Goal: Task Accomplishment & Management: Manage account settings

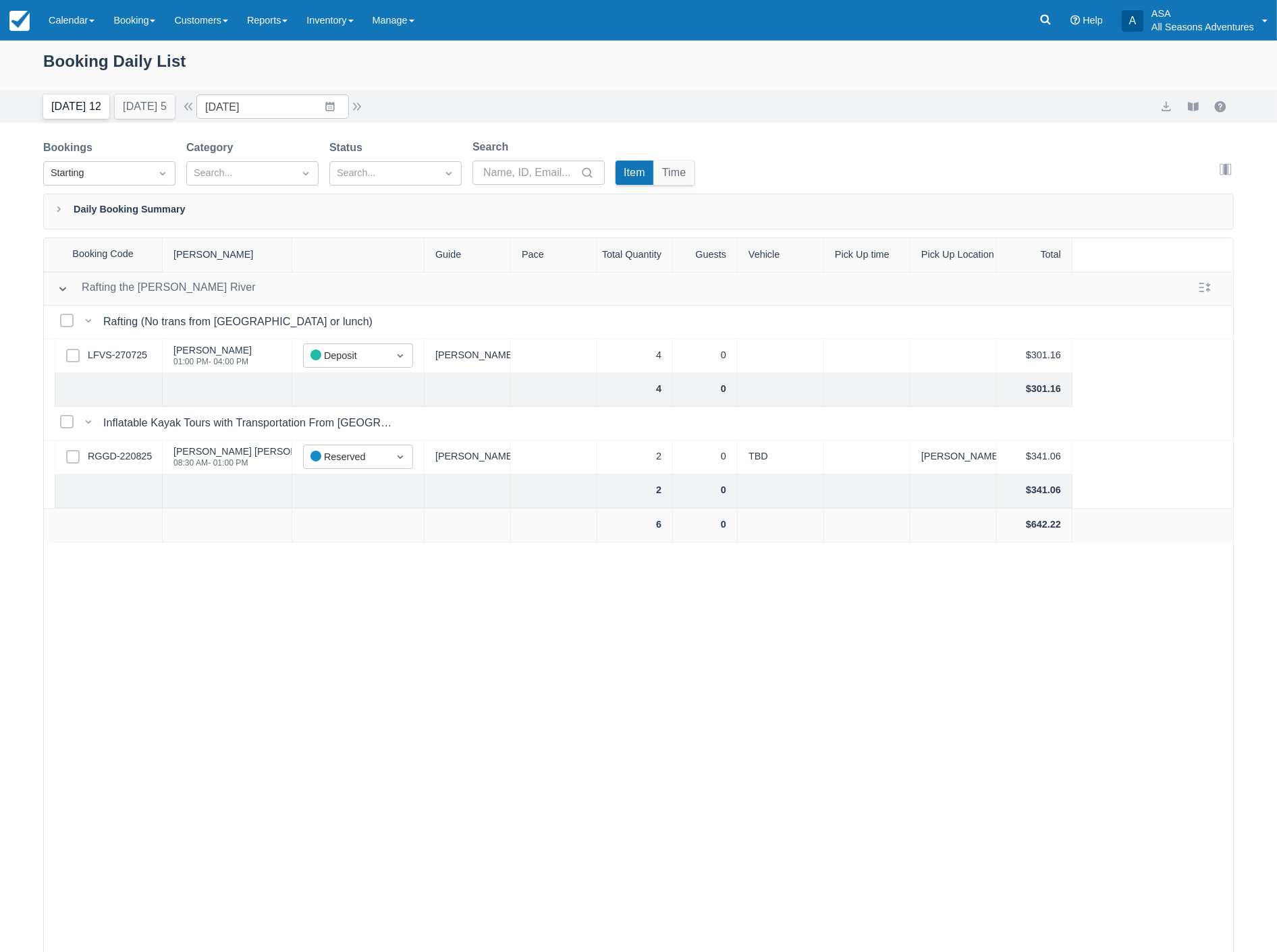
click at [70, 102] on button "Today 12" at bounding box center [76, 107] width 66 height 24
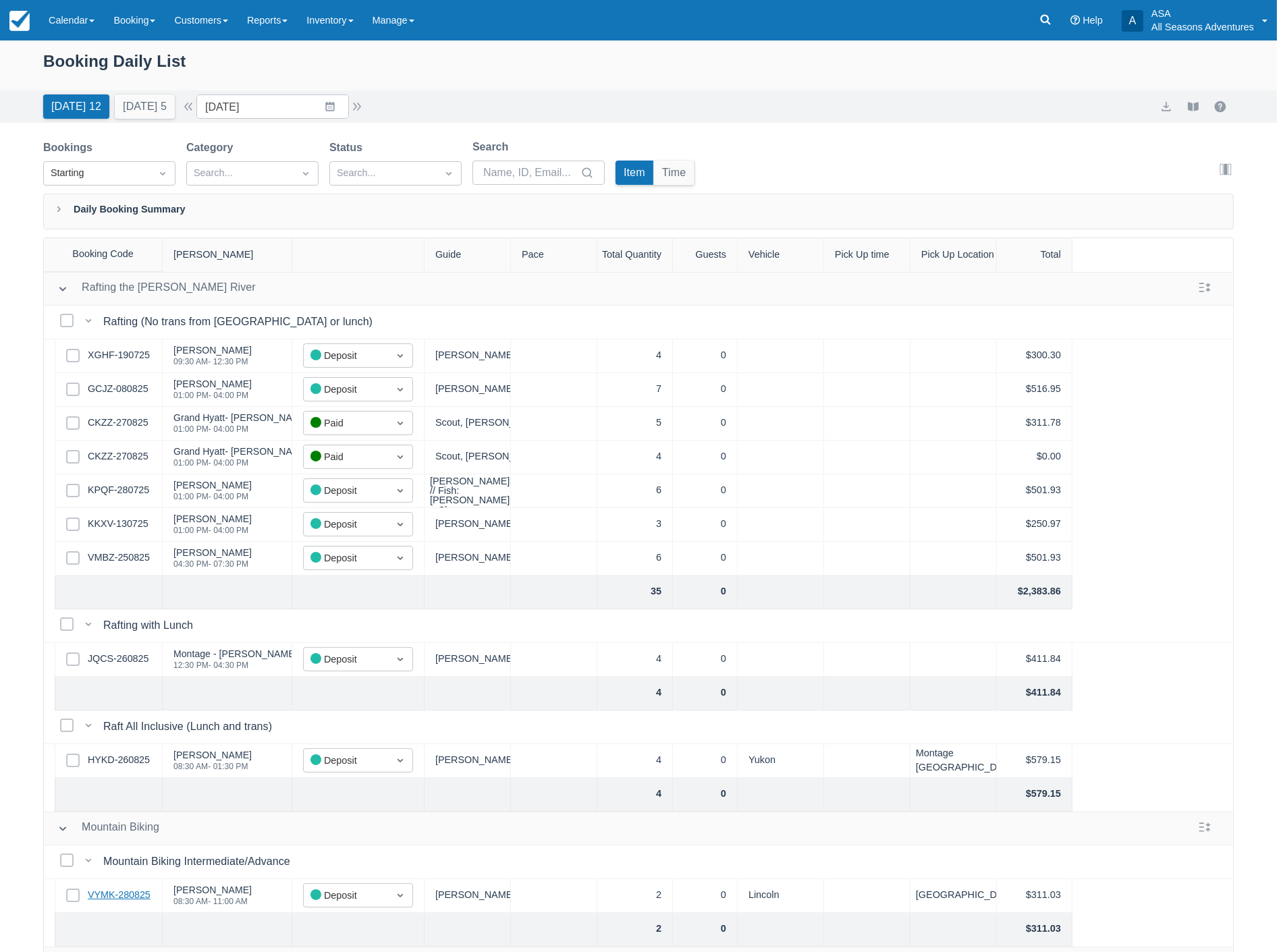
click at [116, 895] on link "VYMK-280825" at bounding box center [119, 895] width 63 height 15
click at [276, 110] on input "08/31/25" at bounding box center [272, 107] width 152 height 24
click at [390, 165] on icon "Move forward to switch to the next month." at bounding box center [383, 162] width 13 height 13
click at [313, 230] on td "10" at bounding box center [304, 236] width 26 height 25
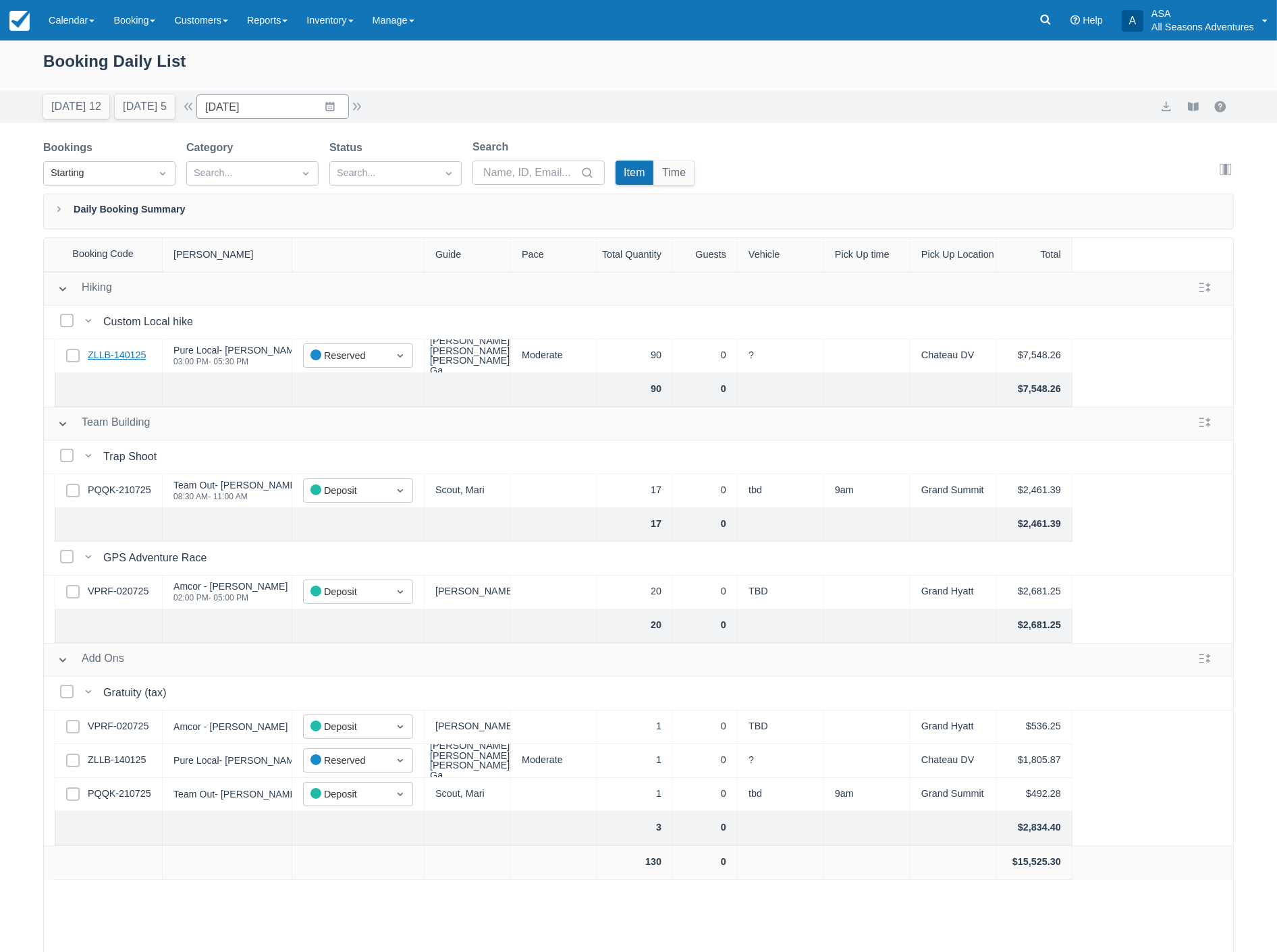
click at [109, 351] on link "ZLLB-140125" at bounding box center [117, 355] width 58 height 15
click at [142, 105] on button "Tomorrow 5" at bounding box center [145, 107] width 60 height 24
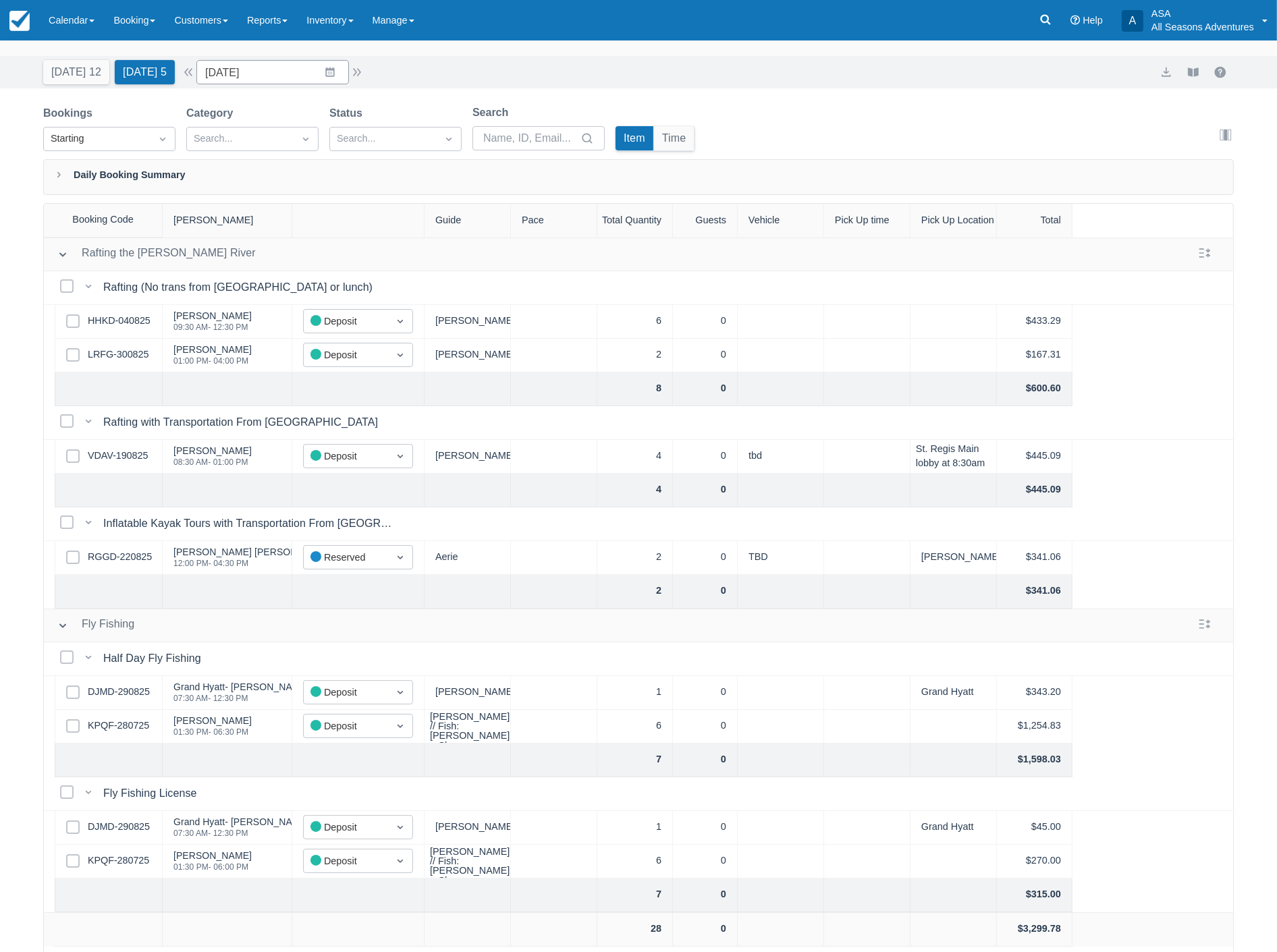
scroll to position [68, 0]
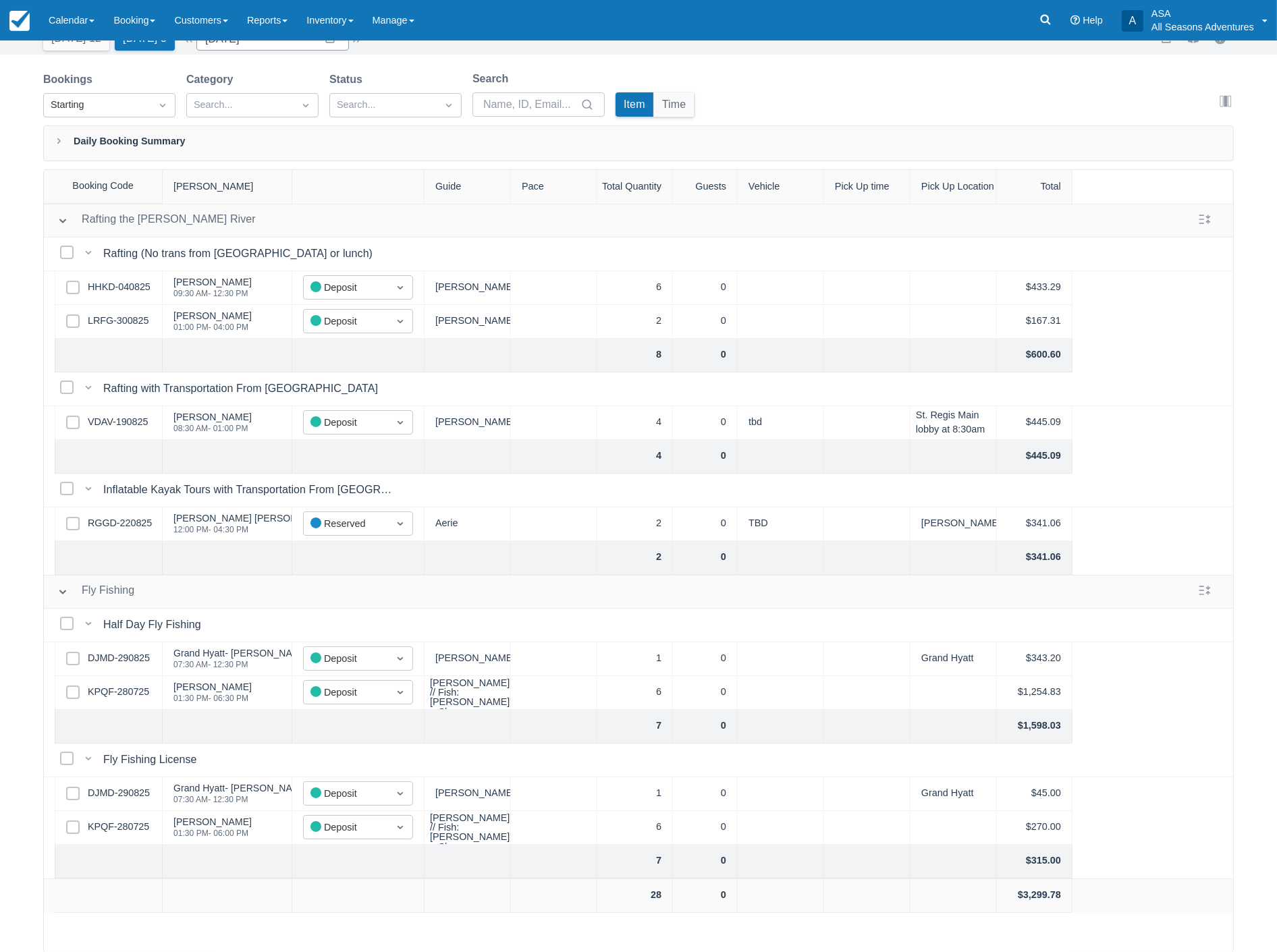
drag, startPoint x: 18, startPoint y: 92, endPoint x: 29, endPoint y: 77, distance: 18.6
click at [18, 92] on div "Bookings Starting Category Search... Status Search... Search Item Time Edit col…" at bounding box center [638, 512] width 1277 height 882
click at [75, 42] on button "[DATE] 12" at bounding box center [76, 38] width 66 height 24
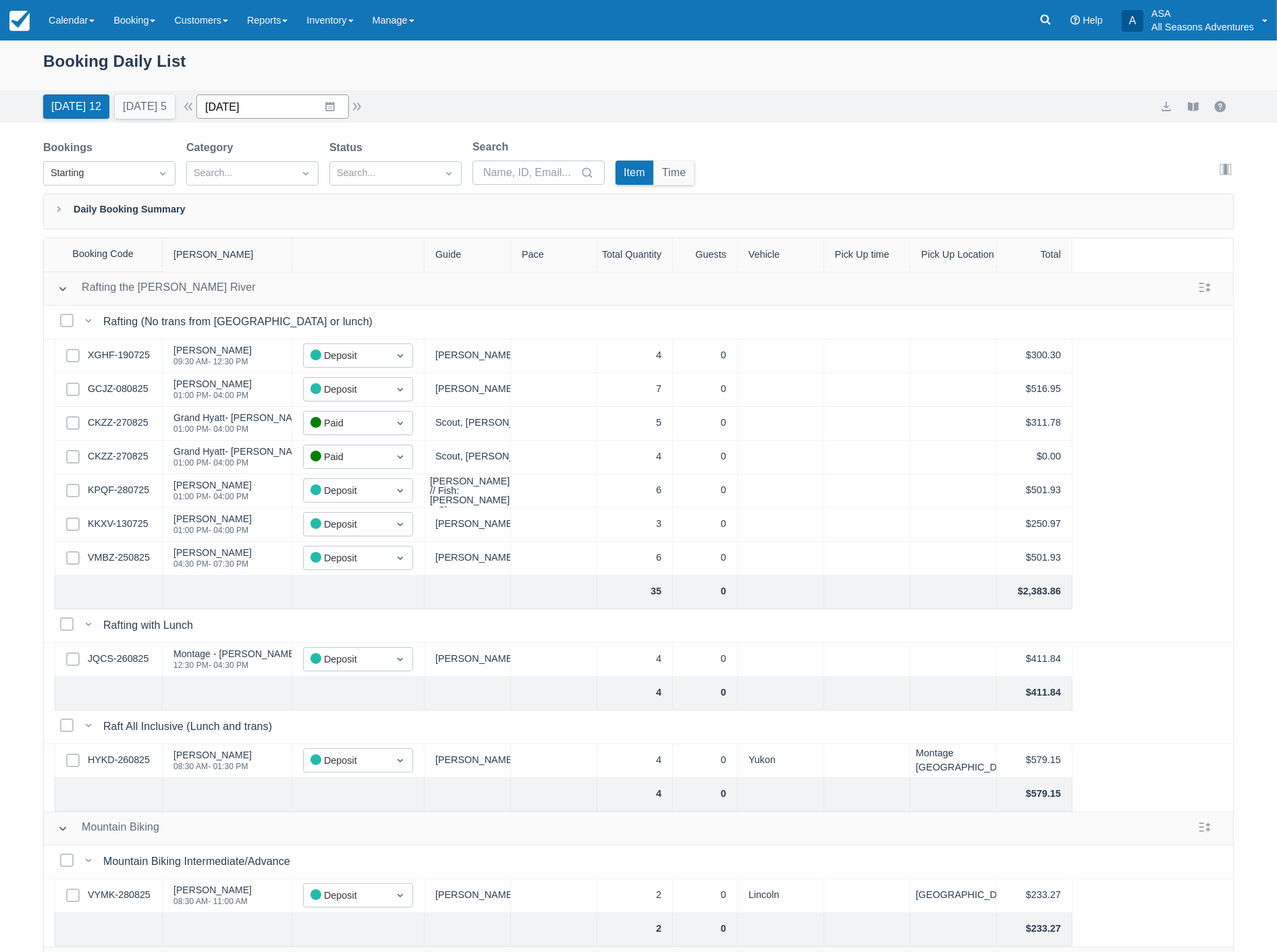
click at [279, 108] on input "[DATE]" at bounding box center [272, 107] width 152 height 24
click at [389, 162] on icon "Move forward to switch to the next month." at bounding box center [383, 161] width 11 height 7
click at [307, 233] on td "10" at bounding box center [304, 236] width 26 height 25
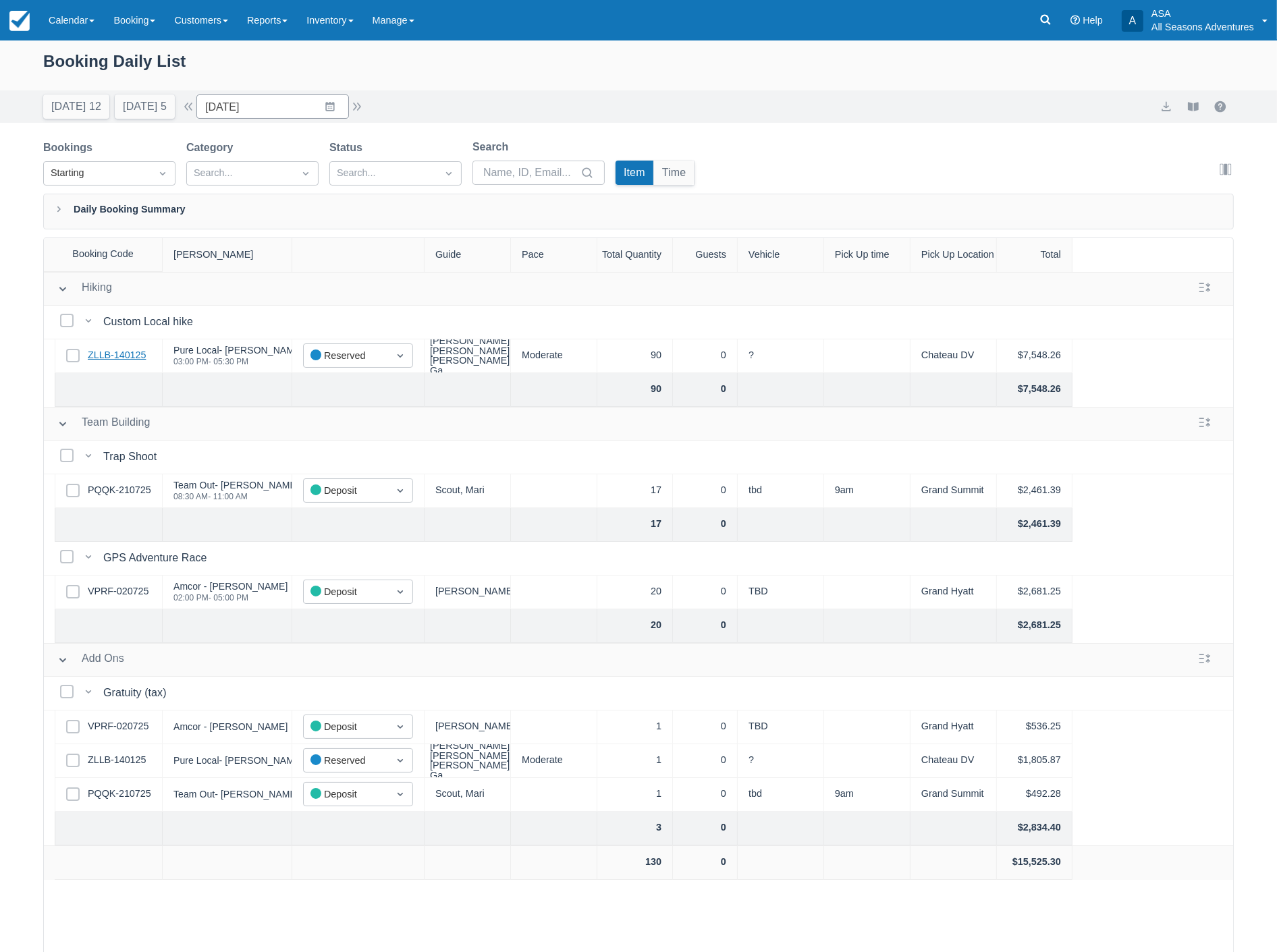
click at [123, 354] on link "ZLLB-140125" at bounding box center [117, 355] width 58 height 15
click at [130, 108] on button "Tomorrow 5" at bounding box center [145, 107] width 60 height 24
type input "[DATE]"
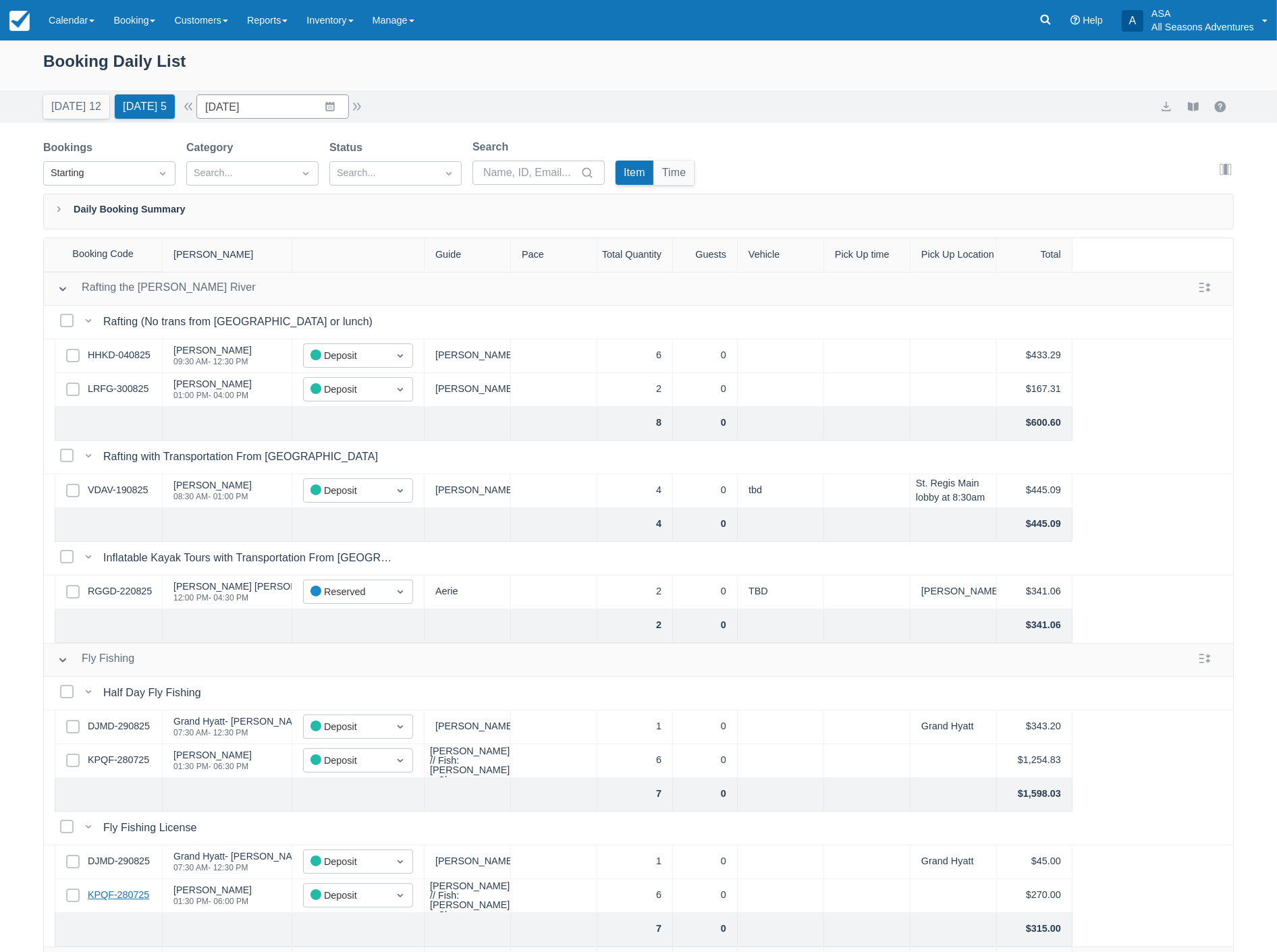
click at [134, 899] on link "KPQF-280725" at bounding box center [118, 895] width 61 height 15
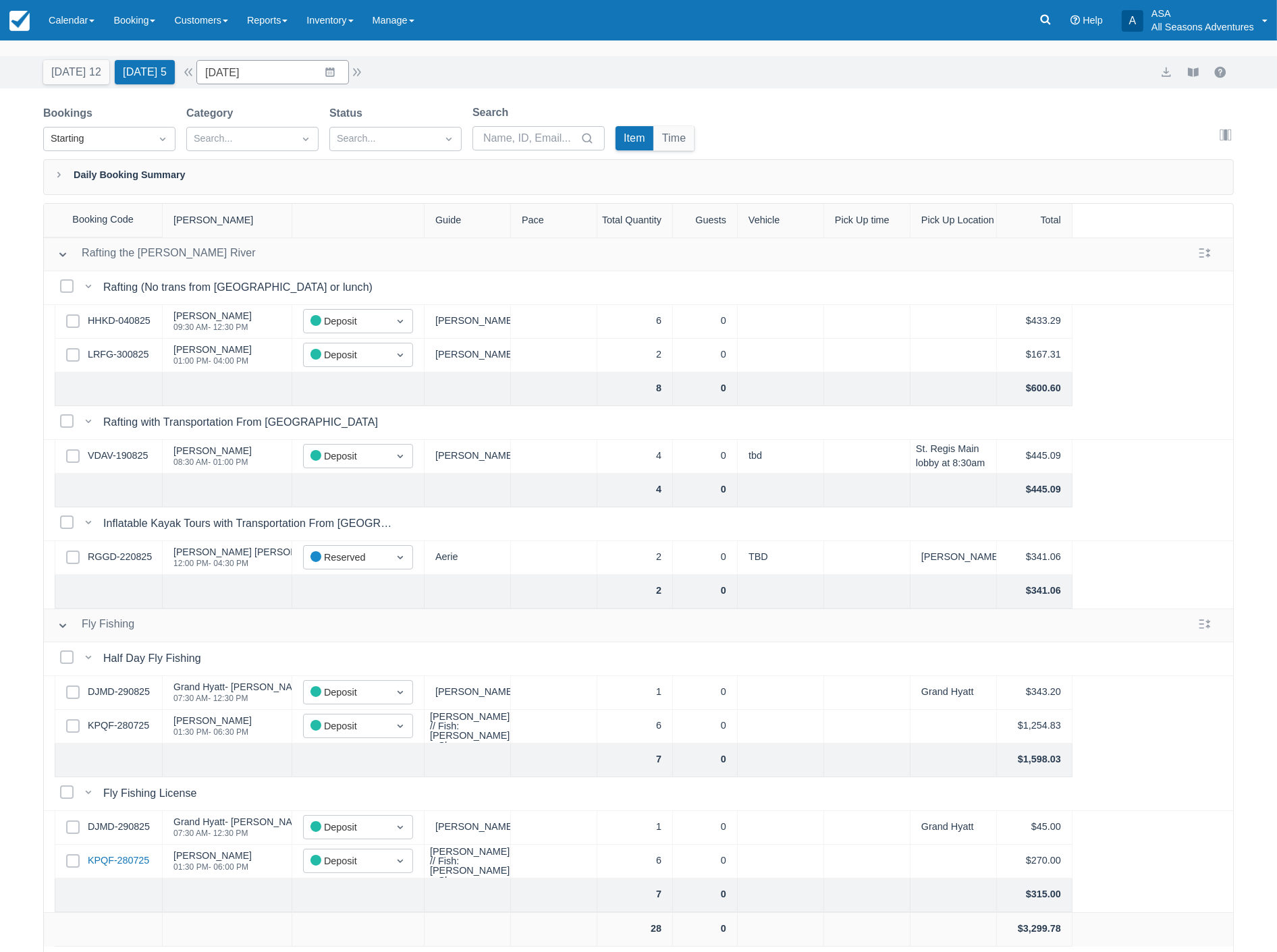
scroll to position [68, 0]
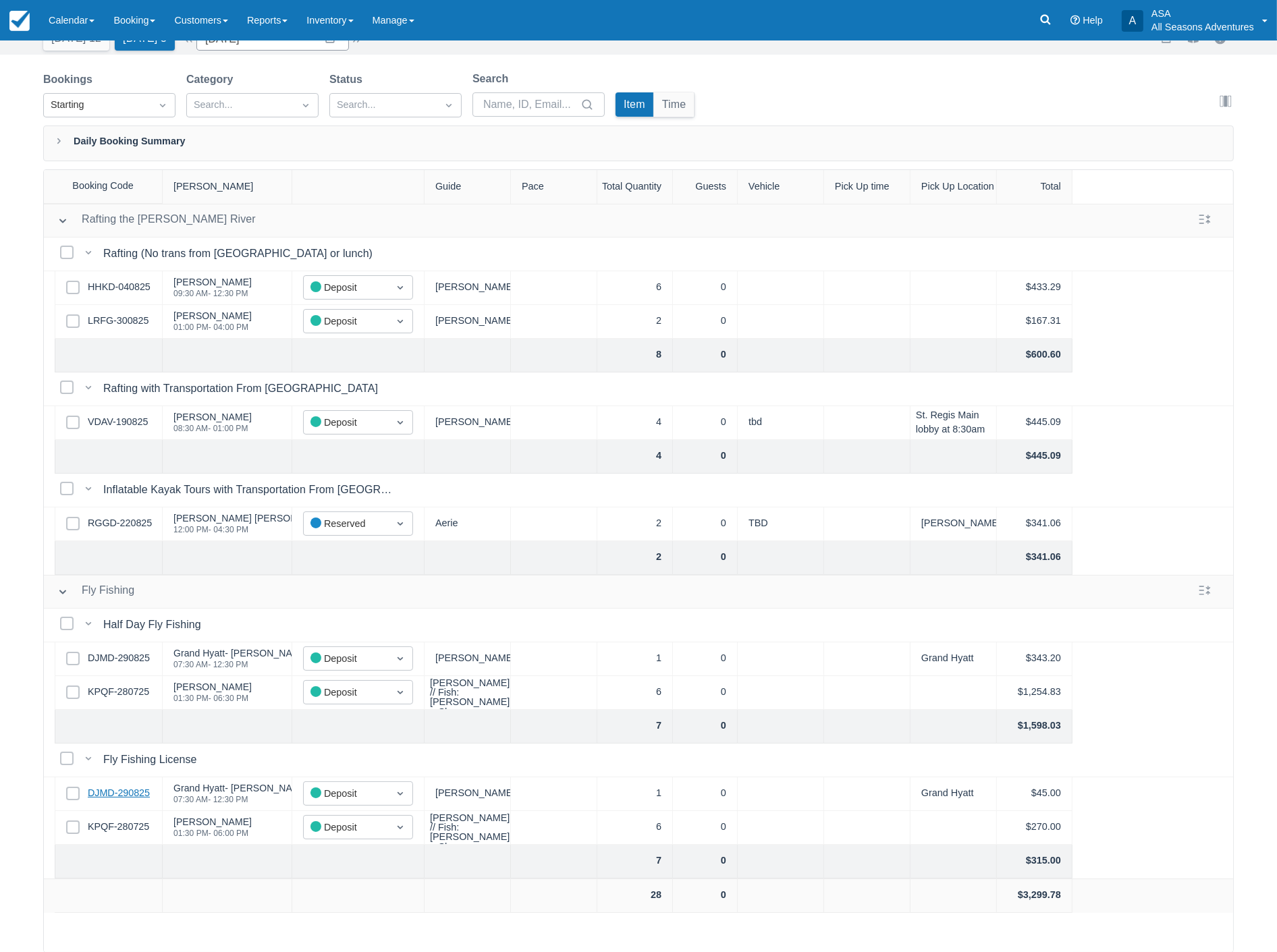
click at [130, 793] on link "DJMD-290825" at bounding box center [119, 793] width 62 height 15
click at [119, 422] on link "VDAV-190825" at bounding box center [118, 422] width 60 height 15
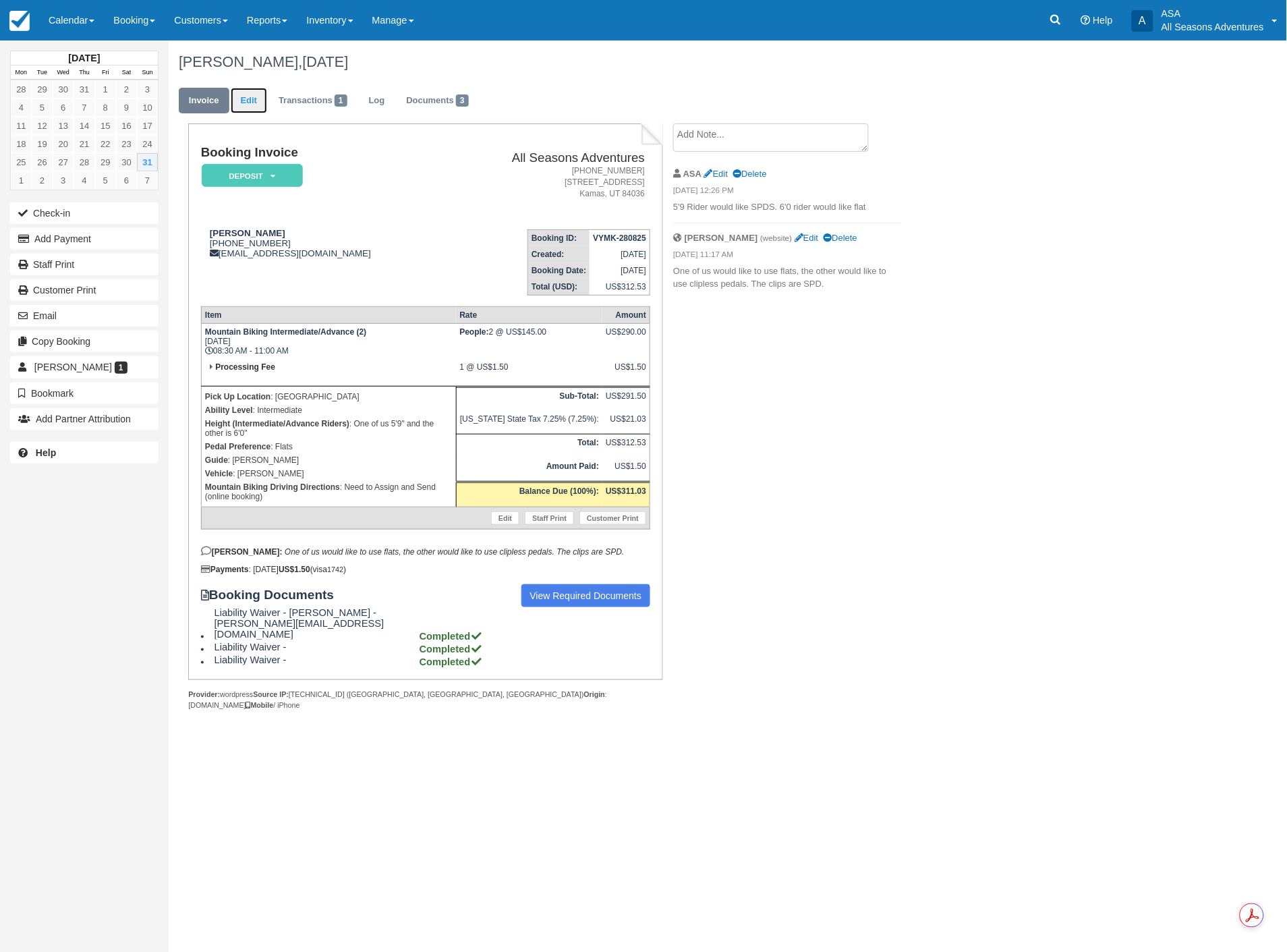
click at [249, 105] on link "Edit" at bounding box center [249, 101] width 37 height 26
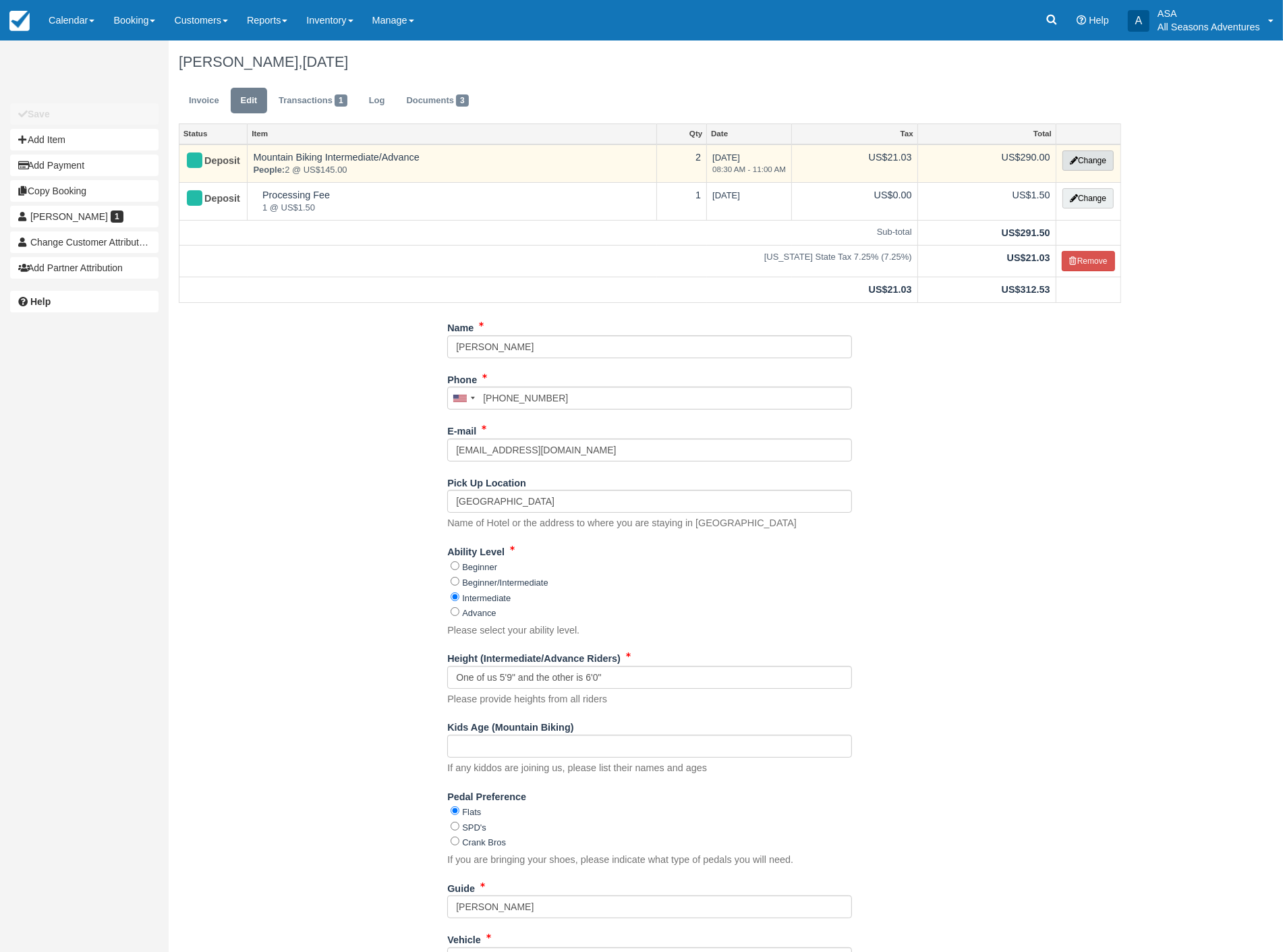
click at [1094, 158] on button "Change" at bounding box center [1087, 161] width 51 height 20
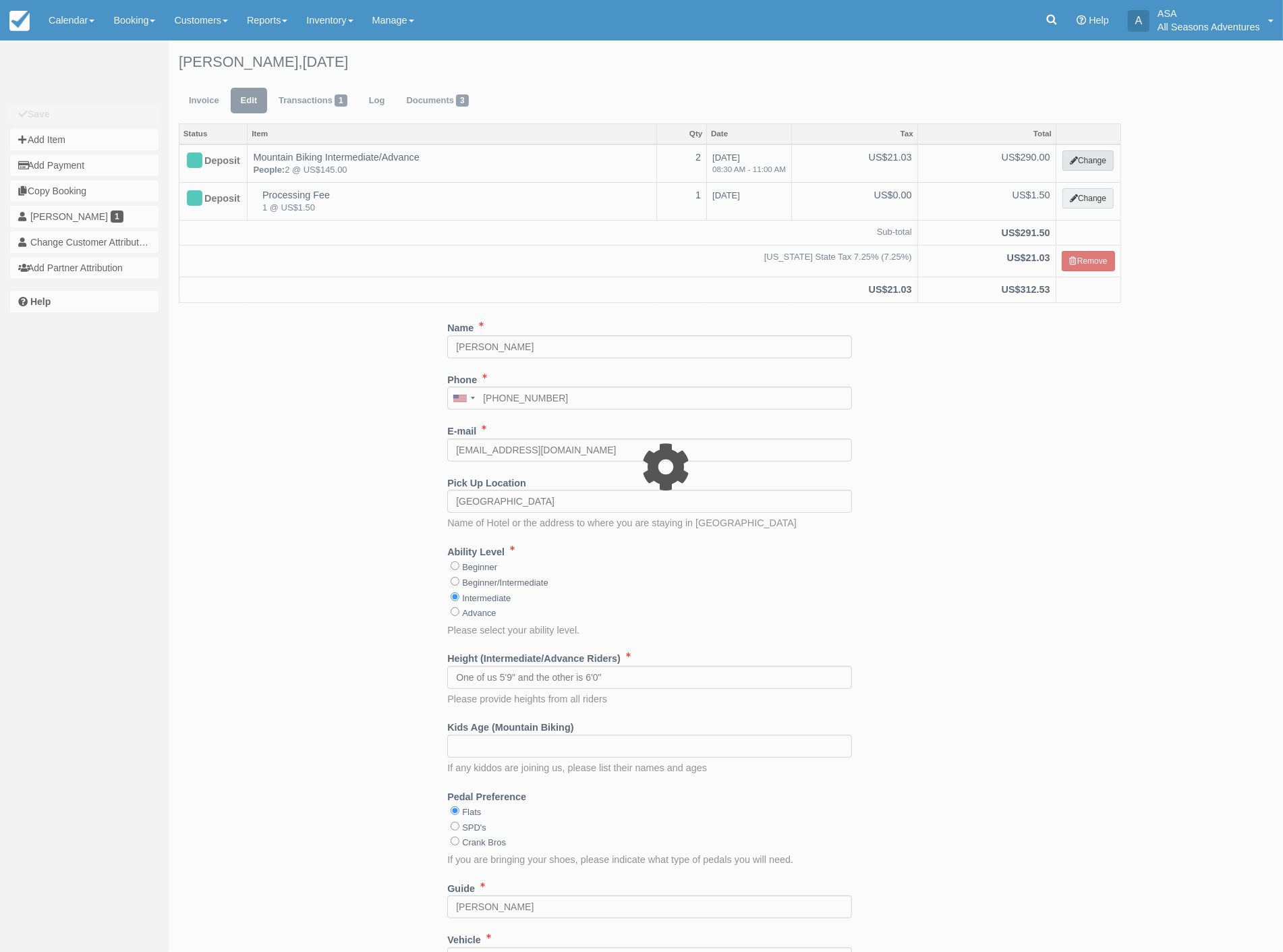
select select "9"
type input "290.00"
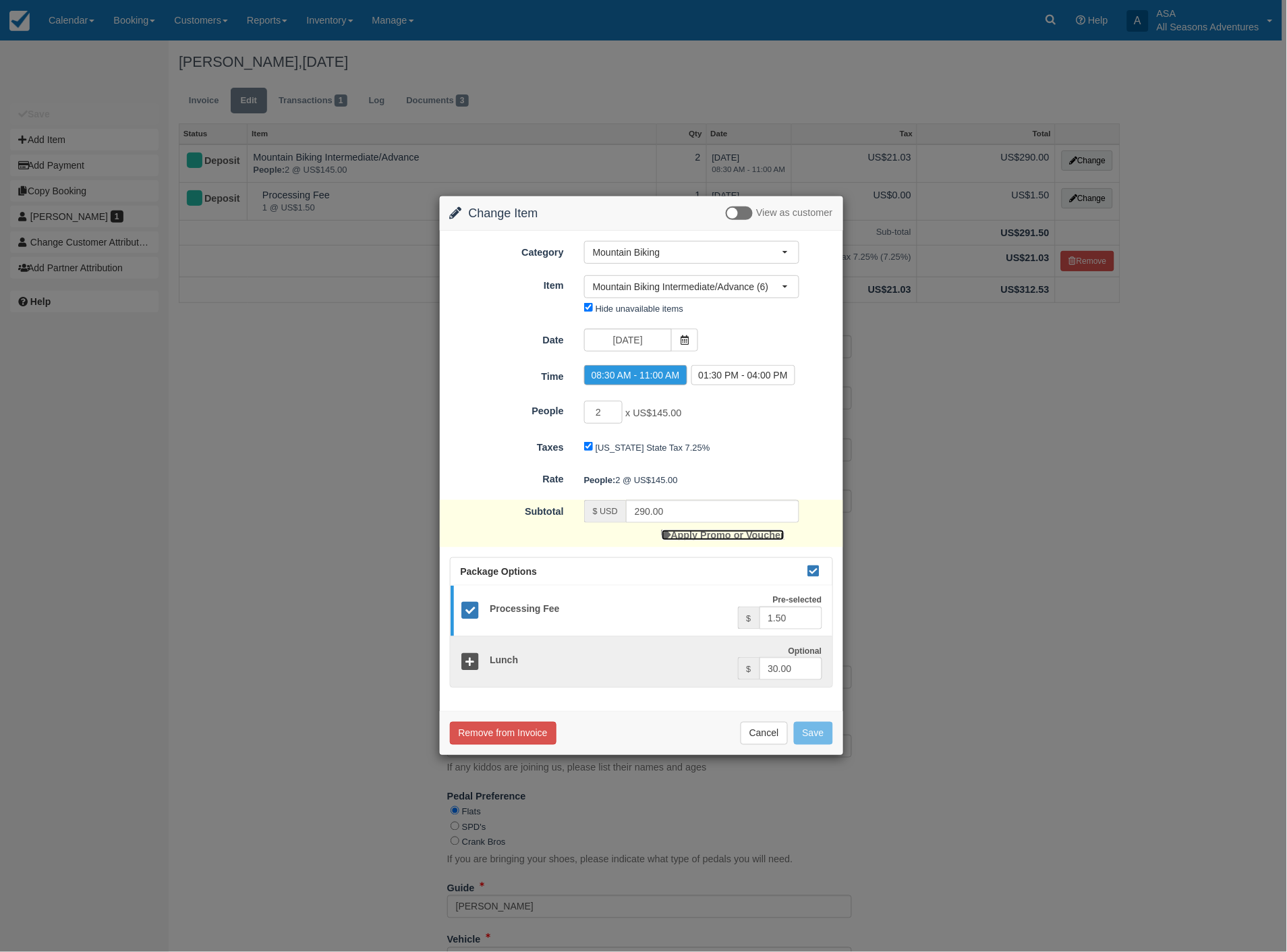
click at [699, 533] on link "Apply Promo or Voucher" at bounding box center [723, 535] width 123 height 11
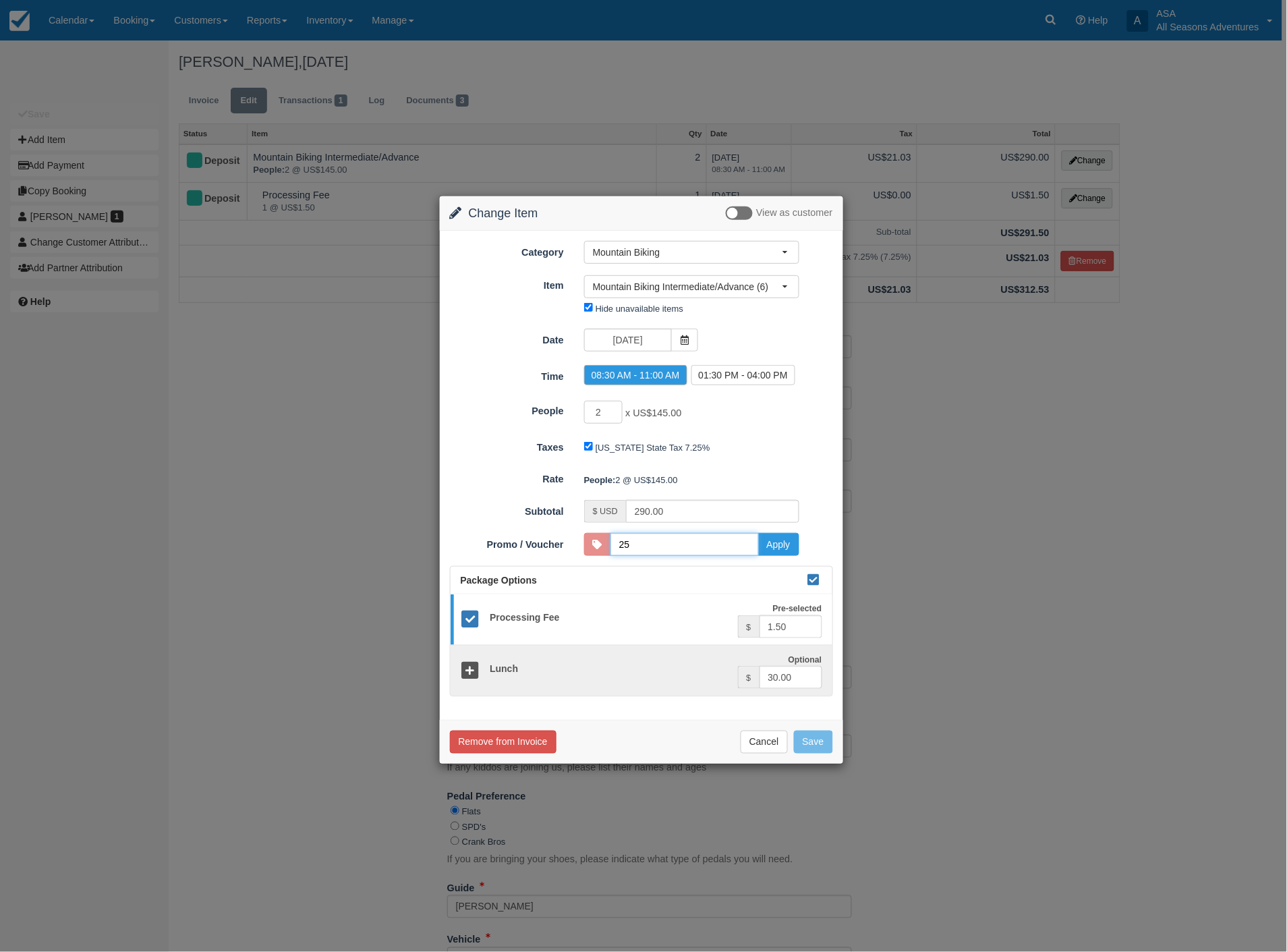
type input "25DISCOUNT"
click at [773, 543] on button "Apply" at bounding box center [778, 544] width 41 height 23
type input "217.50"
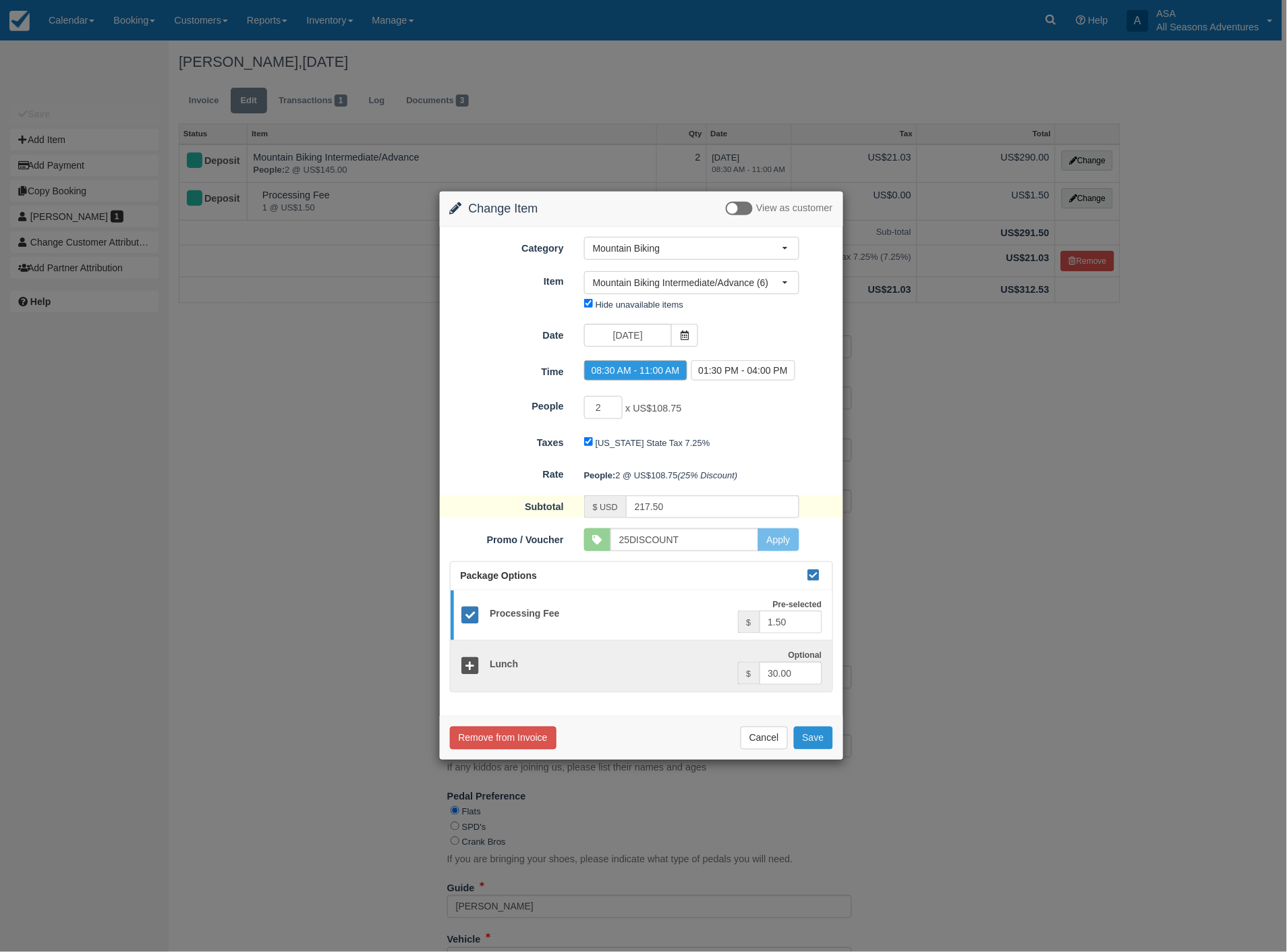
click at [820, 740] on button "Save" at bounding box center [813, 738] width 39 height 23
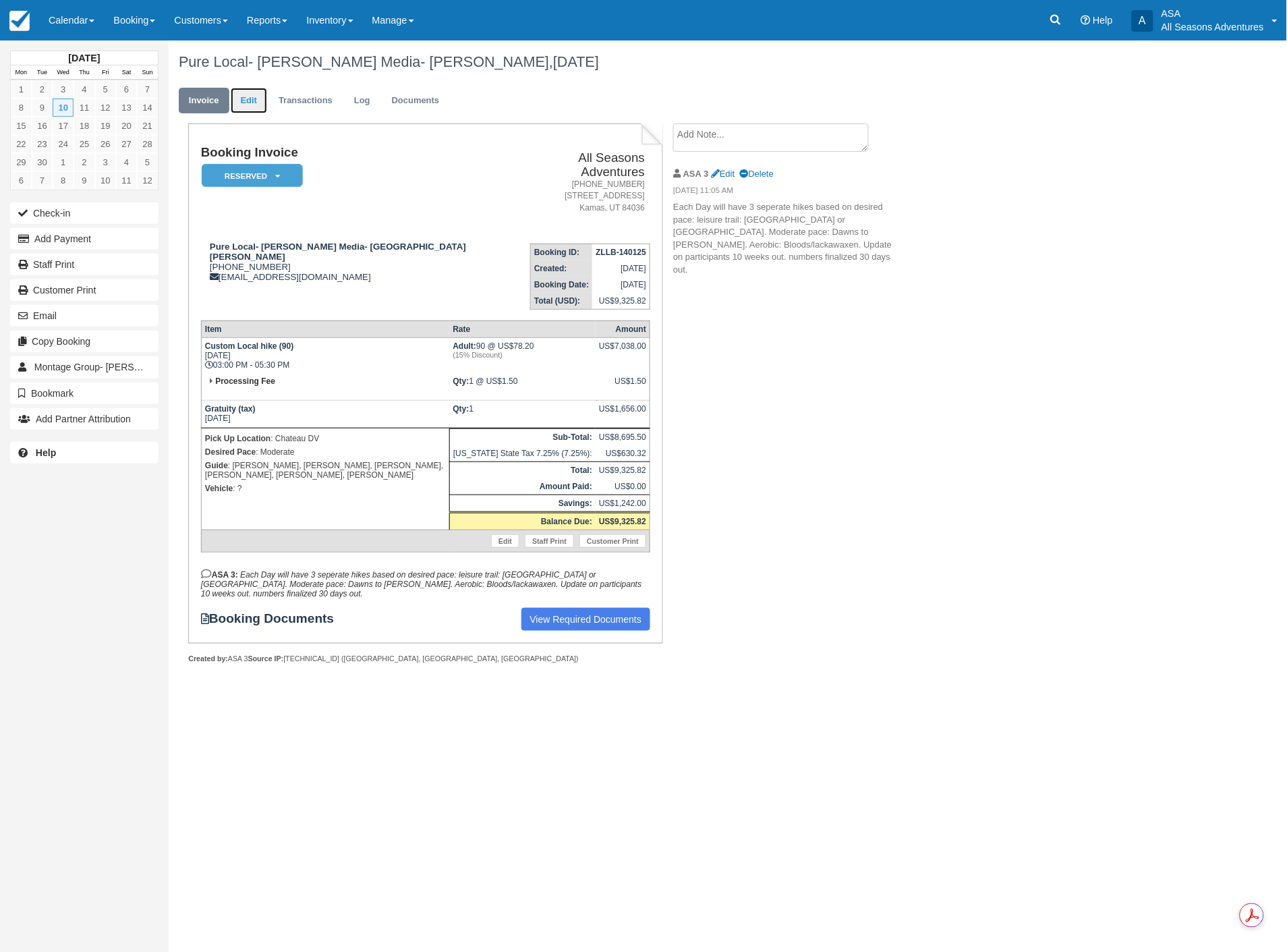
click at [249, 104] on link "Edit" at bounding box center [249, 101] width 37 height 26
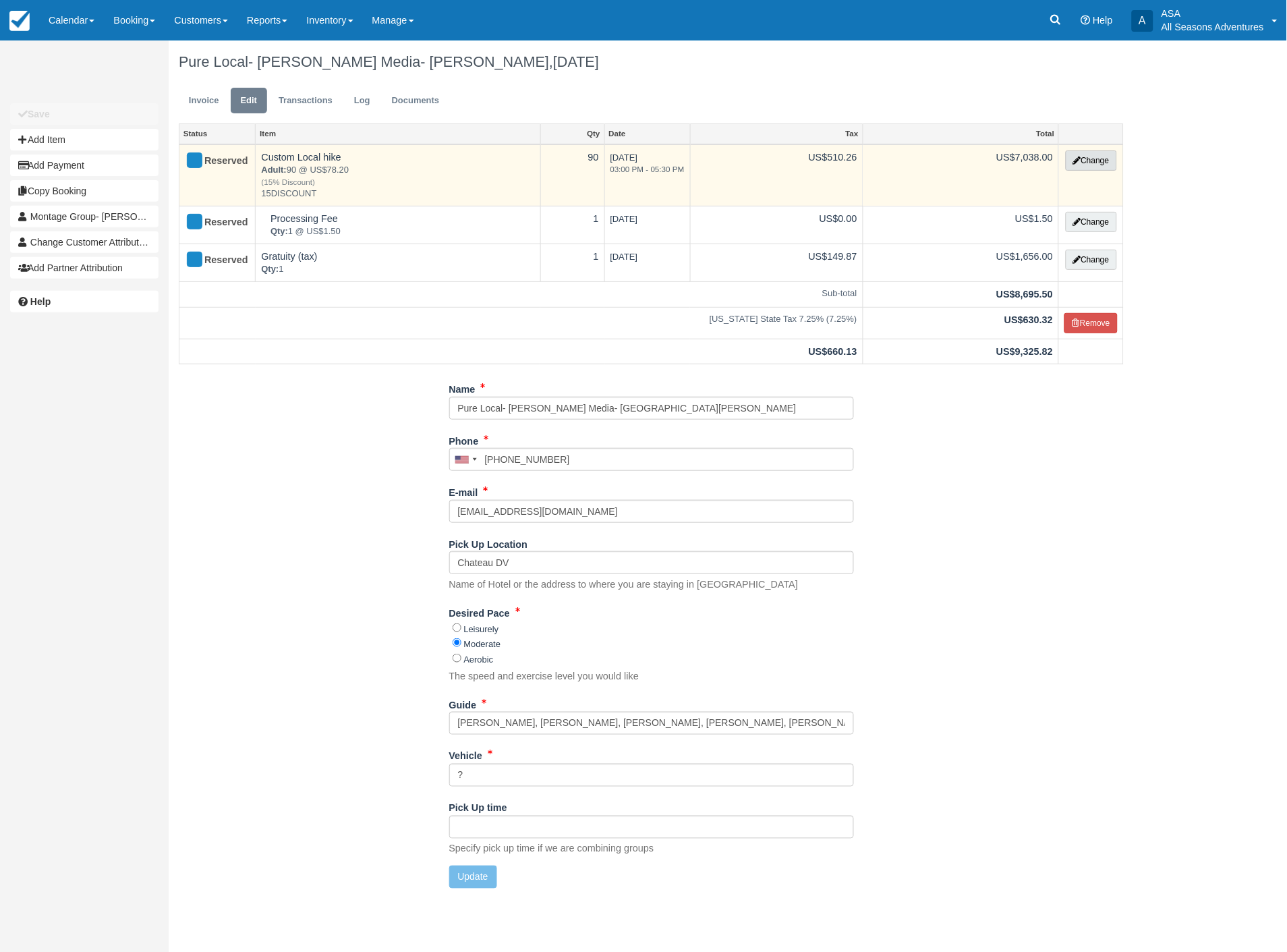
click at [1100, 160] on button "Change" at bounding box center [1091, 161] width 51 height 20
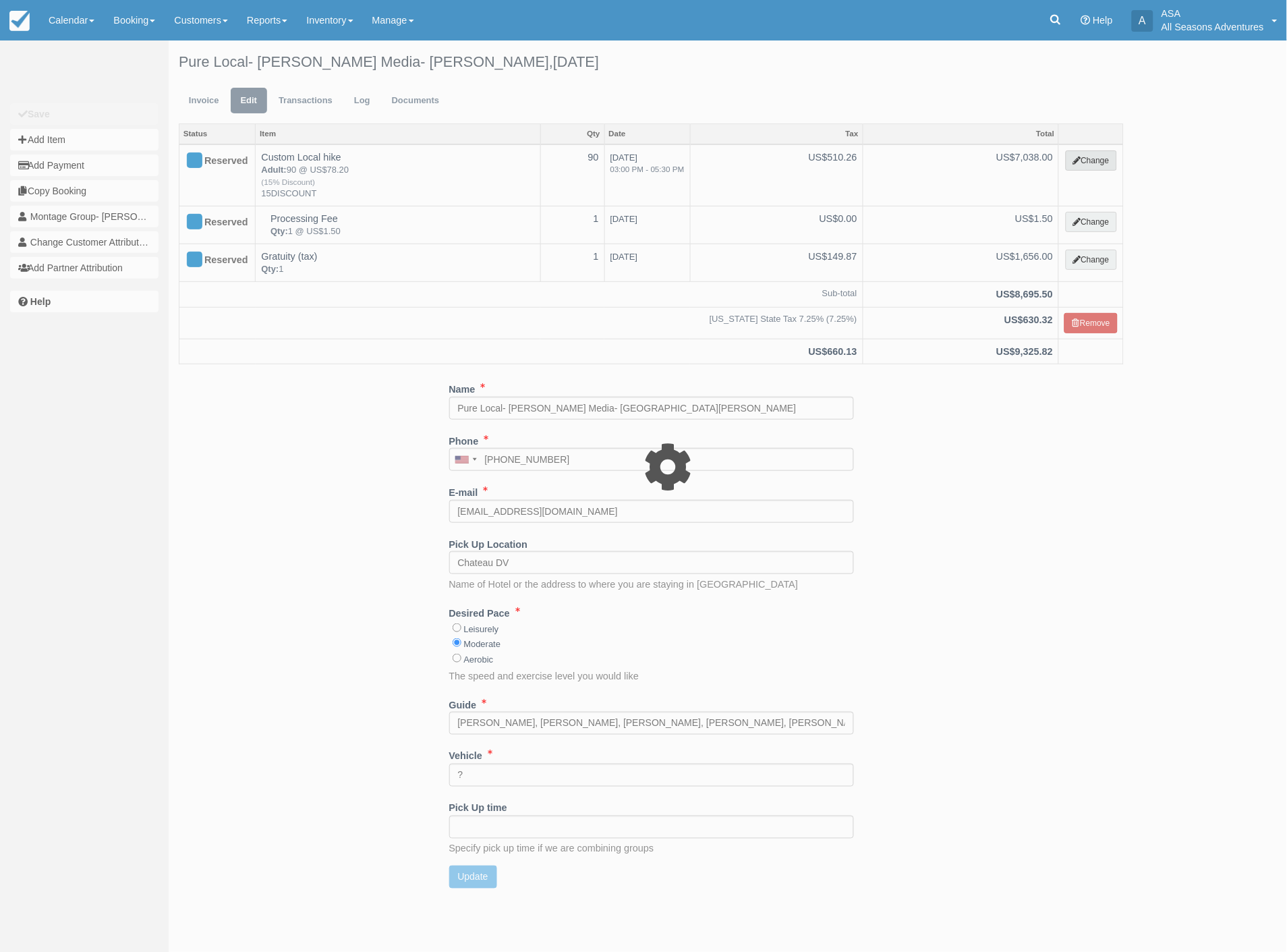
select select "2"
type input "7038.00"
type input "15DISCOUNT"
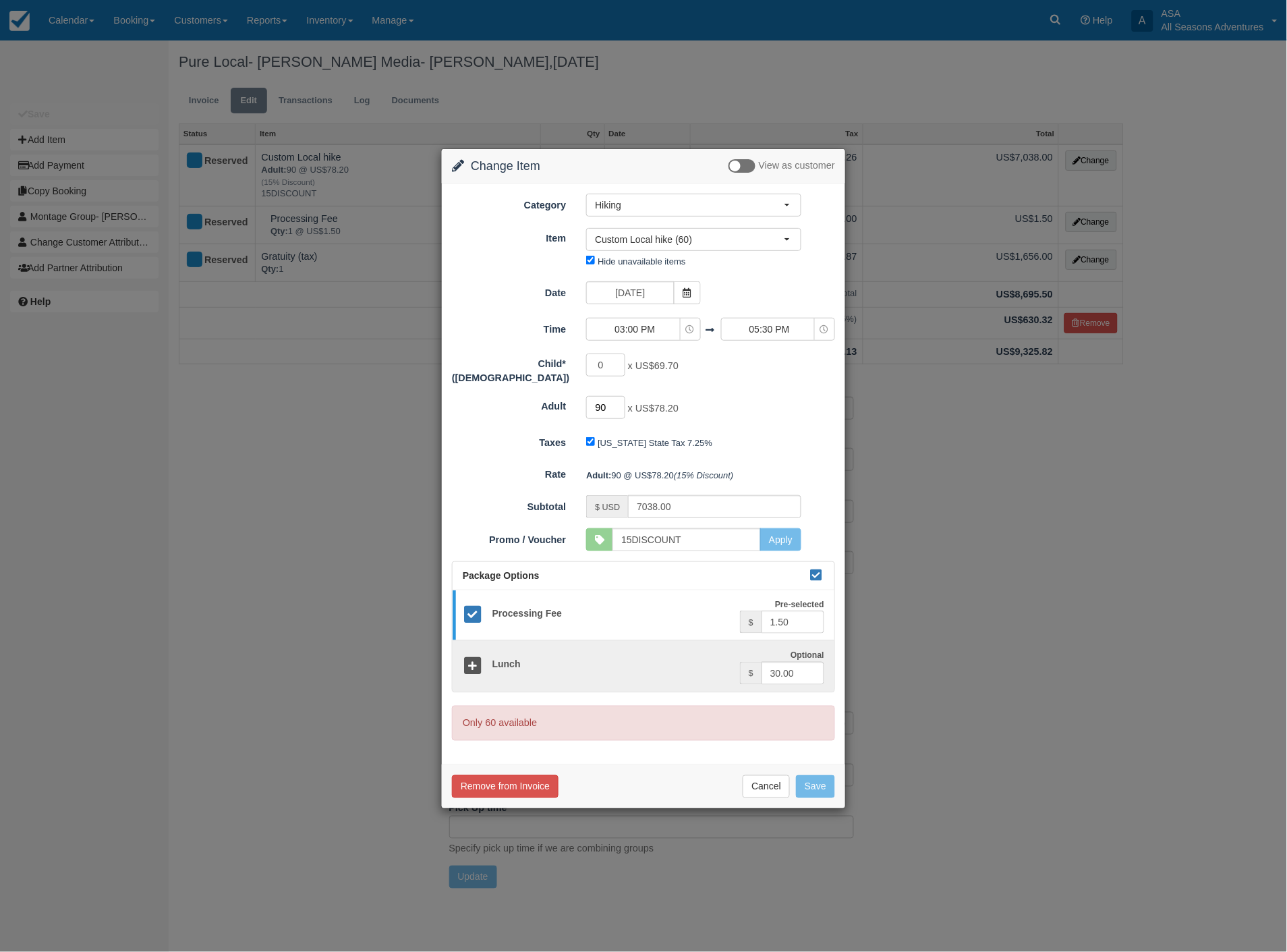
drag, startPoint x: 610, startPoint y: 401, endPoint x: 581, endPoint y: 398, distance: 29.2
click at [581, 398] on div "90 x US$78.20 Maximum of 120" at bounding box center [694, 409] width 236 height 26
type input "50"
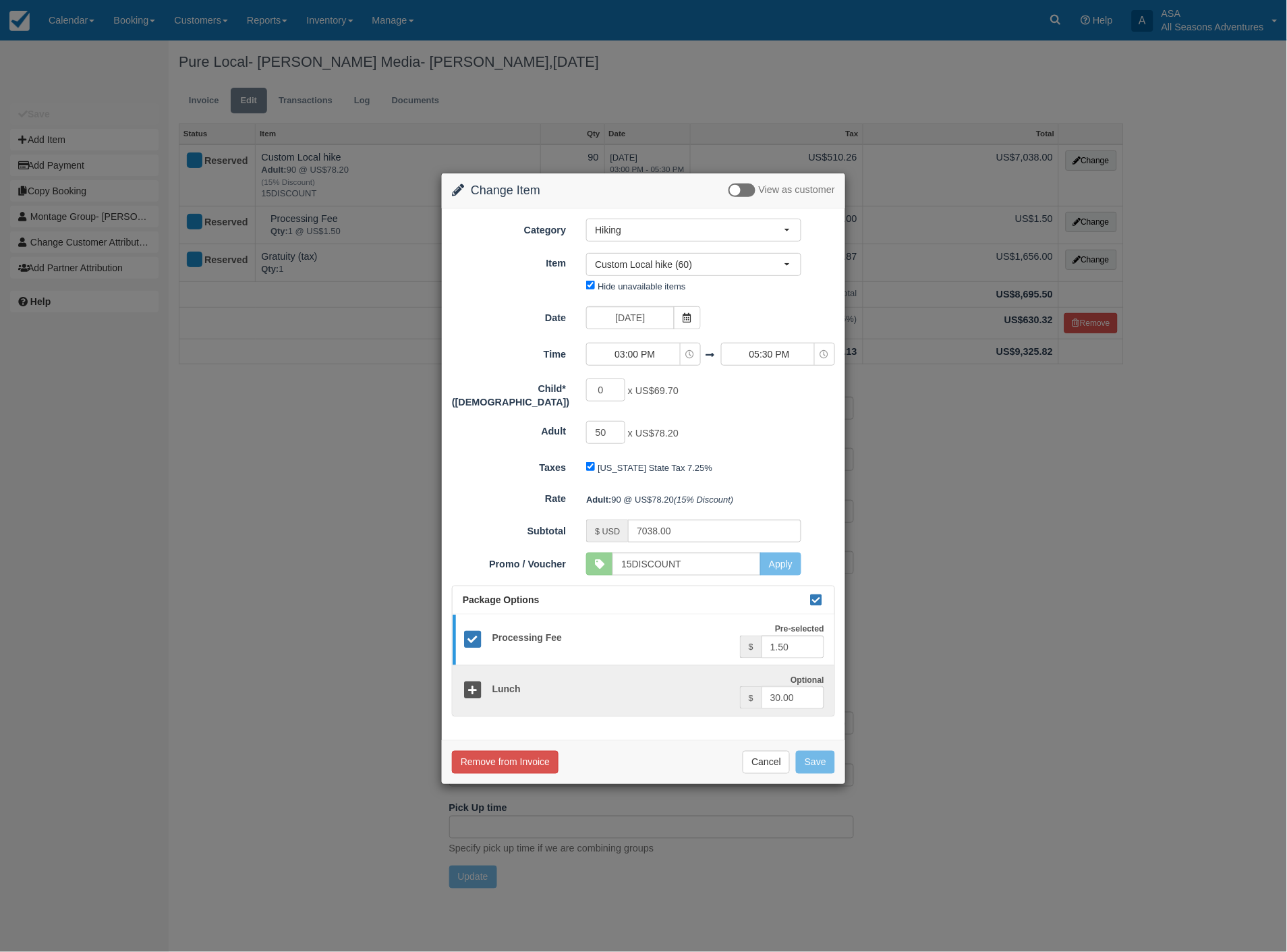
type input "3910.00"
click at [819, 758] on button "Save" at bounding box center [816, 762] width 39 height 23
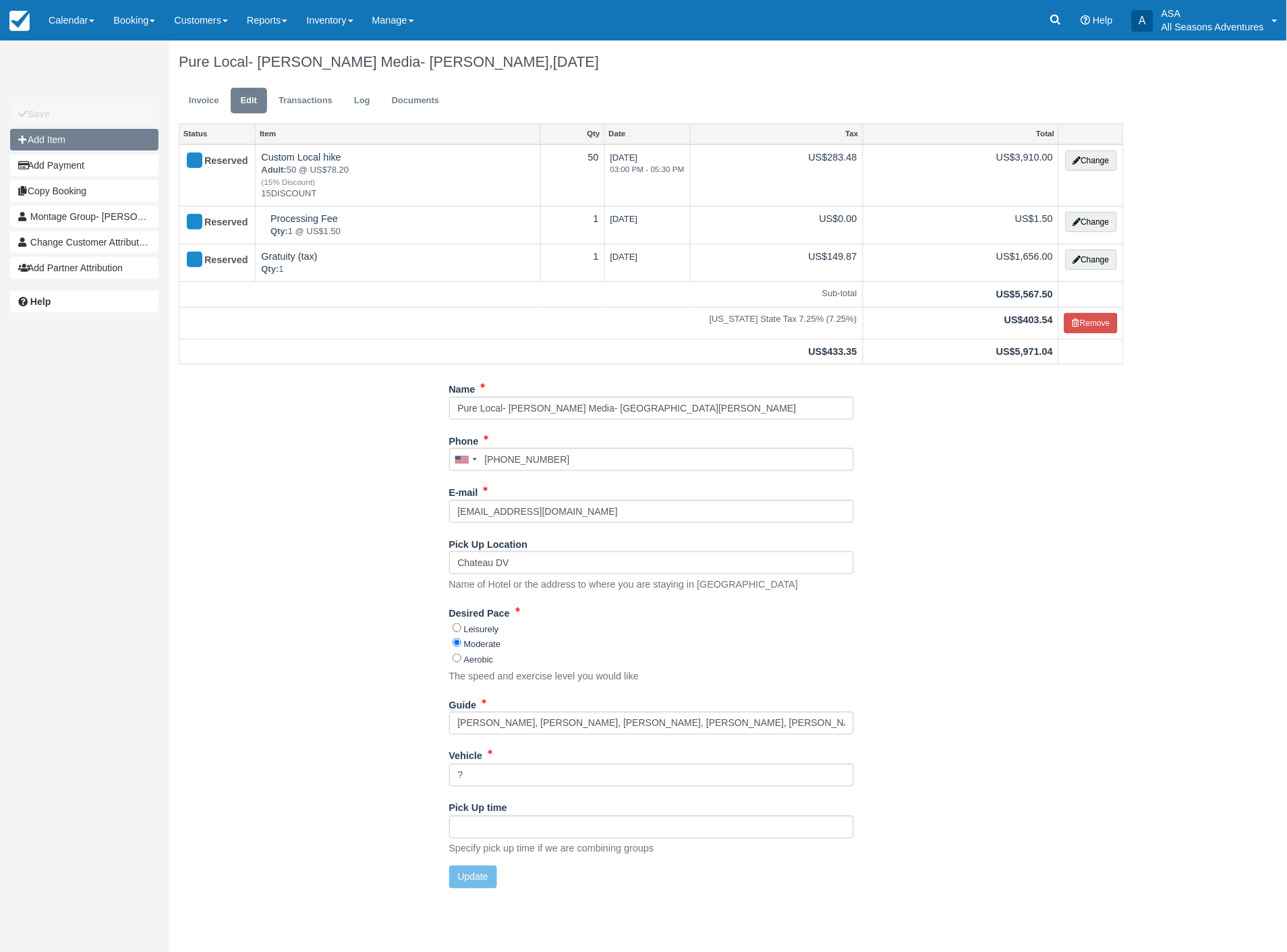
click at [61, 136] on button "Add Item" at bounding box center [84, 139] width 148 height 21
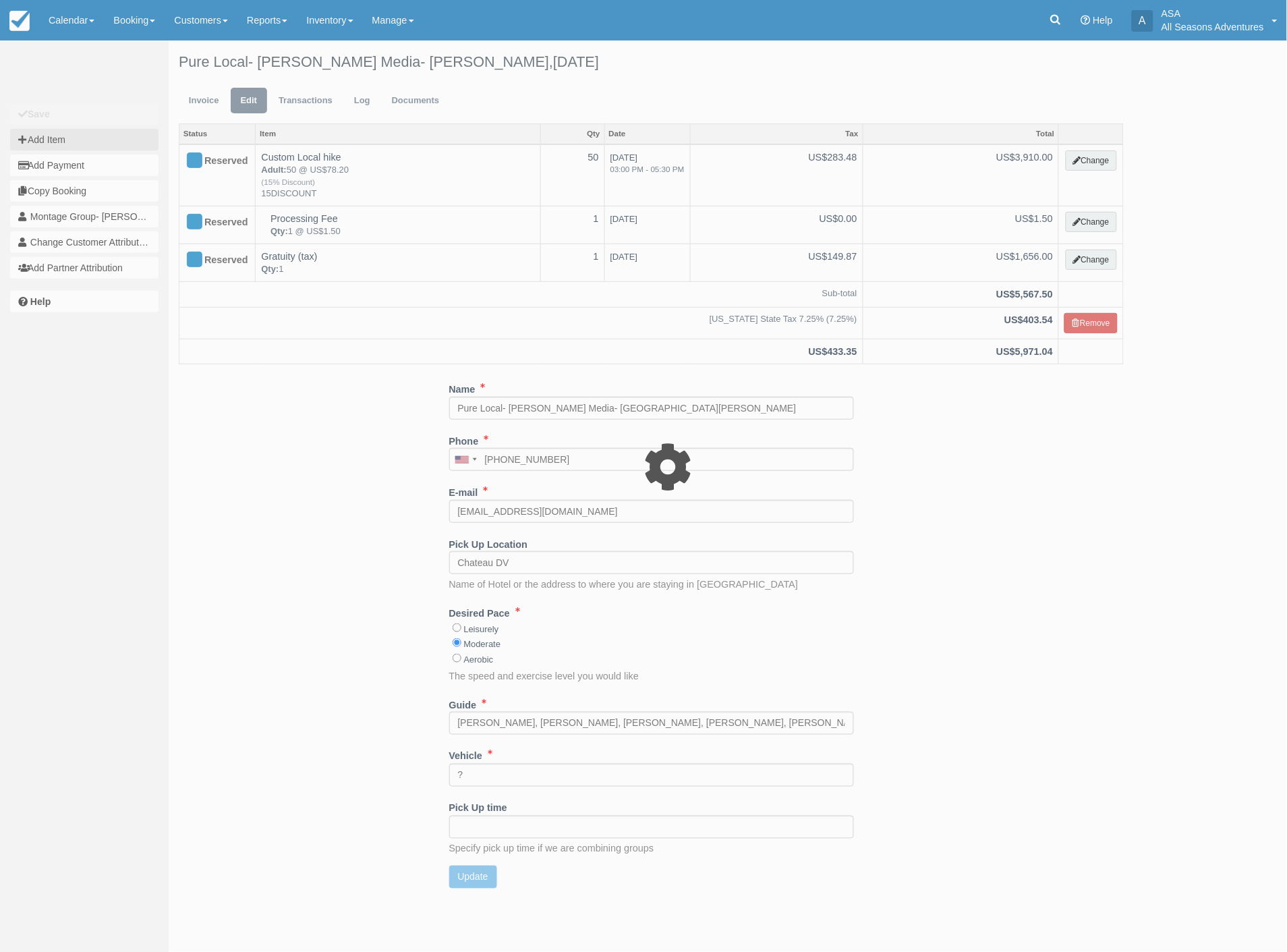
type input "0.00"
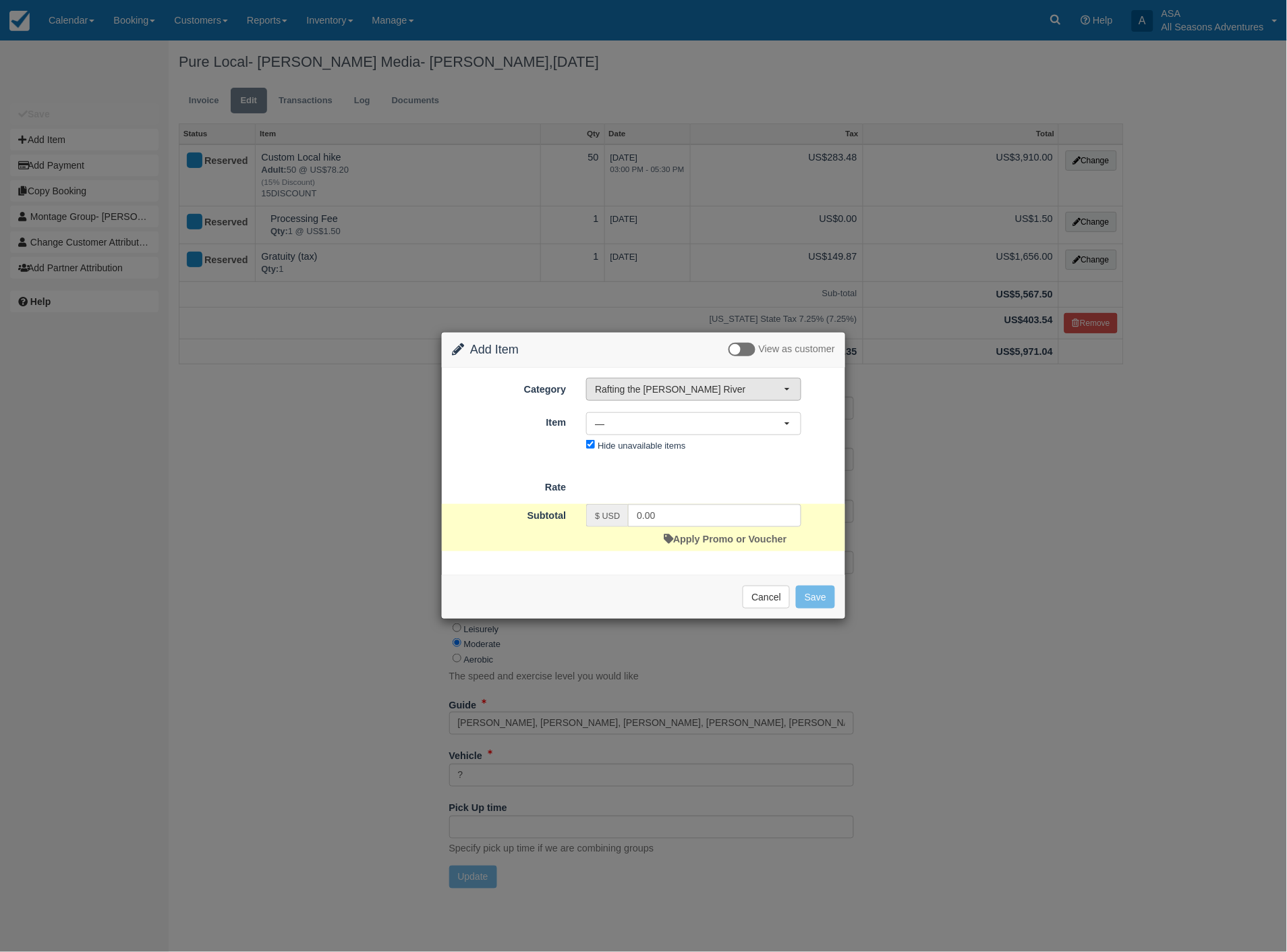
click at [732, 394] on span "Rafting the [PERSON_NAME] River" at bounding box center [690, 389] width 189 height 14
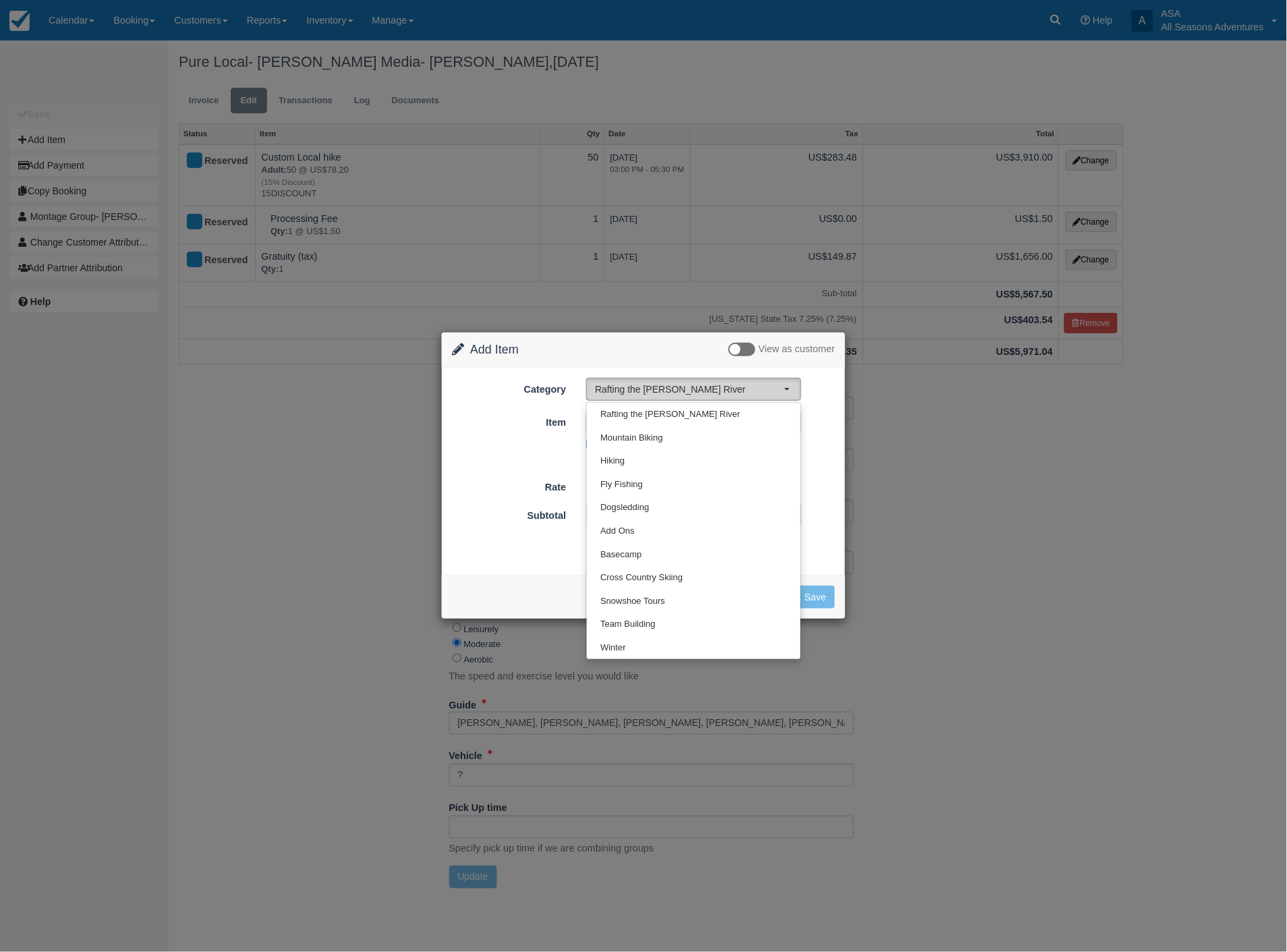
click at [712, 381] on button "Rafting the [PERSON_NAME] River" at bounding box center [694, 389] width 215 height 23
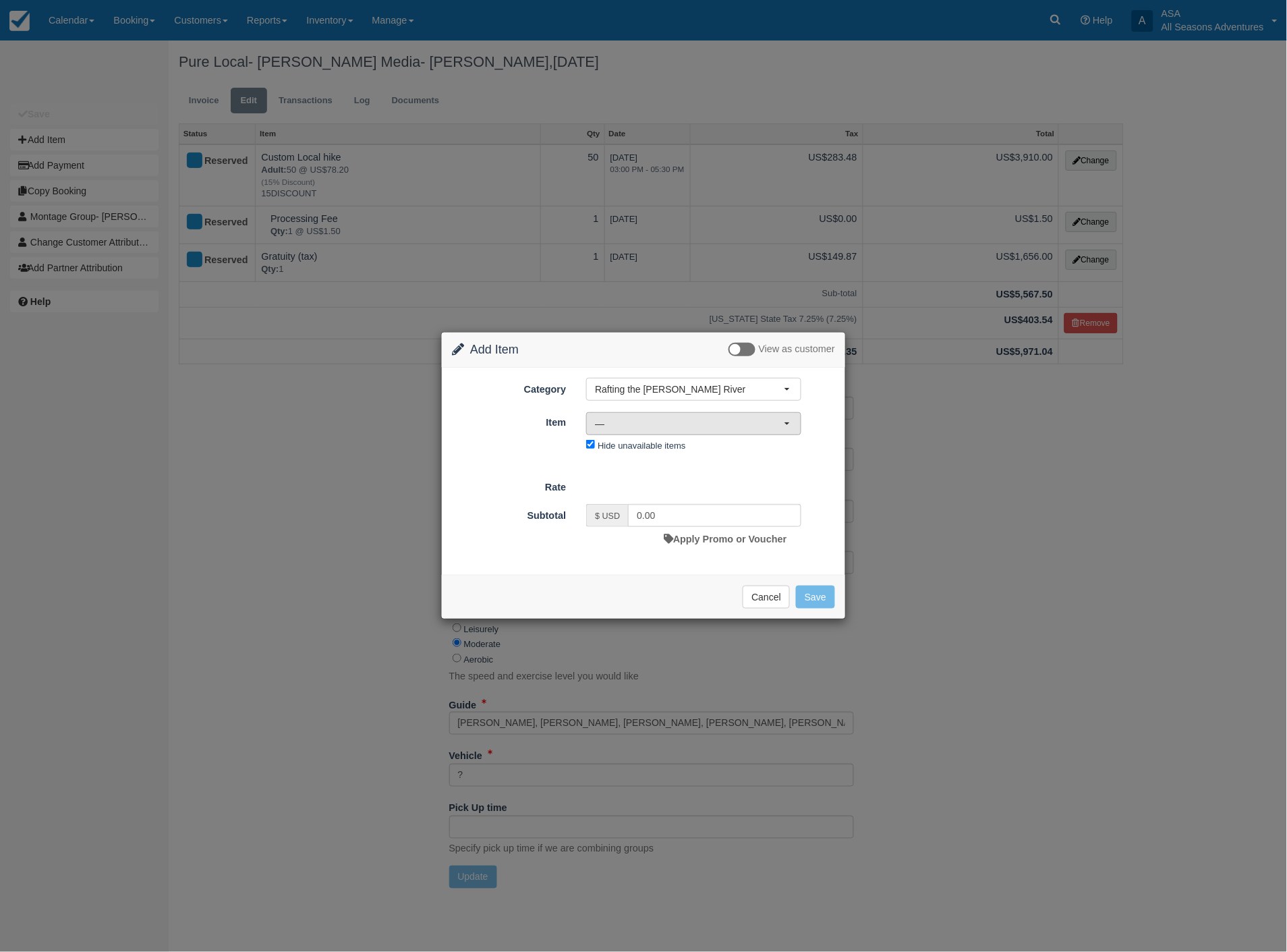
click at [675, 428] on span "—" at bounding box center [690, 423] width 189 height 14
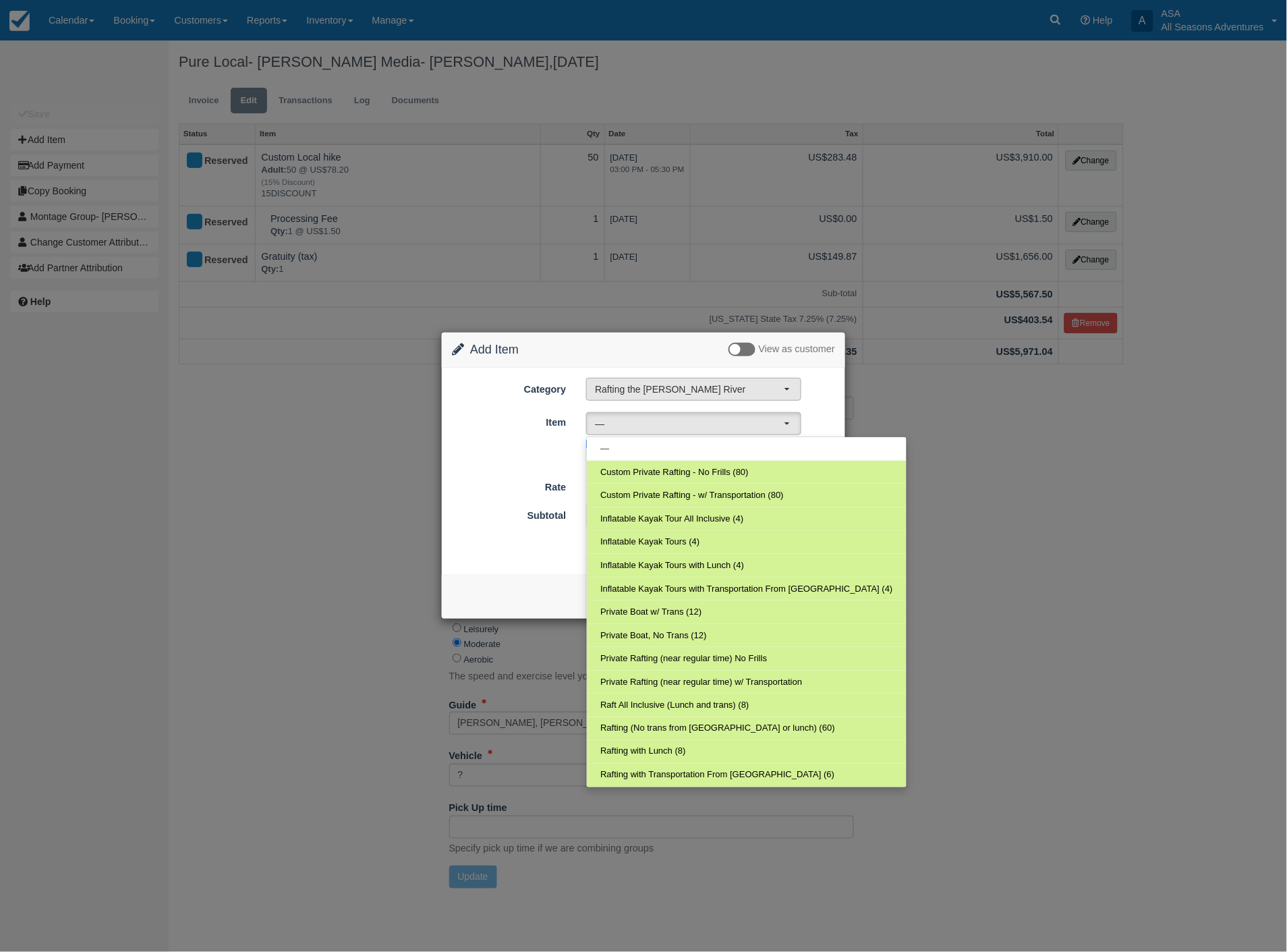
click at [668, 389] on span "Rafting the [PERSON_NAME] River" at bounding box center [690, 389] width 189 height 14
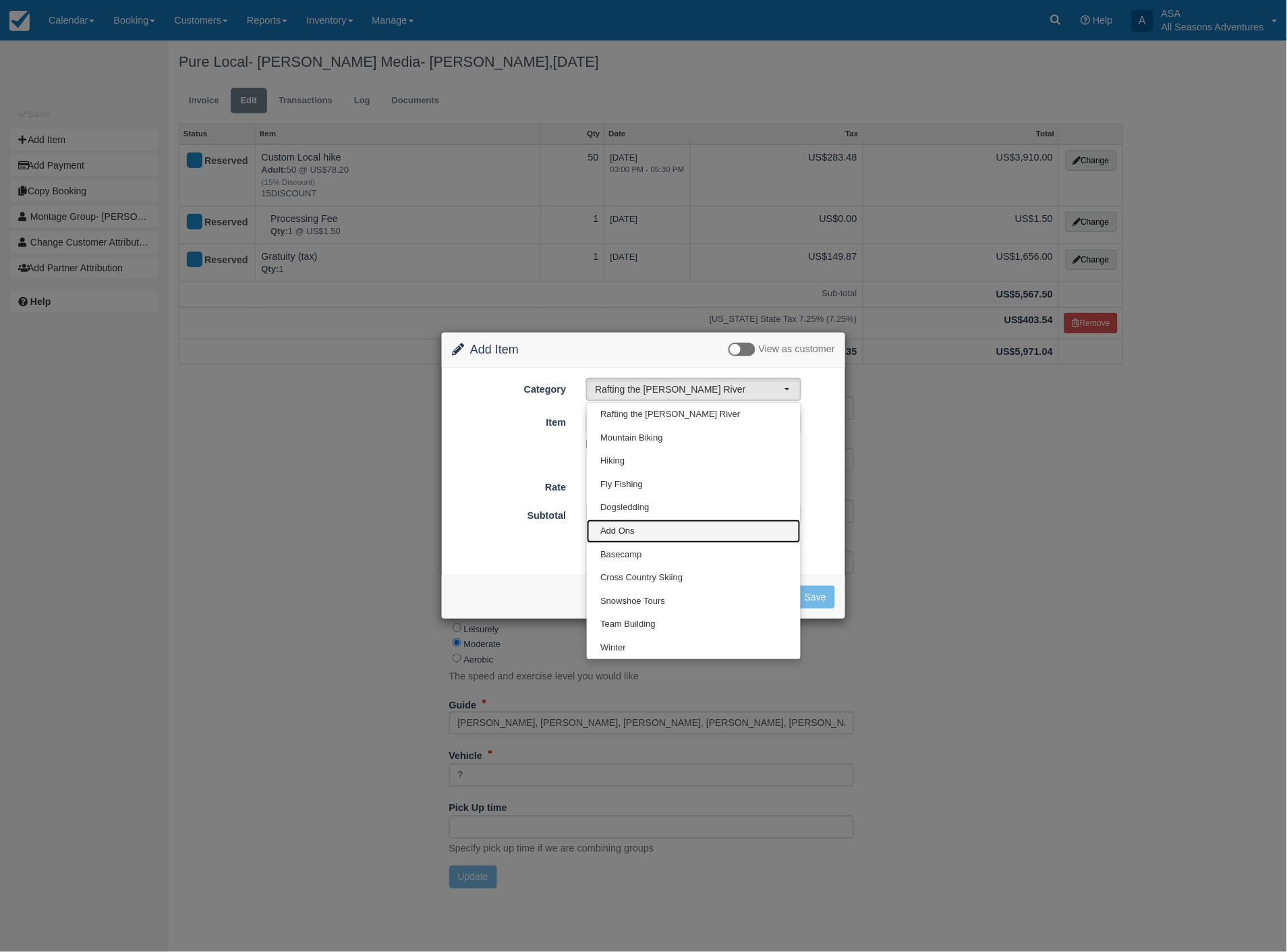
drag, startPoint x: 624, startPoint y: 527, endPoint x: 639, endPoint y: 465, distance: 63.8
click at [624, 525] on span "Add Ons" at bounding box center [618, 531] width 34 height 13
select select "13"
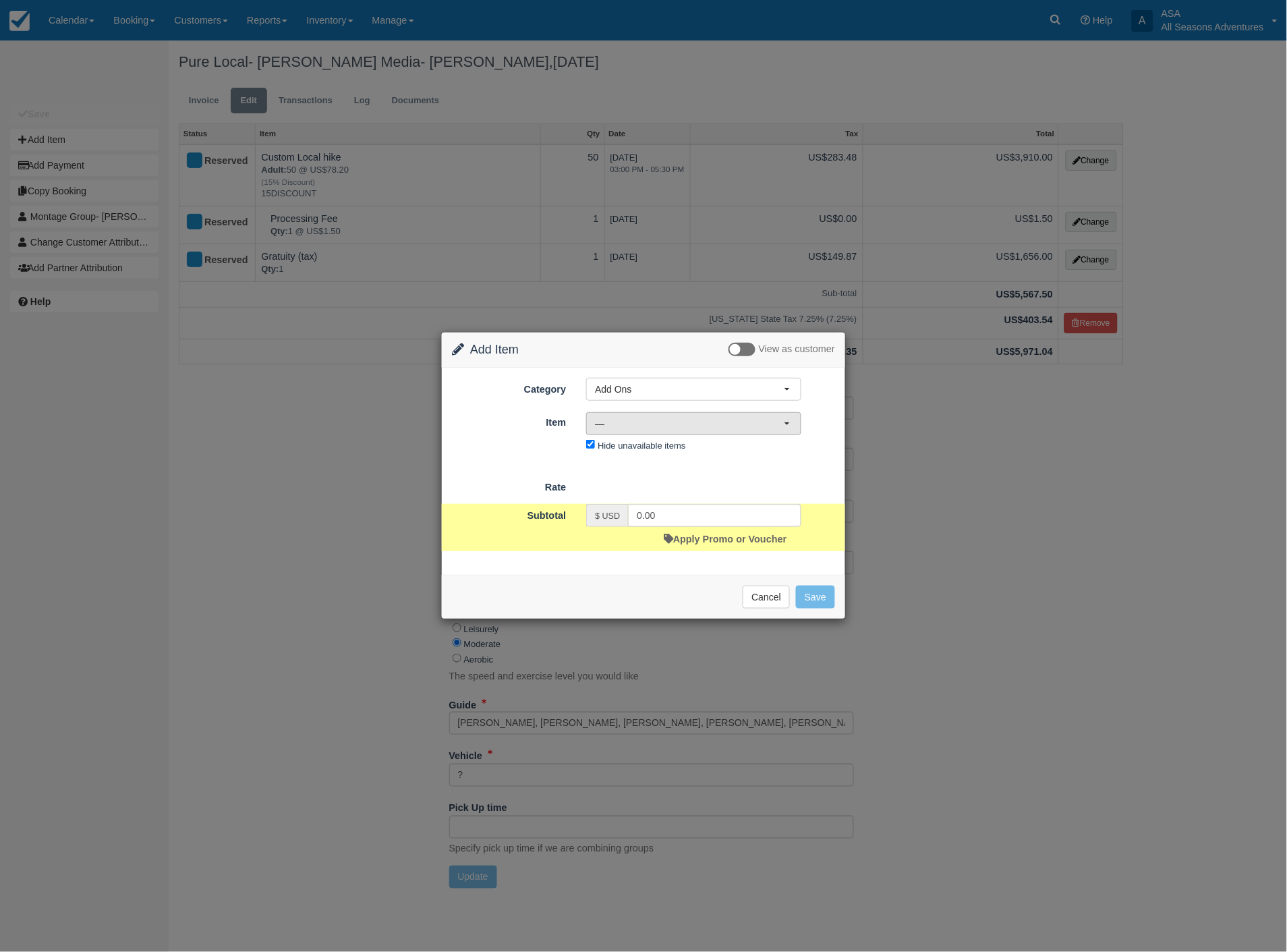
click at [648, 426] on span "—" at bounding box center [690, 423] width 189 height 14
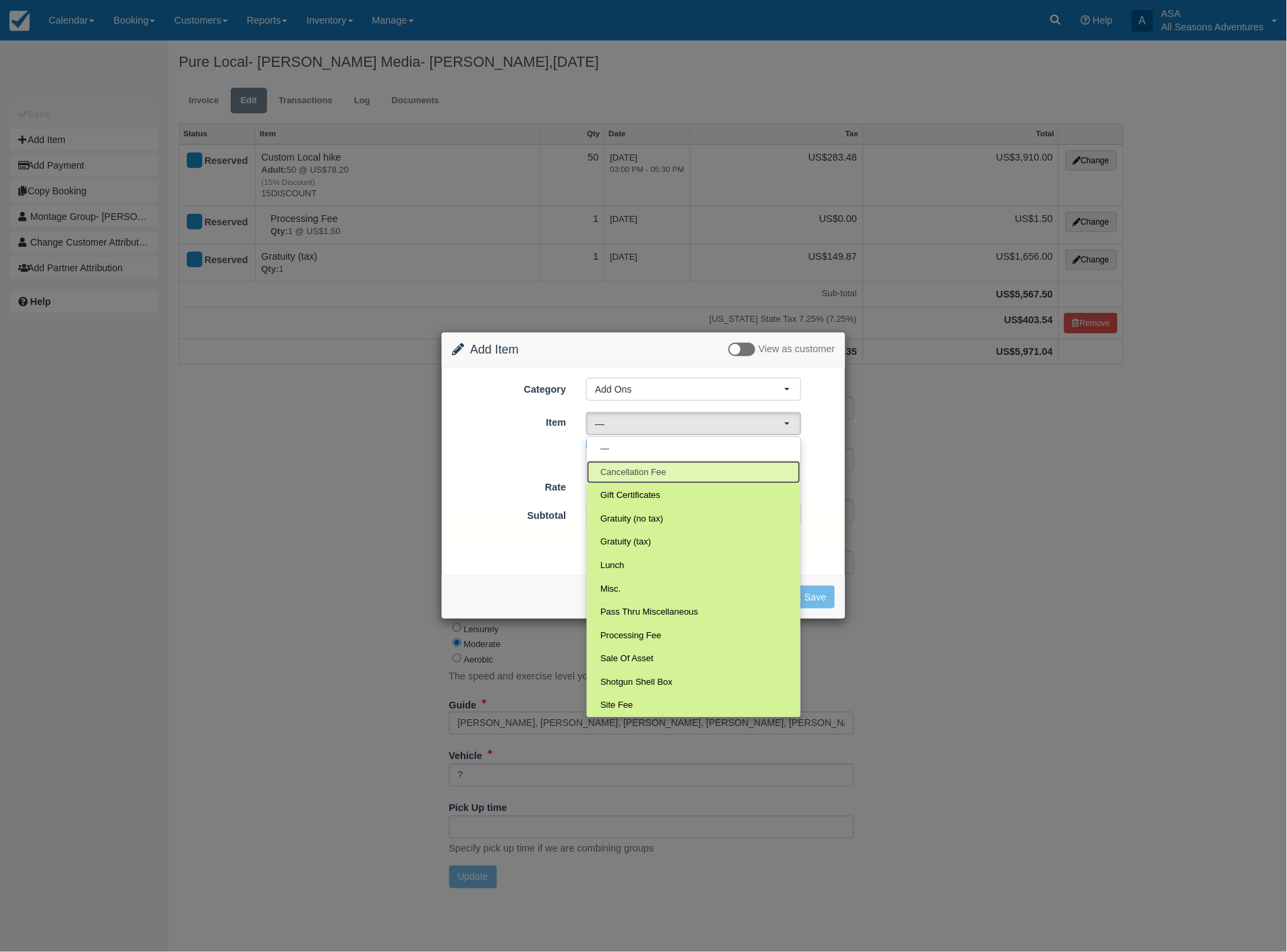
click at [618, 469] on span "Cancellation Fee" at bounding box center [633, 473] width 66 height 13
select select "117"
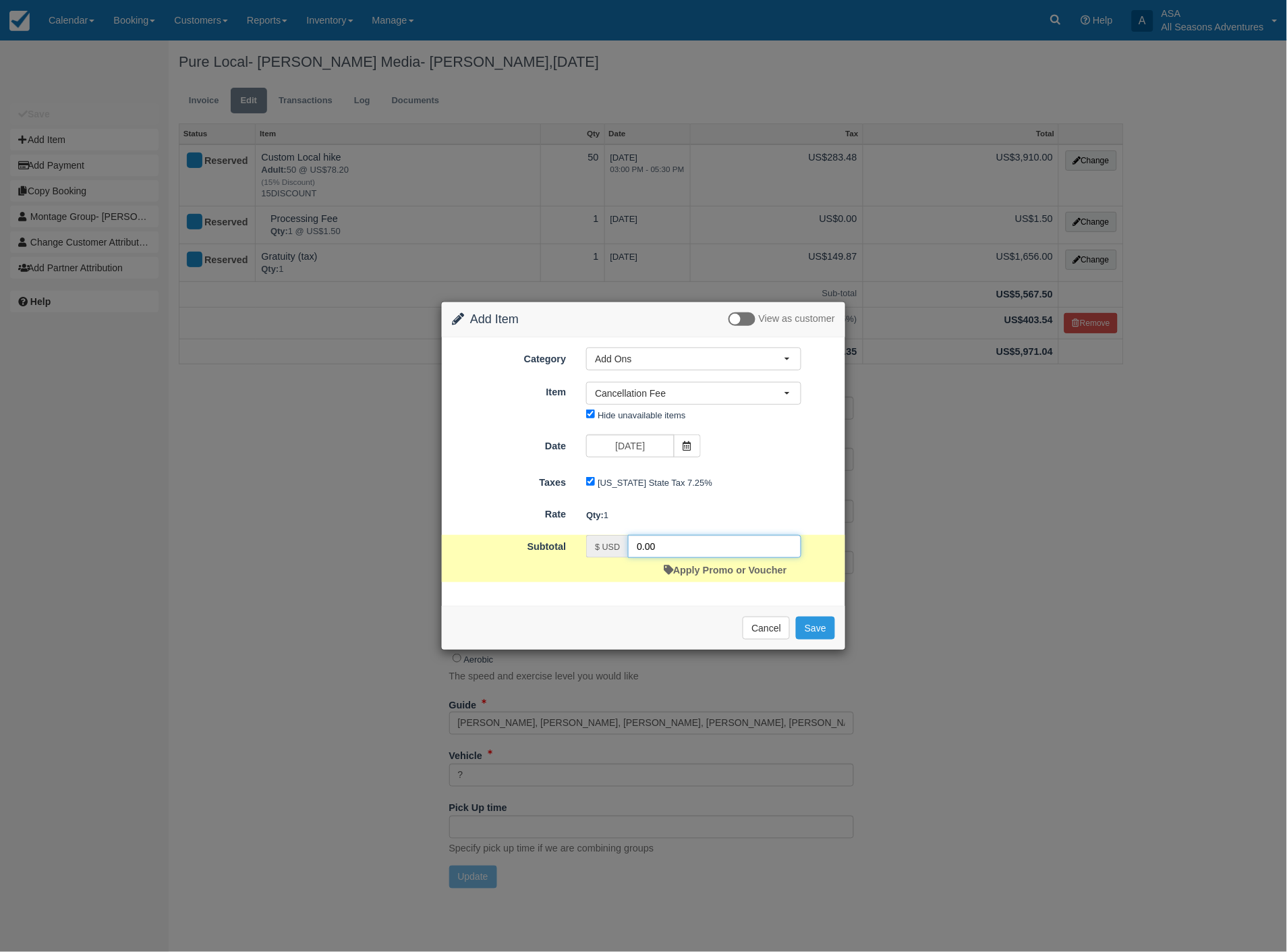
drag, startPoint x: 672, startPoint y: 543, endPoint x: 592, endPoint y: 540, distance: 80.1
click at [593, 542] on div "$ USD 0.00" at bounding box center [694, 546] width 215 height 23
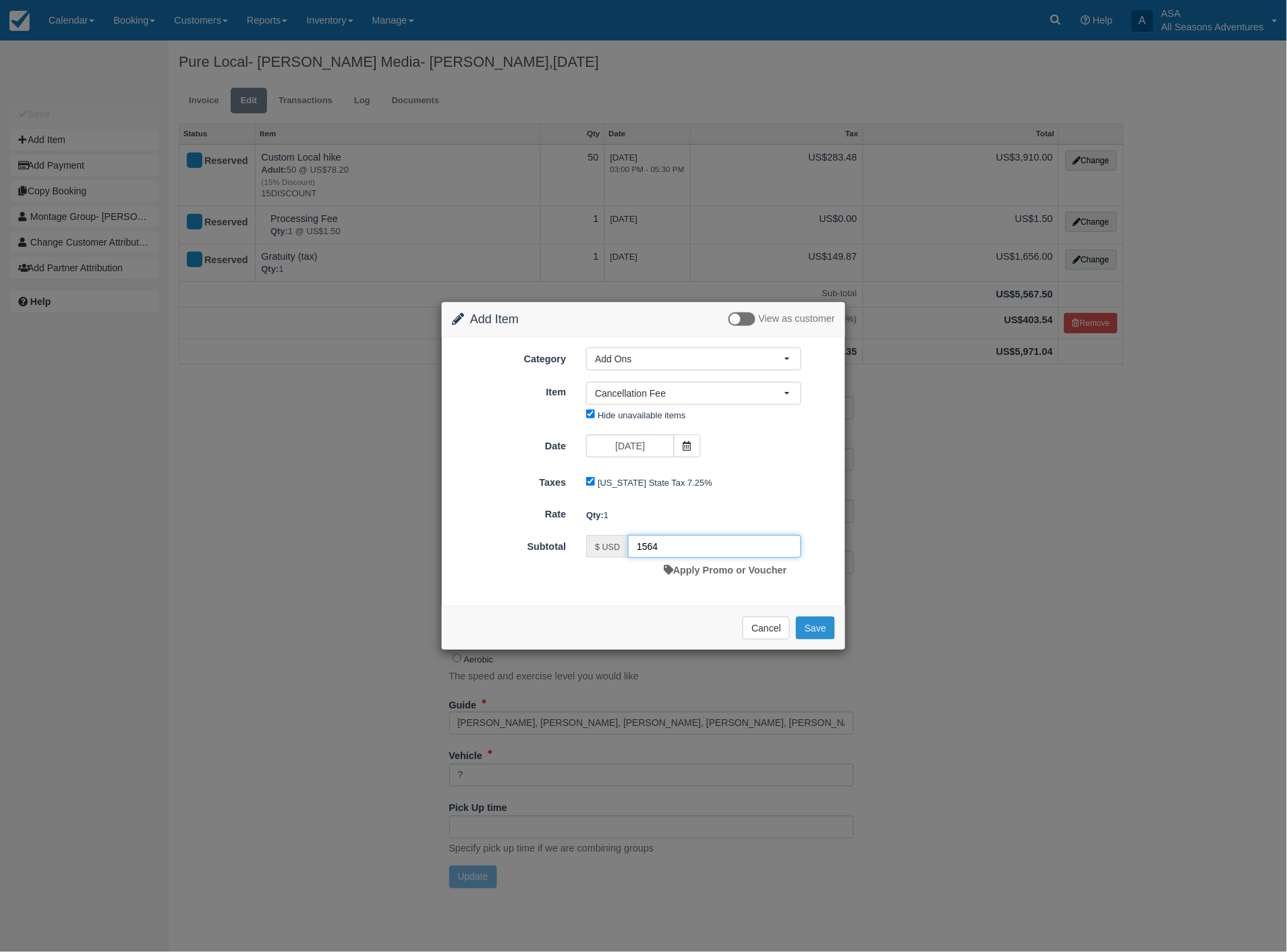
type input "1564"
click at [812, 624] on button "Save" at bounding box center [816, 628] width 39 height 23
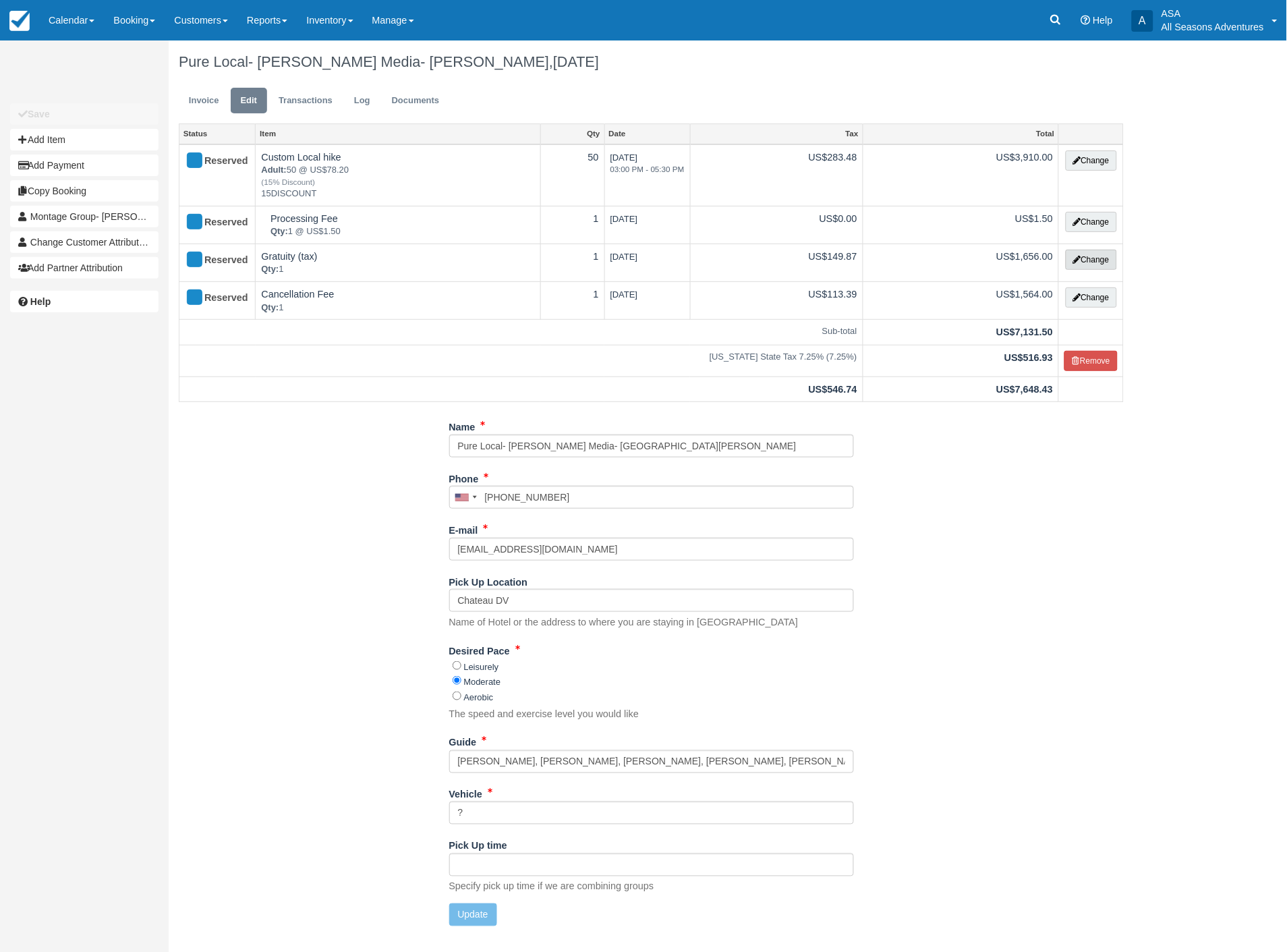
click at [1091, 259] on button "Change" at bounding box center [1091, 259] width 51 height 20
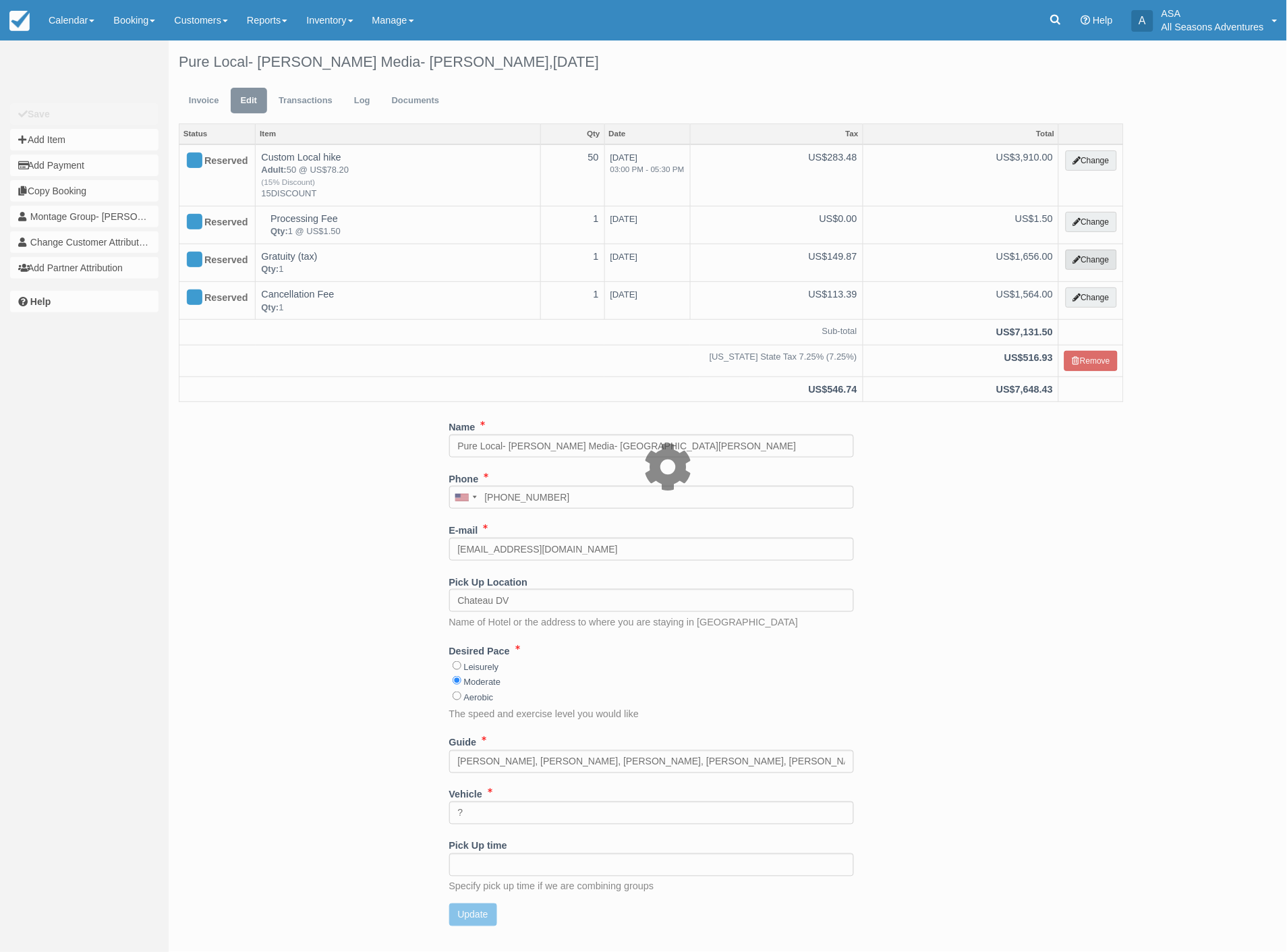
select select "13"
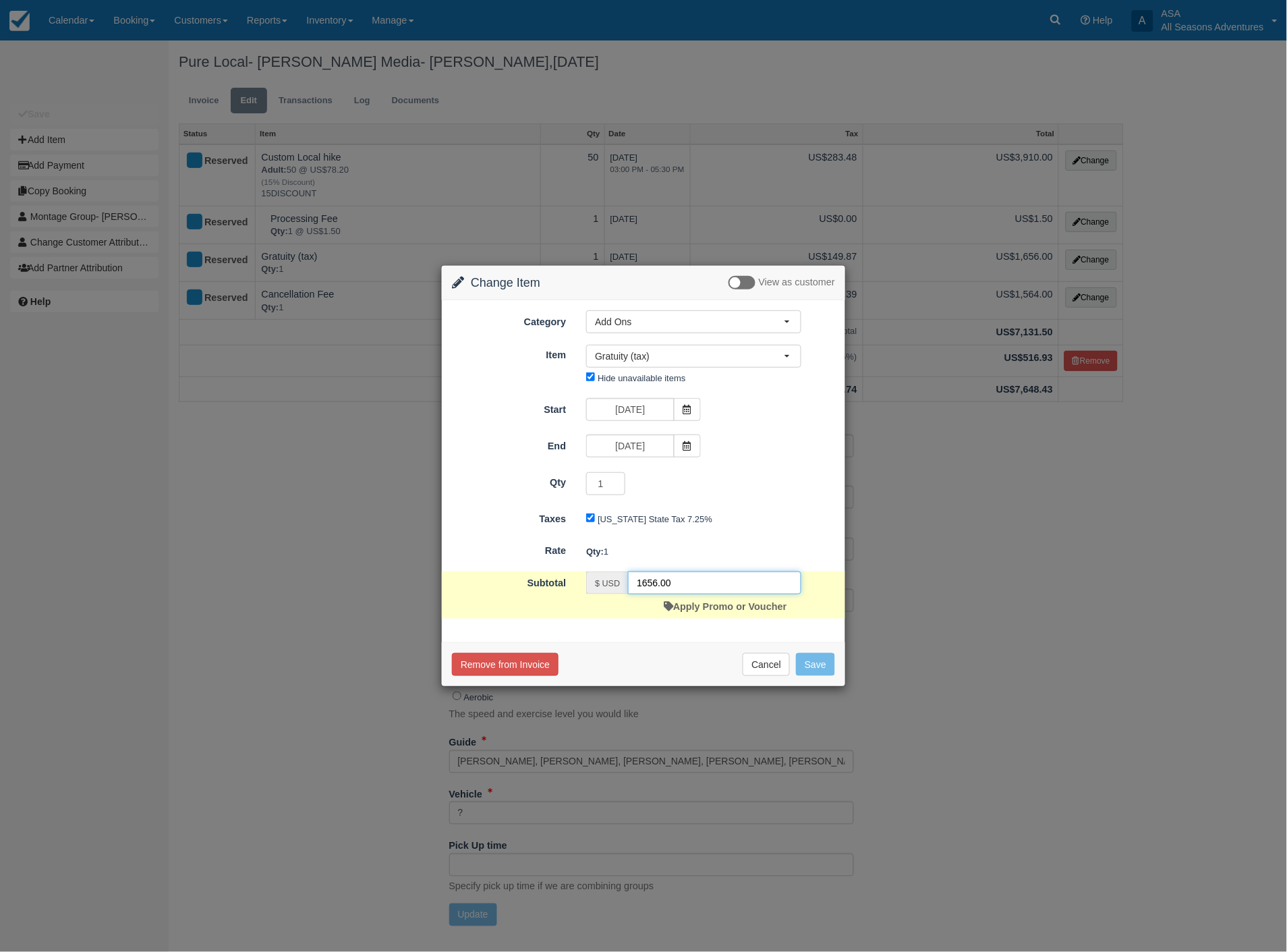
drag, startPoint x: 710, startPoint y: 584, endPoint x: 593, endPoint y: 584, distance: 117.0
click at [593, 584] on div "$ USD 1656.00" at bounding box center [694, 583] width 215 height 23
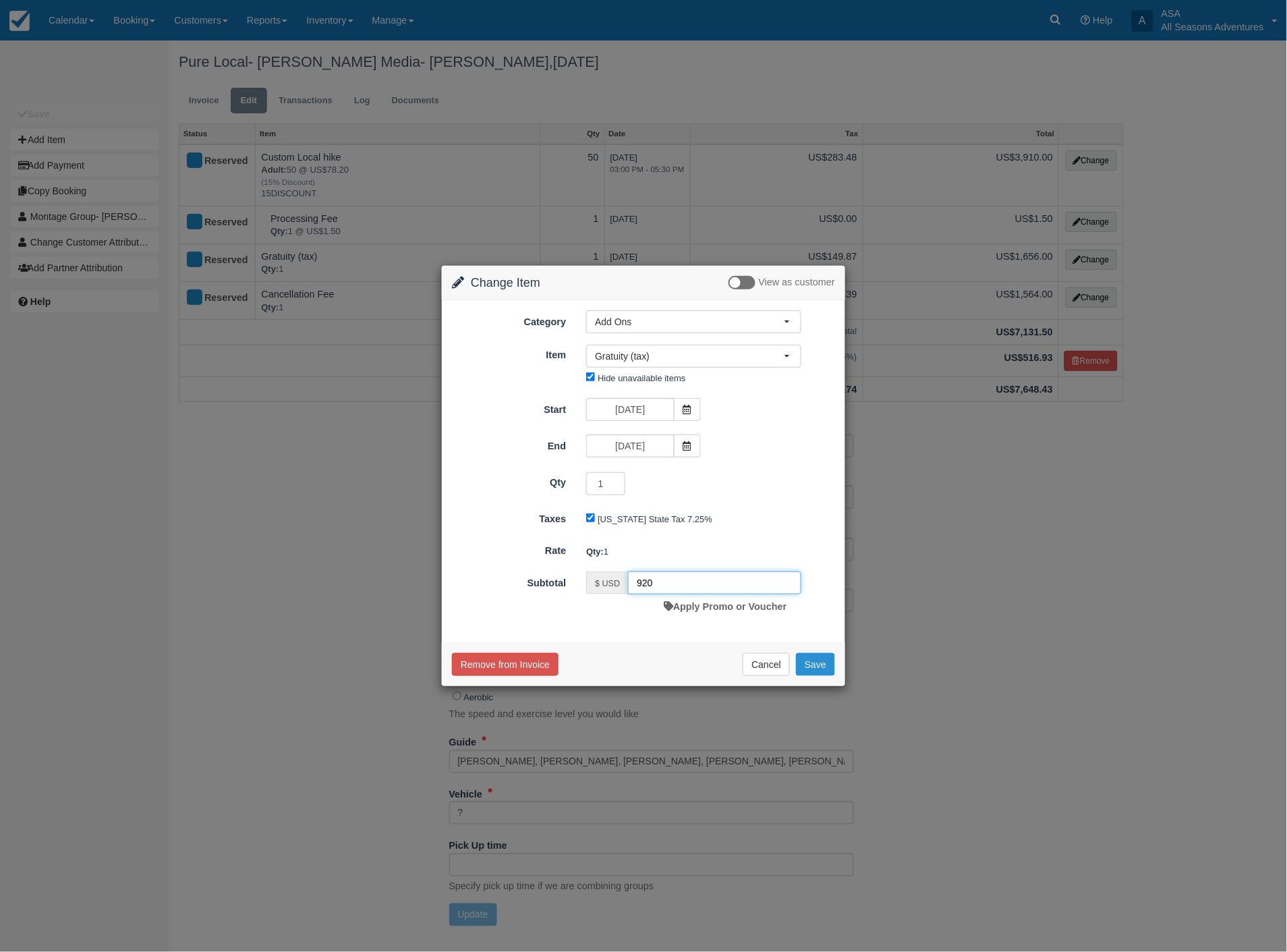
type input "920"
click at [816, 662] on button "Save" at bounding box center [816, 664] width 39 height 23
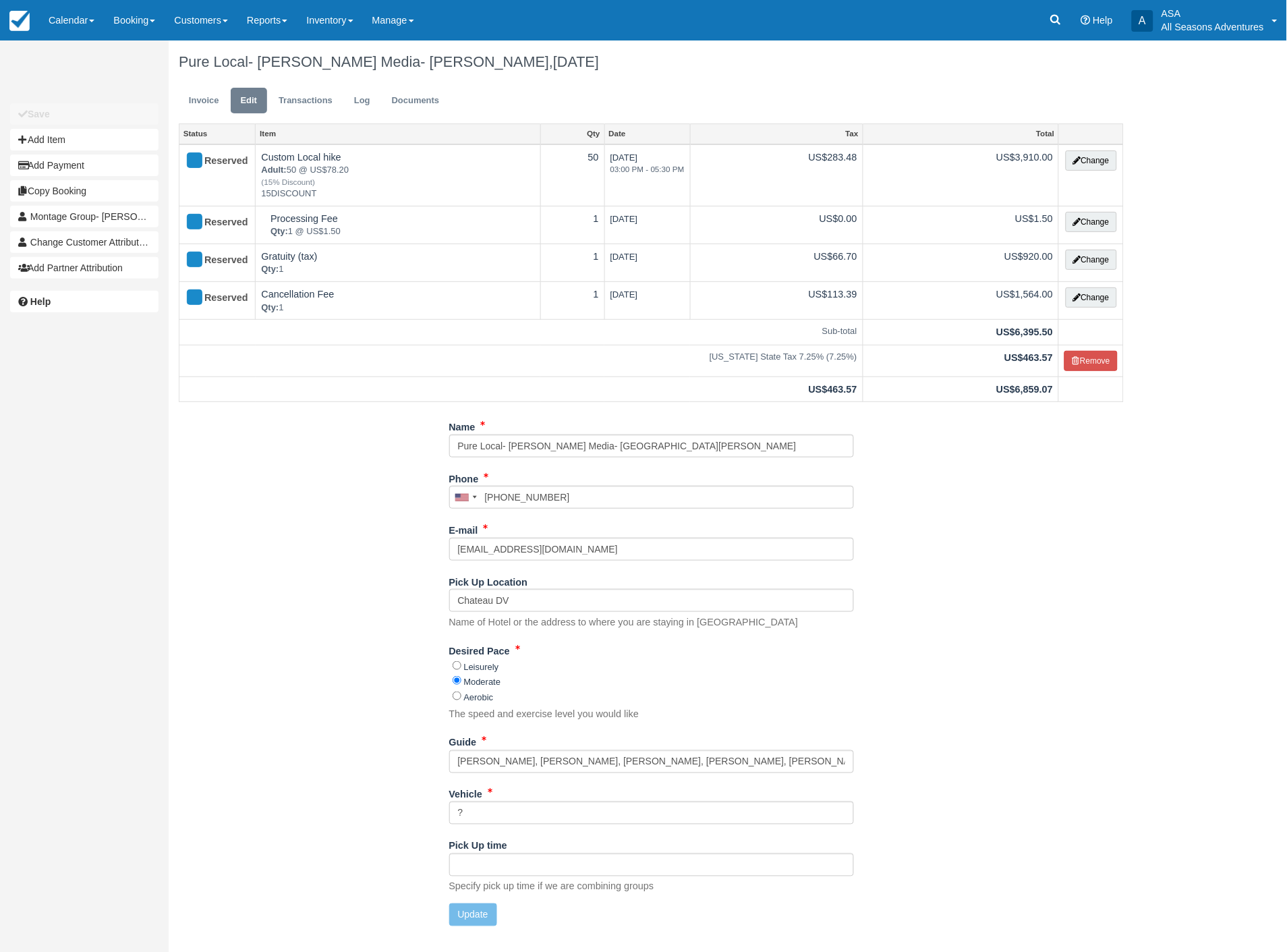
click at [1183, 544] on div "Unsaved Changes Save Add Item Add Payment Copy Booking Montage Group- [PERSON_N…" at bounding box center [643, 496] width 1287 height 911
click at [1055, 581] on div "Name Pure Local- [PERSON_NAME] Media- [PERSON_NAME] Phone [GEOGRAPHIC_DATA] +1 …" at bounding box center [651, 676] width 965 height 521
click at [130, 18] on link "Booking" at bounding box center [134, 20] width 60 height 41
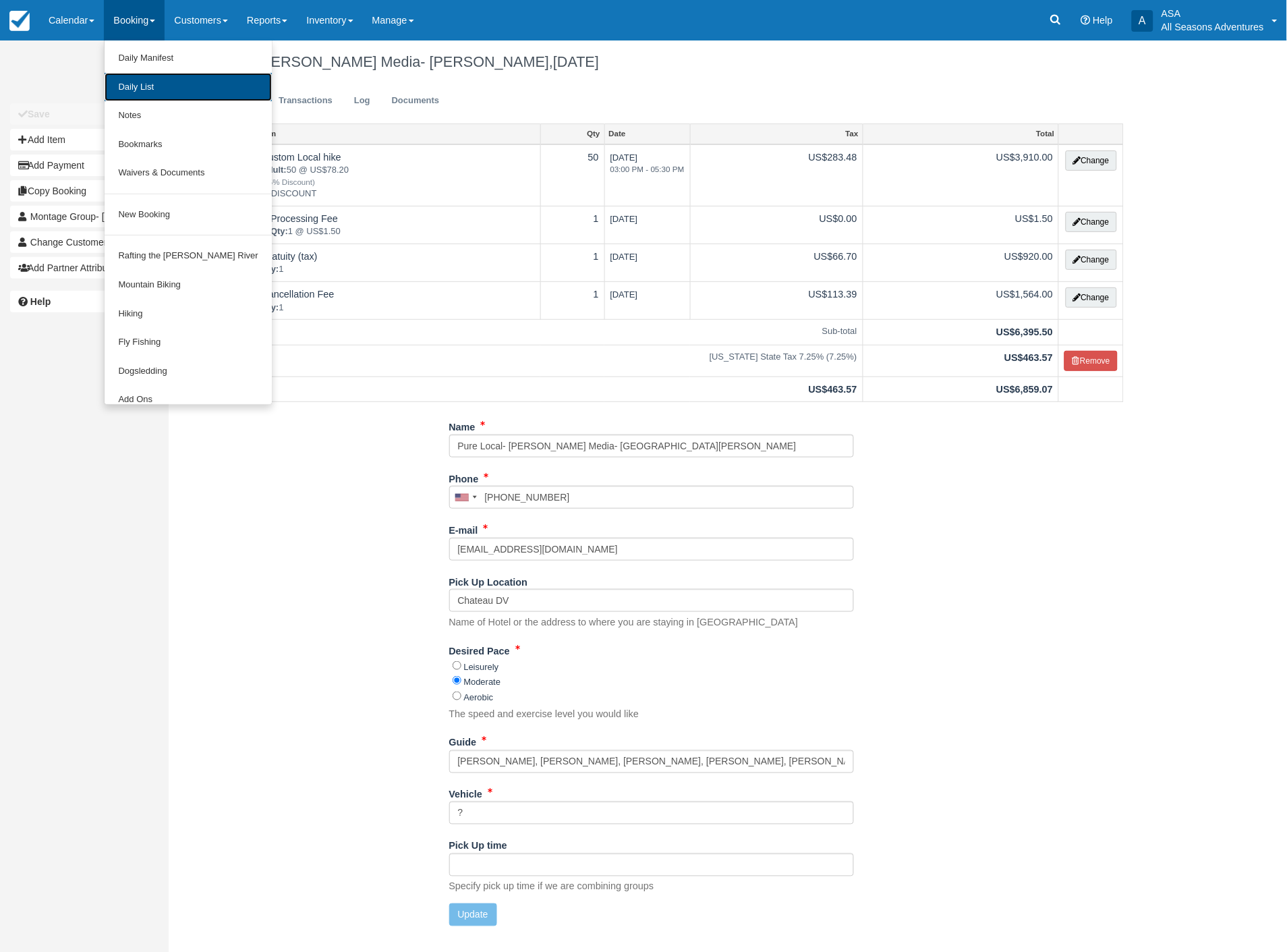
click at [137, 85] on link "Daily List" at bounding box center [187, 87] width 166 height 29
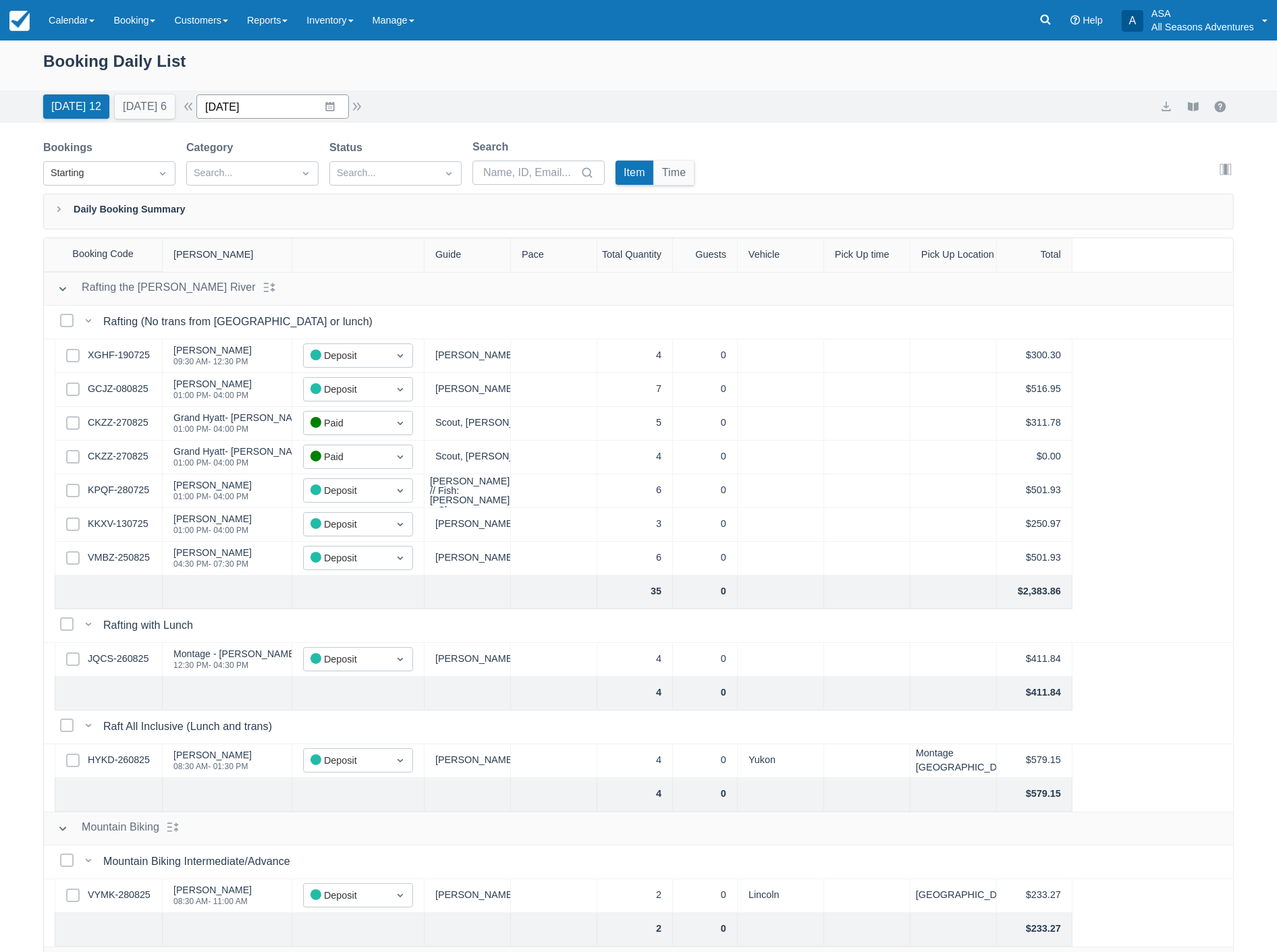
click at [270, 107] on input "[DATE]" at bounding box center [272, 107] width 152 height 24
click at [390, 170] on div "Move forward to switch to the next month." at bounding box center [383, 161] width 26 height 22
click at [315, 236] on td "10" at bounding box center [304, 236] width 26 height 25
type input "09/10/25"
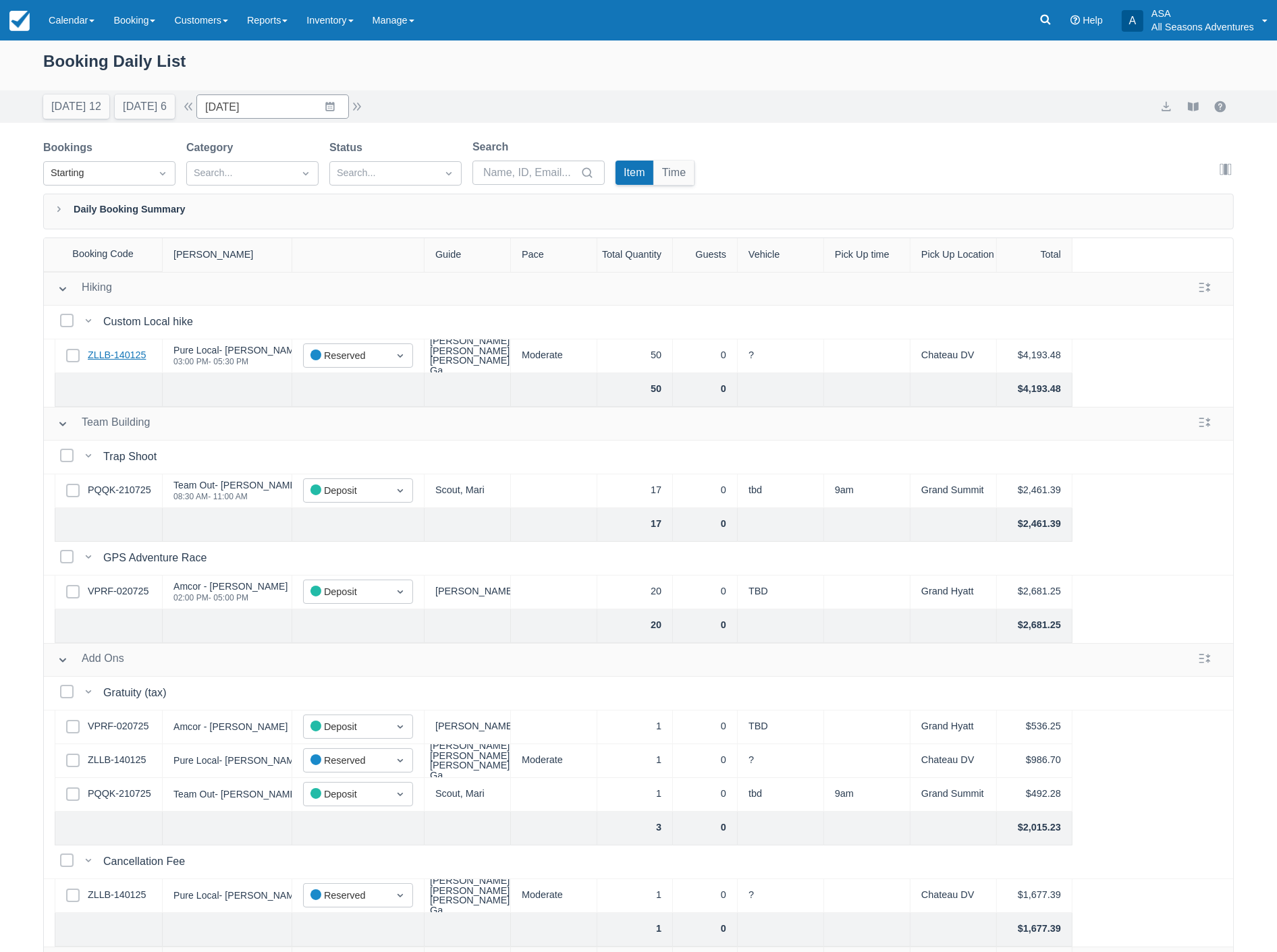
click at [119, 359] on link "ZLLB-140125" at bounding box center [117, 355] width 58 height 15
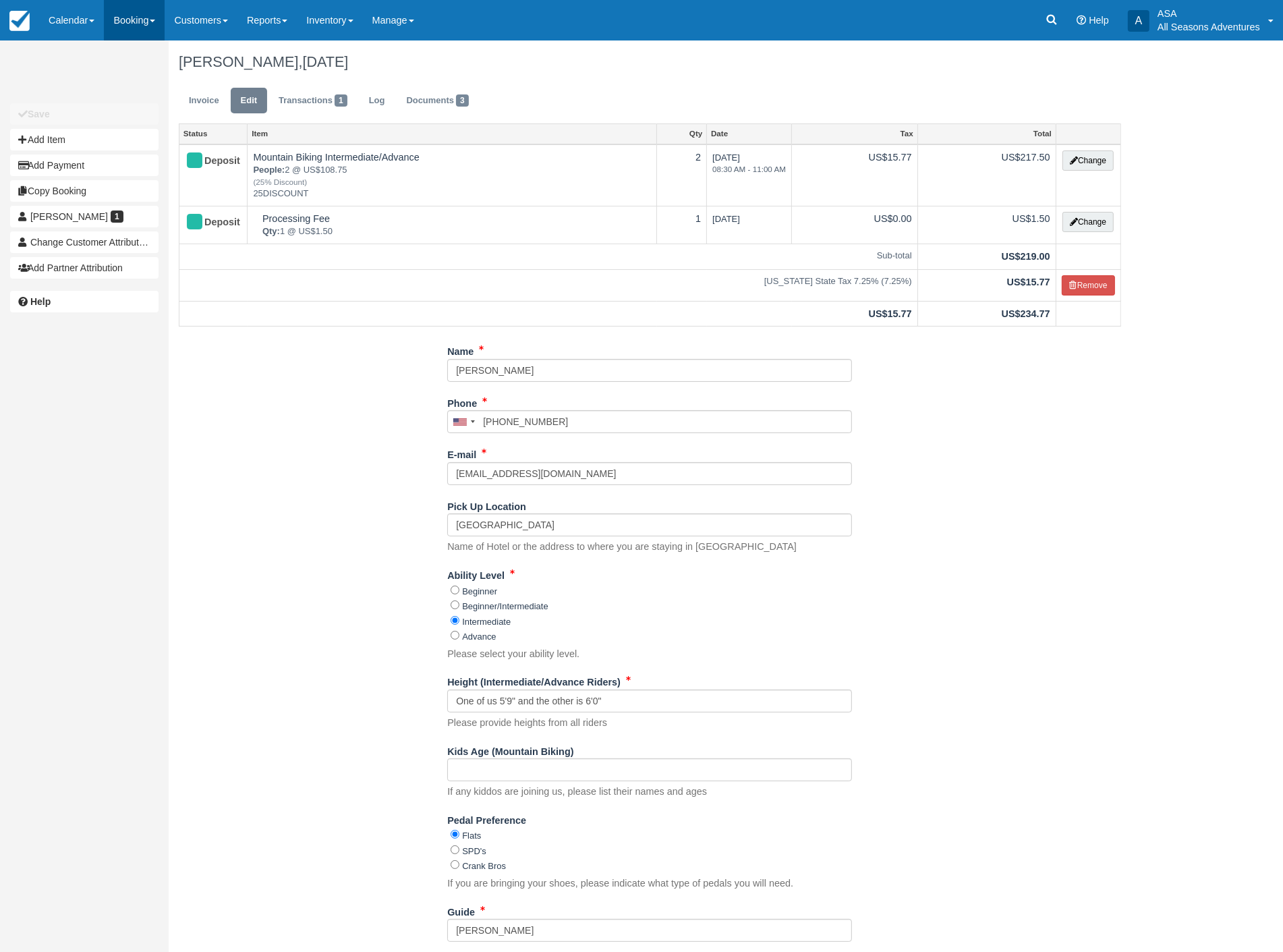
click at [139, 19] on link "Booking" at bounding box center [134, 20] width 60 height 41
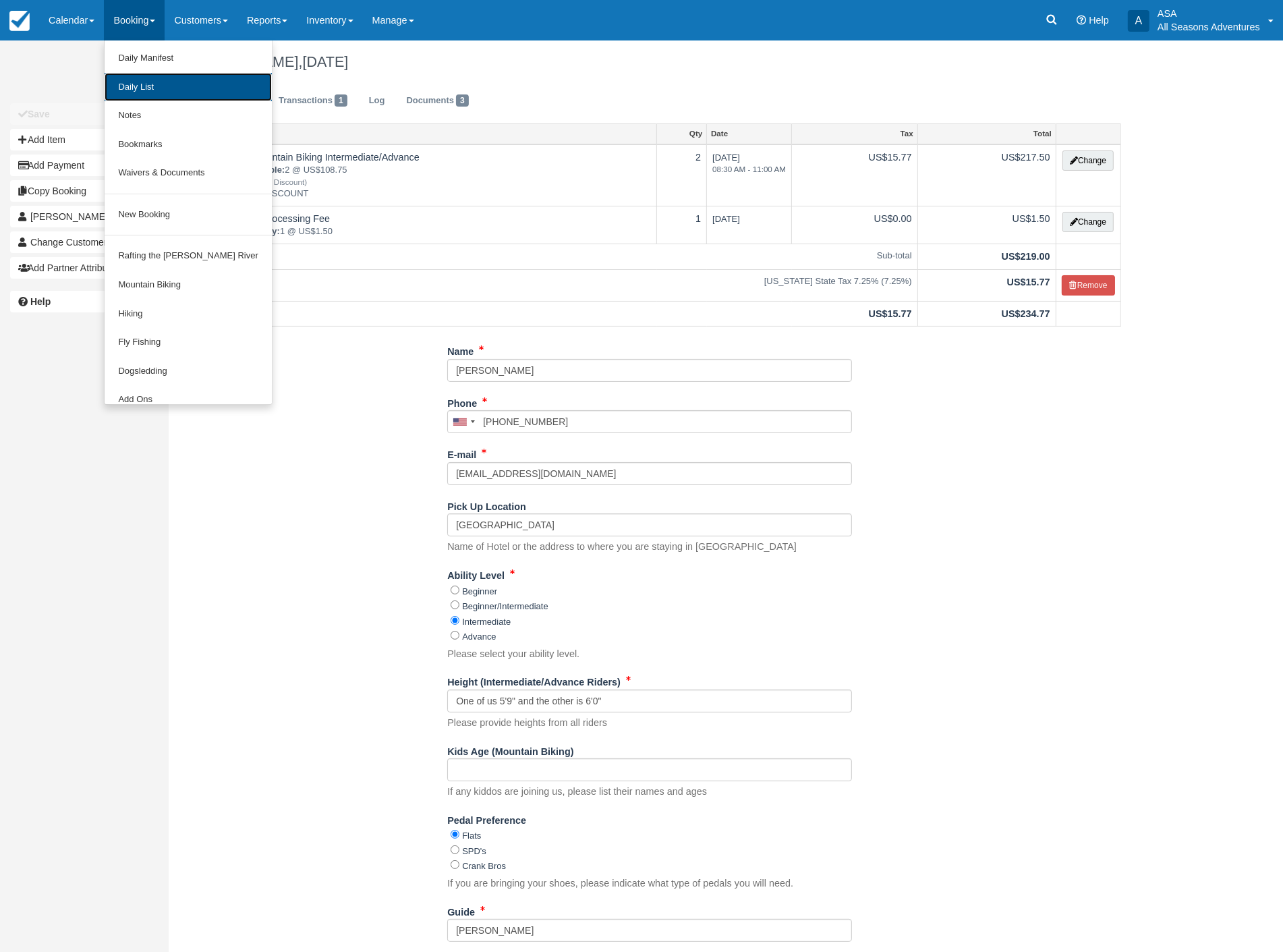
click at [149, 90] on link "Daily List" at bounding box center [187, 87] width 166 height 29
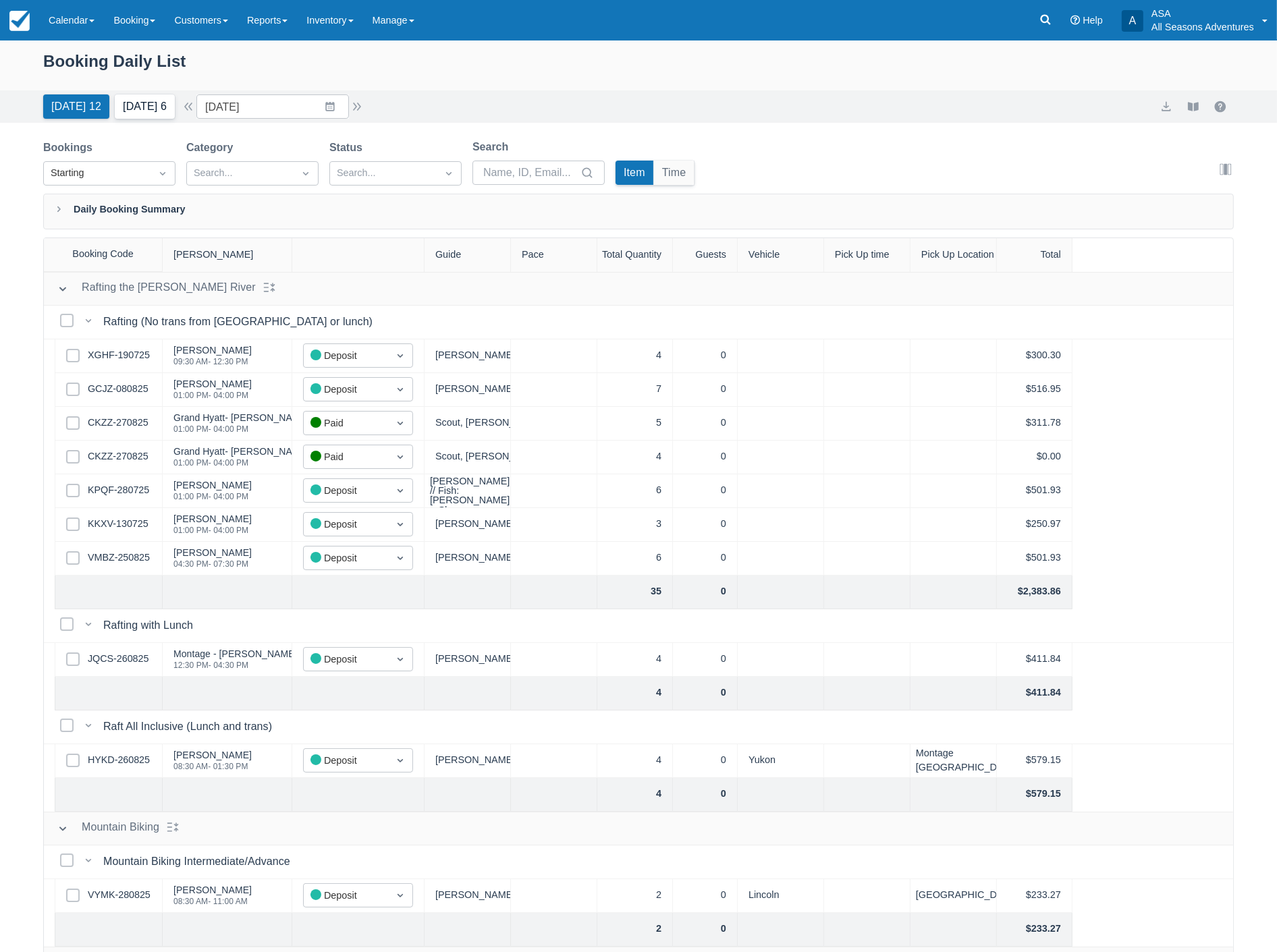
click at [147, 99] on button "[DATE] 6" at bounding box center [145, 107] width 60 height 24
type input "09/01/25"
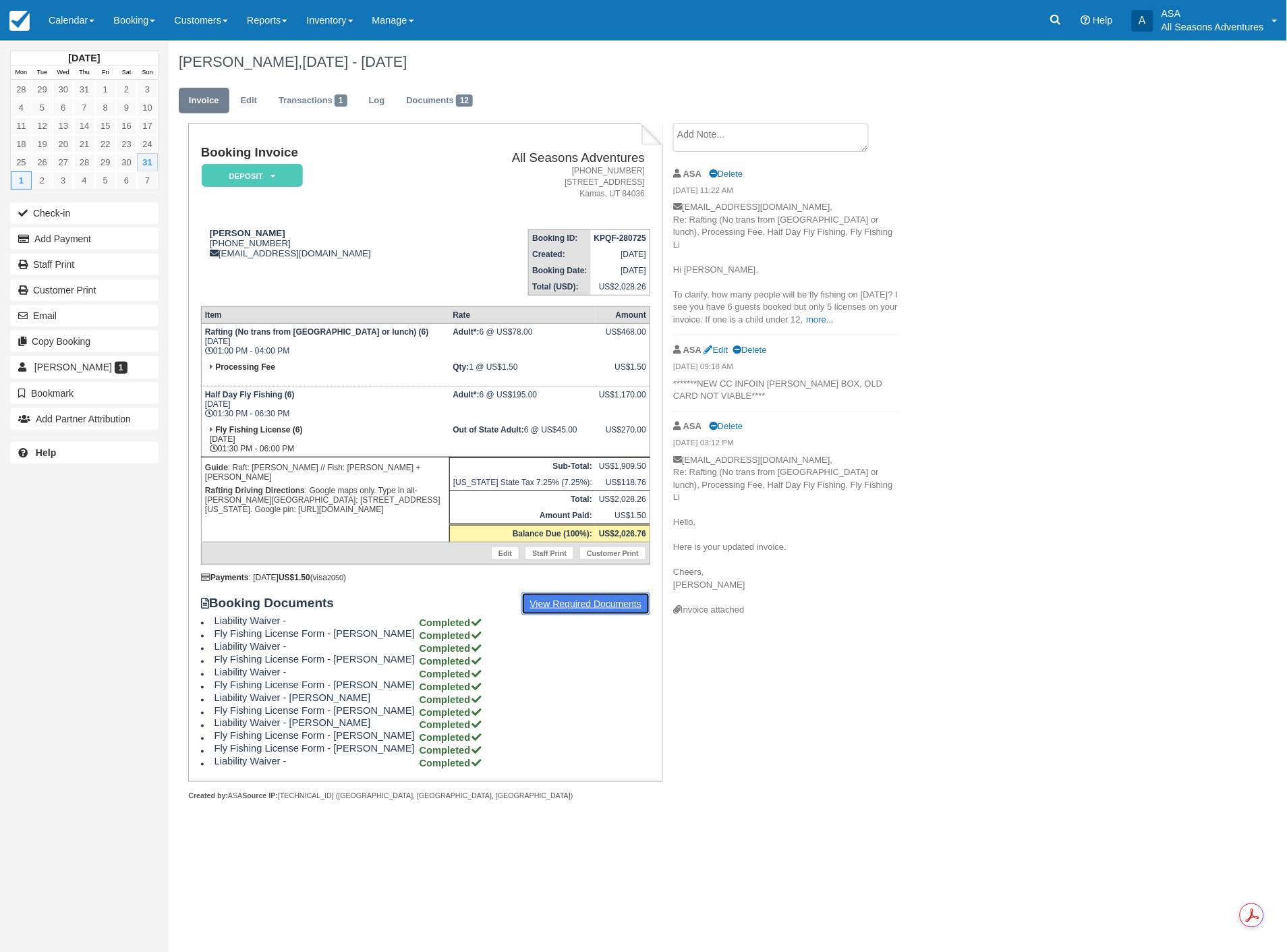
click at [620, 597] on link "View Required Documents" at bounding box center [586, 604] width 130 height 23
click at [807, 319] on link "more..." at bounding box center [820, 320] width 27 height 10
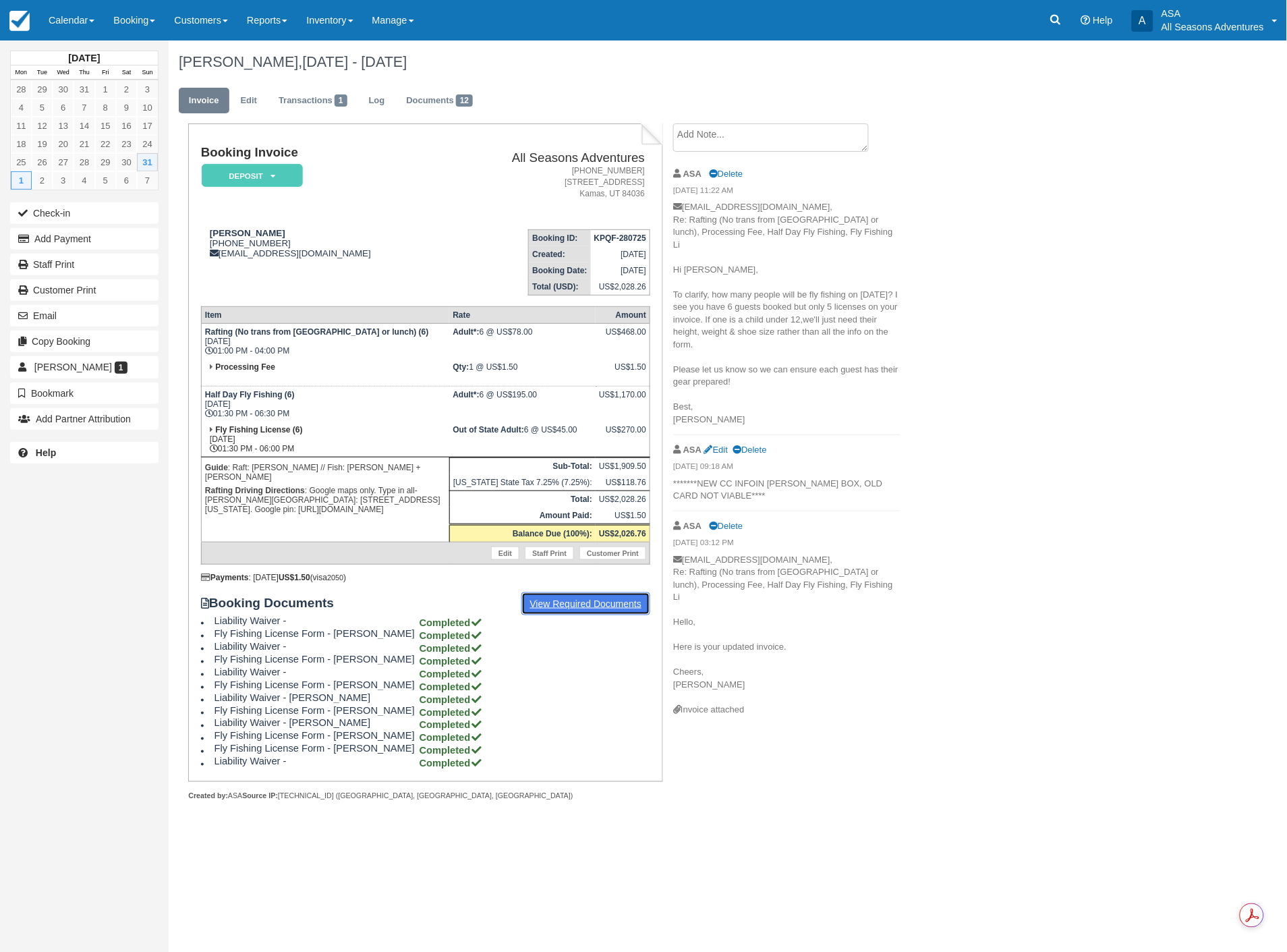
click at [599, 597] on link "View Required Documents" at bounding box center [586, 604] width 130 height 23
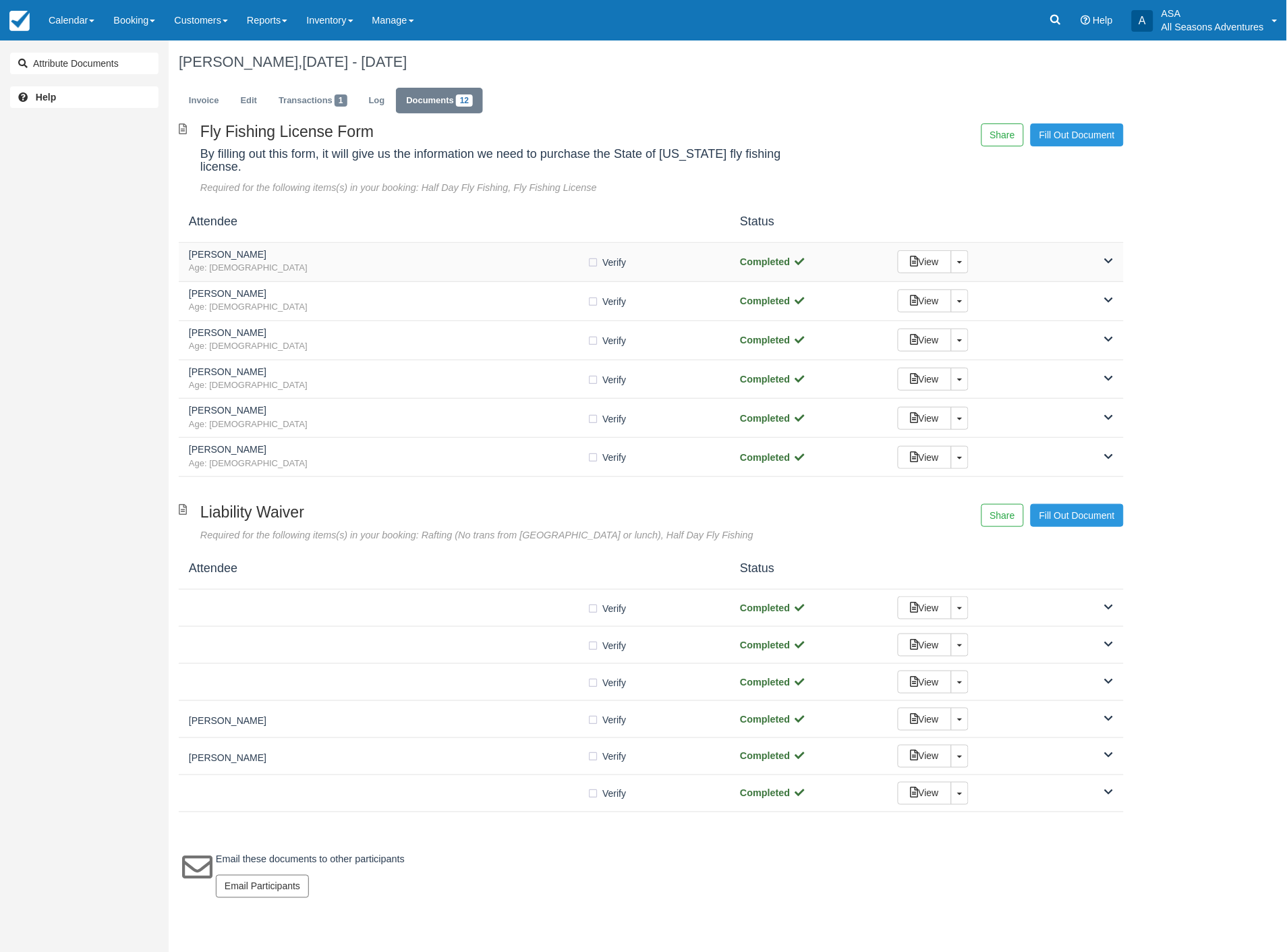
click at [1104, 250] on div "View Toggle Dropdown Detach" at bounding box center [1006, 262] width 236 height 23
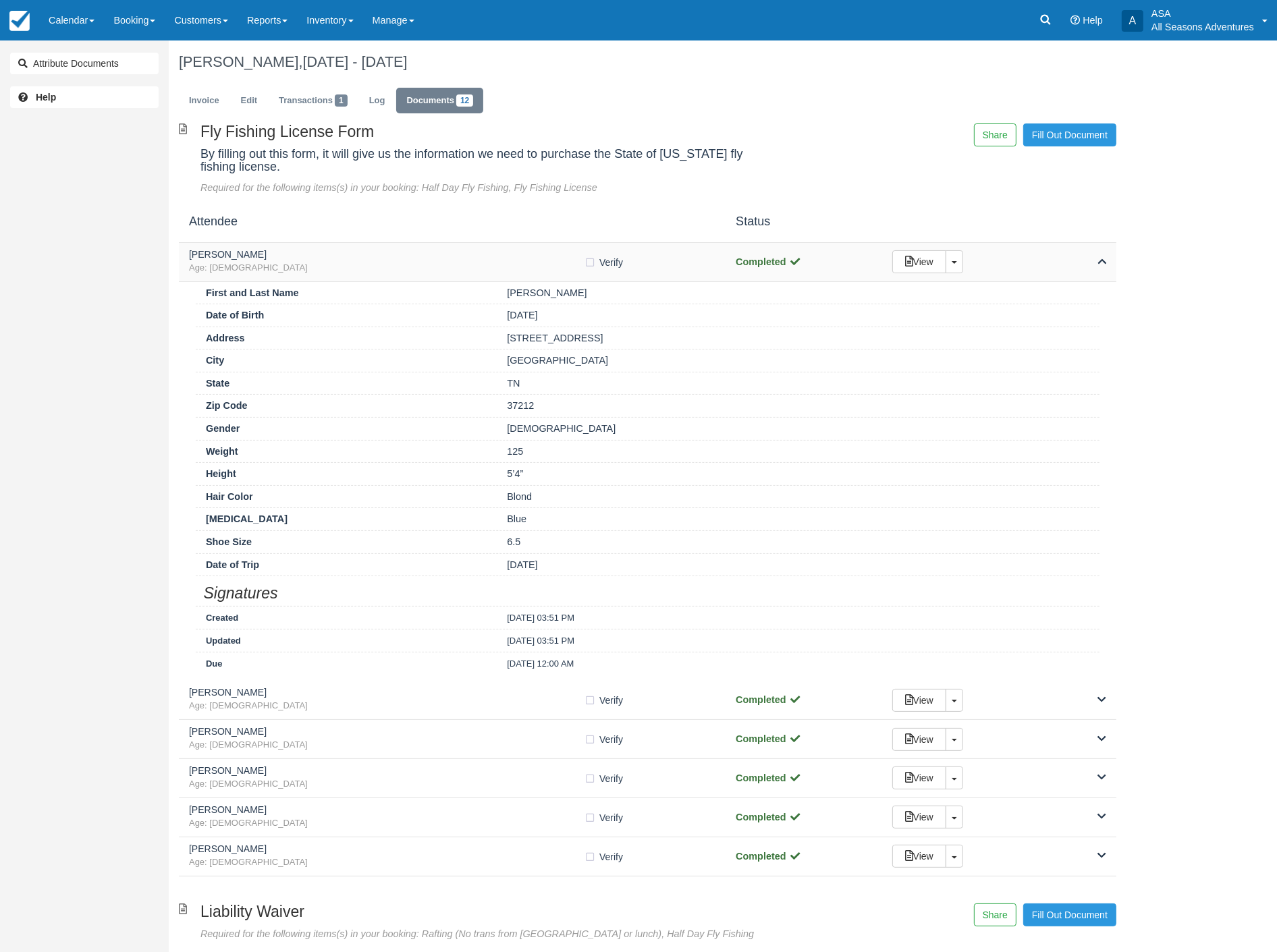
click at [1102, 259] on icon at bounding box center [1102, 261] width 9 height 10
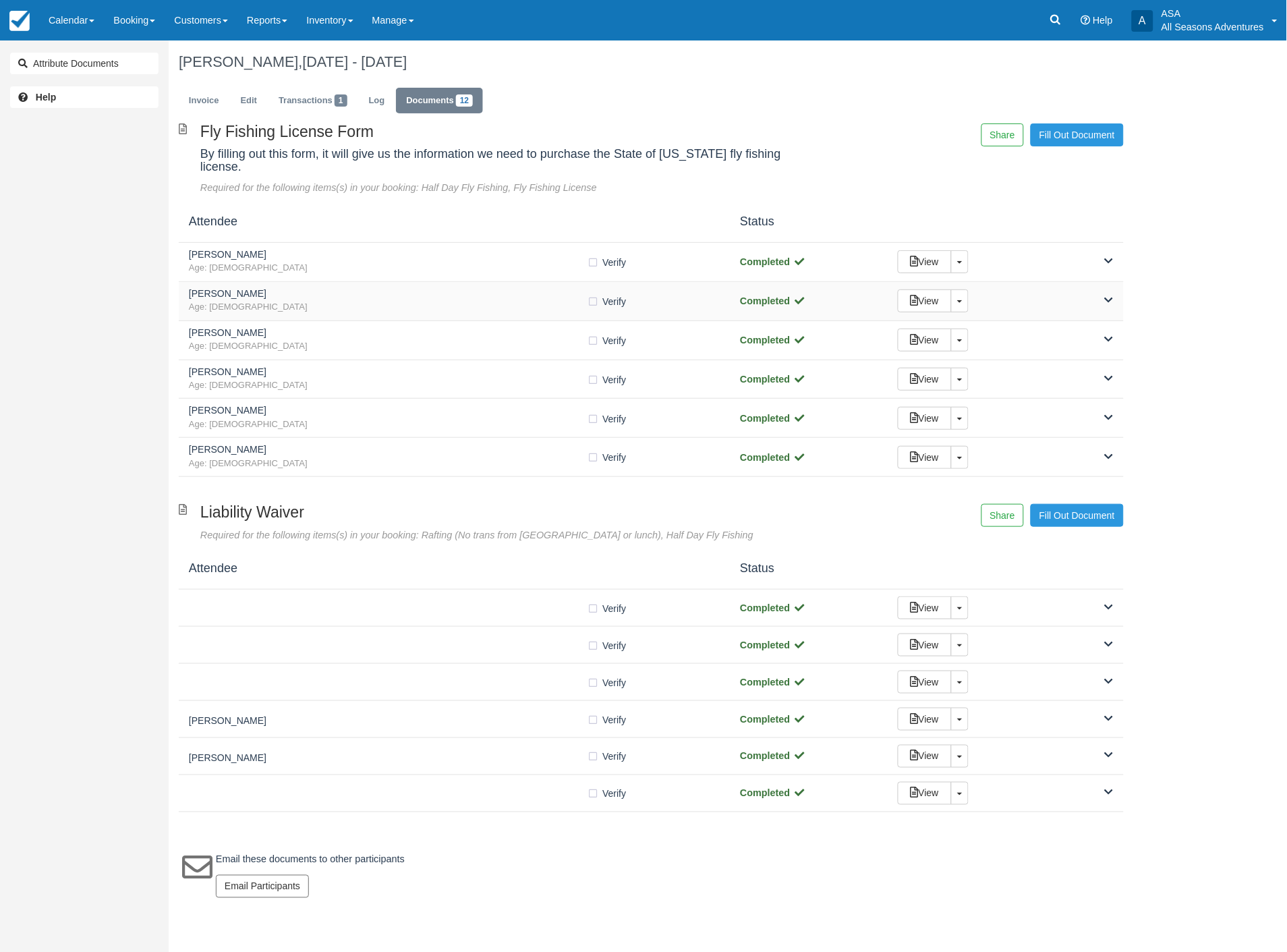
click at [1109, 295] on icon at bounding box center [1109, 300] width 9 height 10
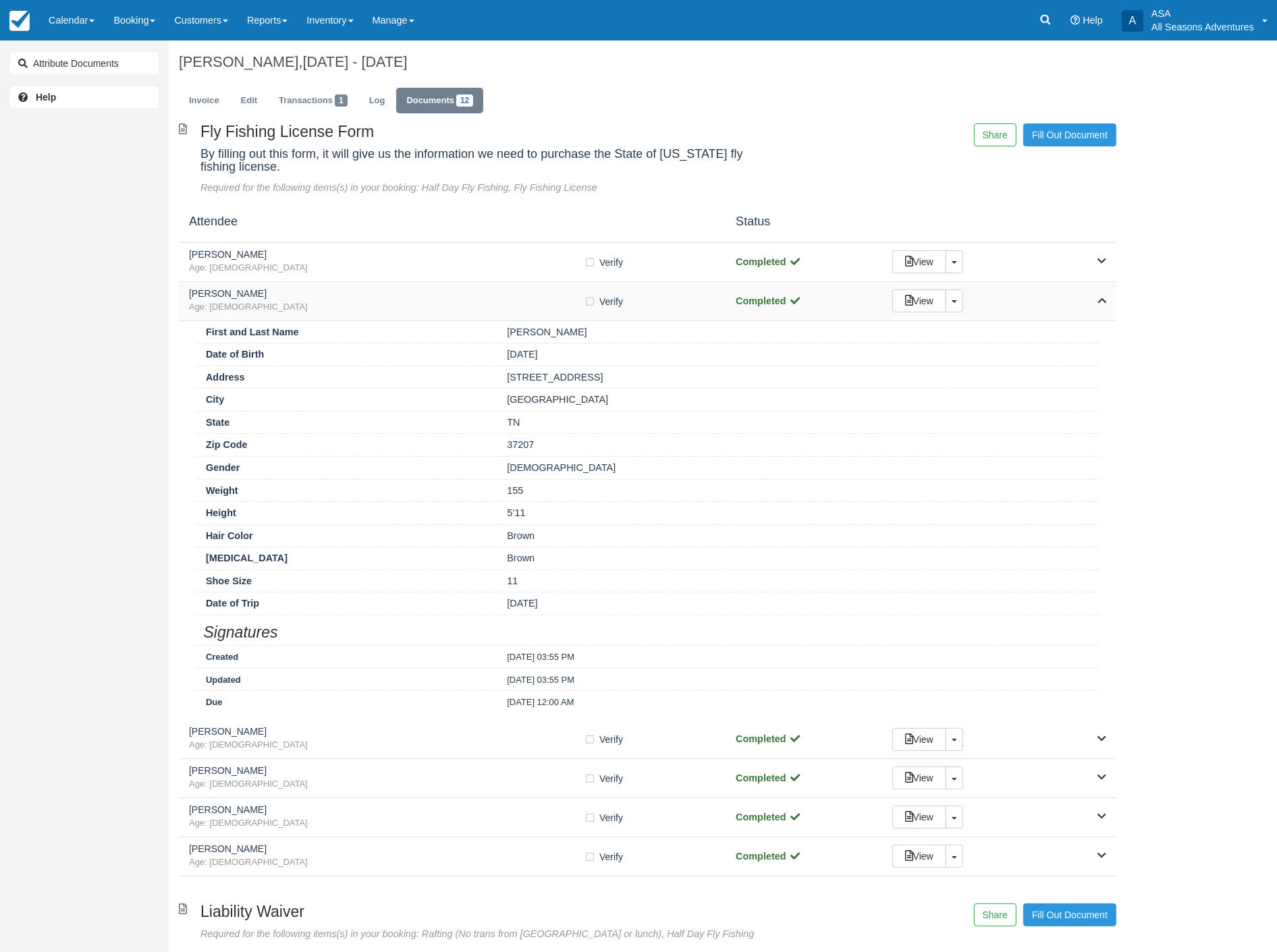
click at [1103, 299] on icon at bounding box center [1102, 300] width 9 height 10
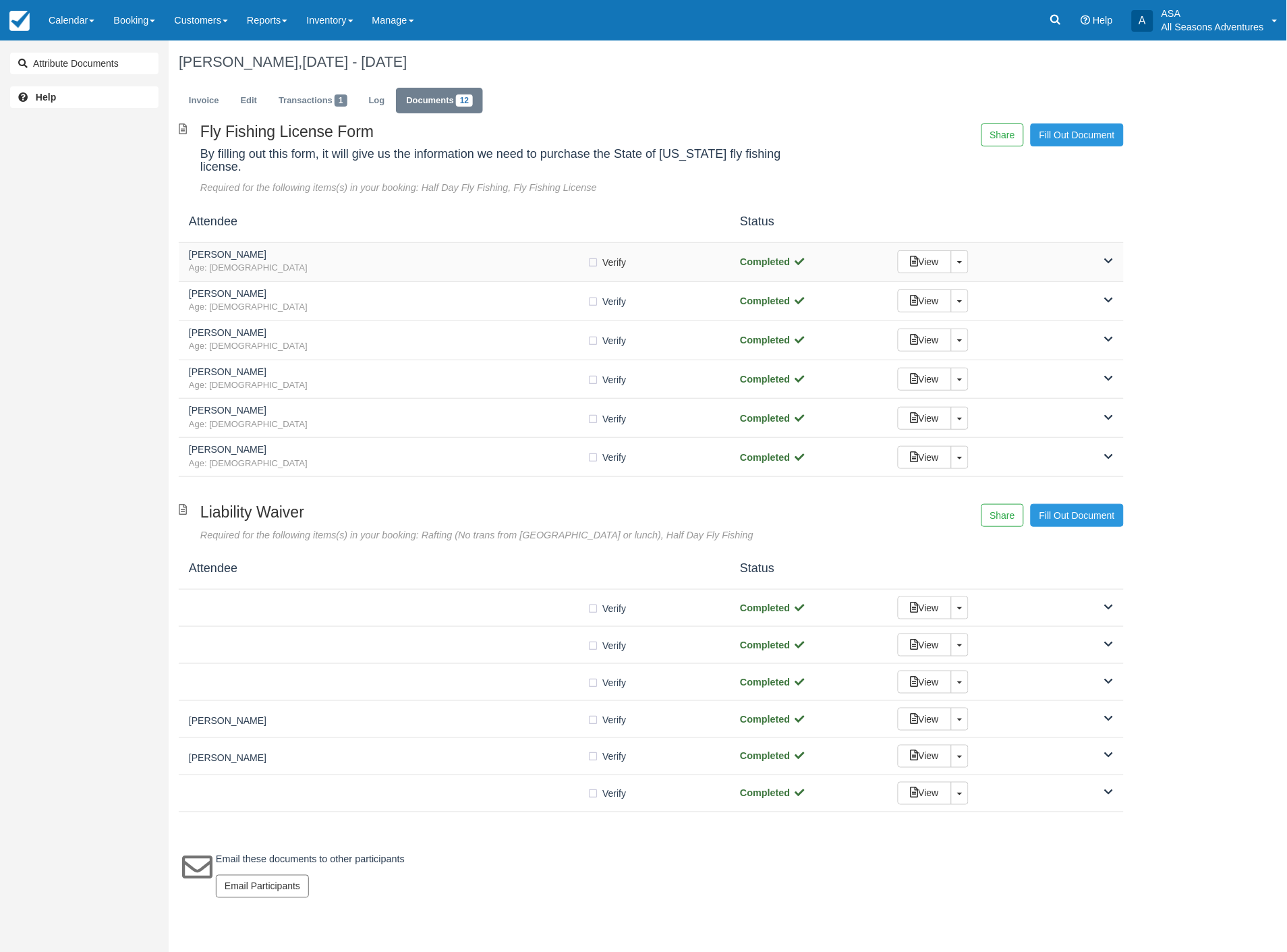
click at [589, 253] on label "Verify Verified" at bounding box center [610, 262] width 48 height 20
checkbox input "true"
click at [596, 292] on label "Verify Verified" at bounding box center [610, 302] width 48 height 20
checkbox input "true"
click at [1109, 334] on icon at bounding box center [1109, 339] width 9 height 10
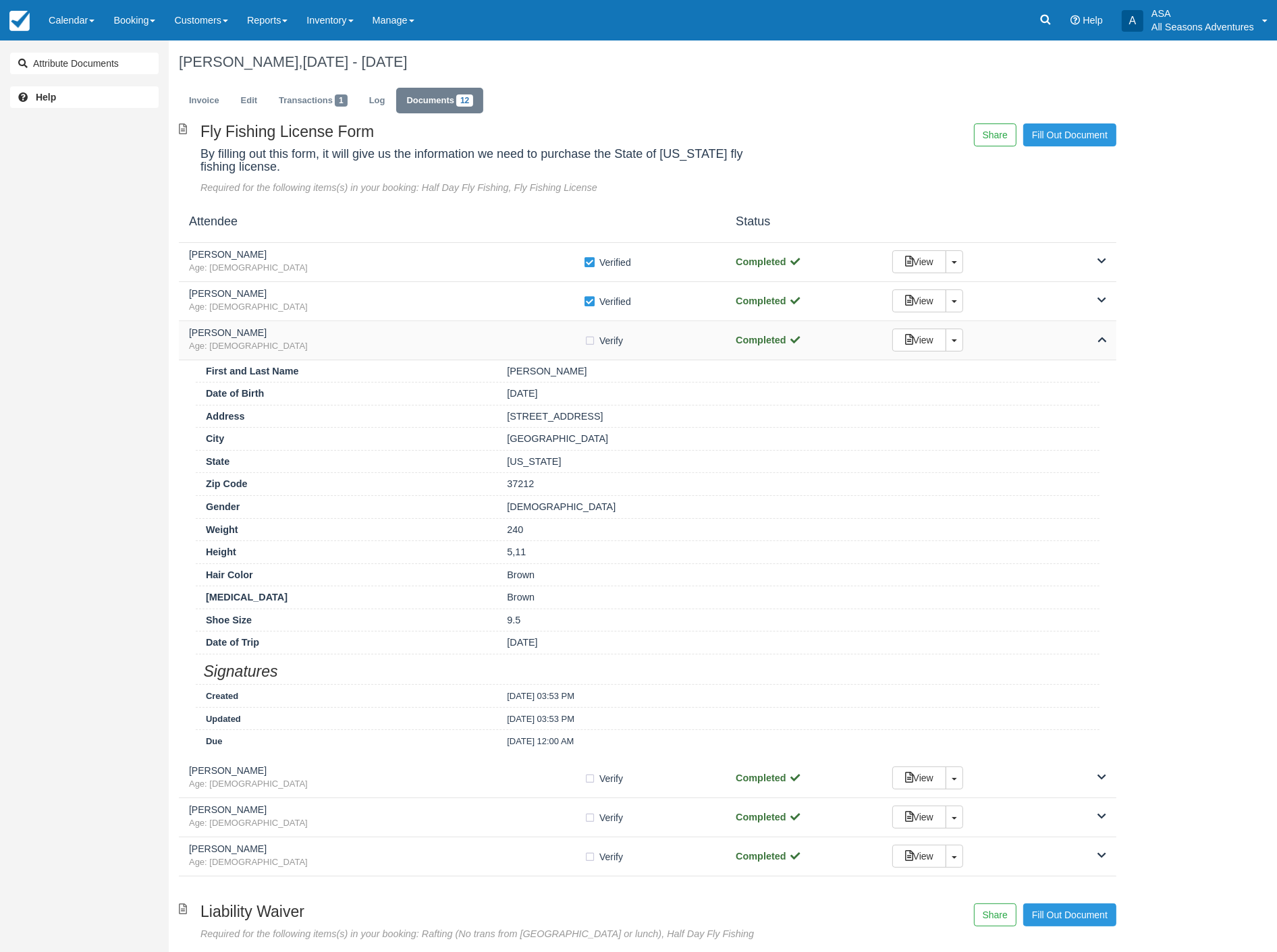
click at [1100, 342] on icon at bounding box center [1102, 339] width 9 height 10
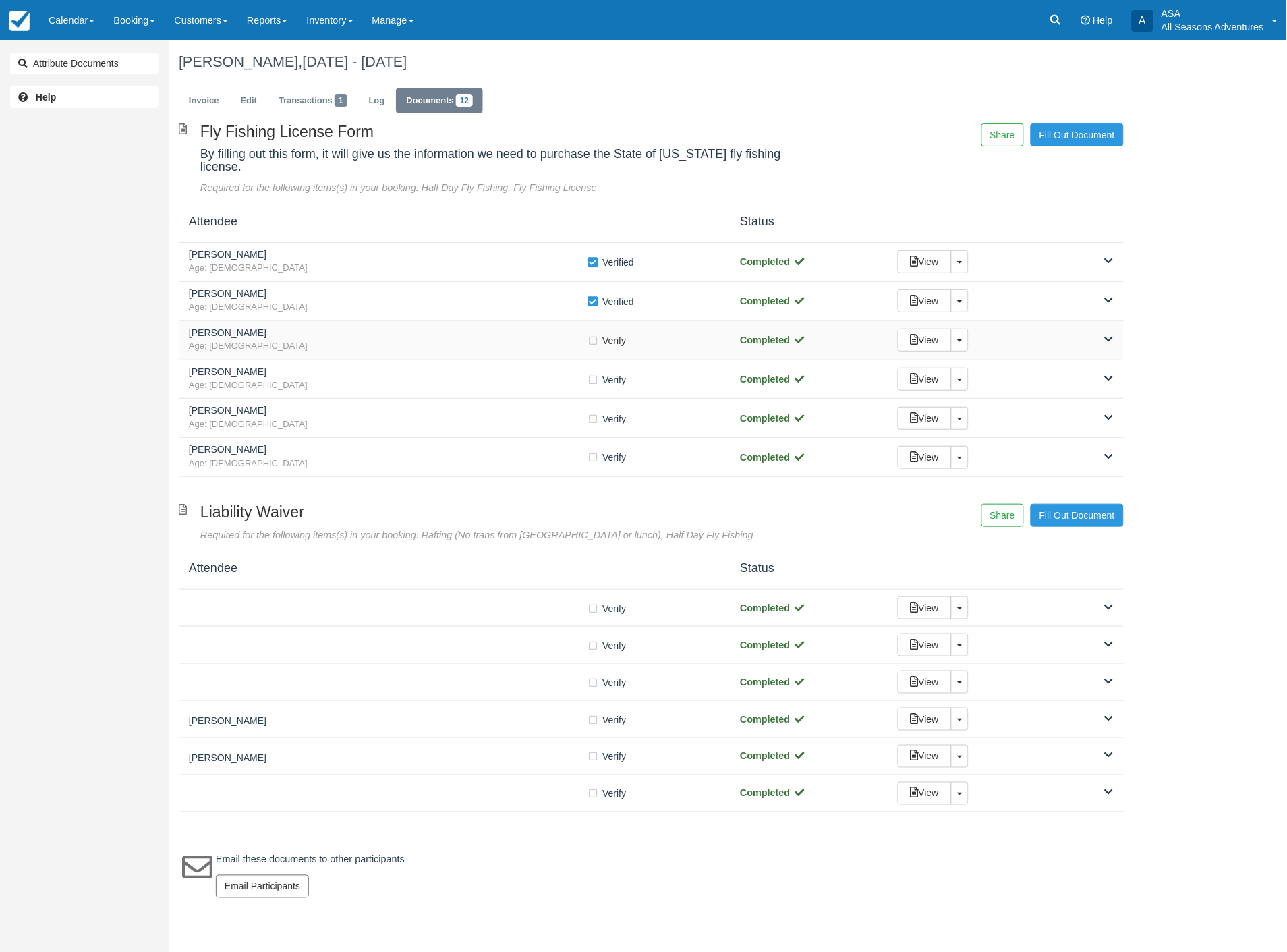
click at [593, 331] on label "Verify Verified" at bounding box center [610, 341] width 48 height 20
checkbox input "true"
click at [1113, 373] on icon at bounding box center [1109, 378] width 9 height 10
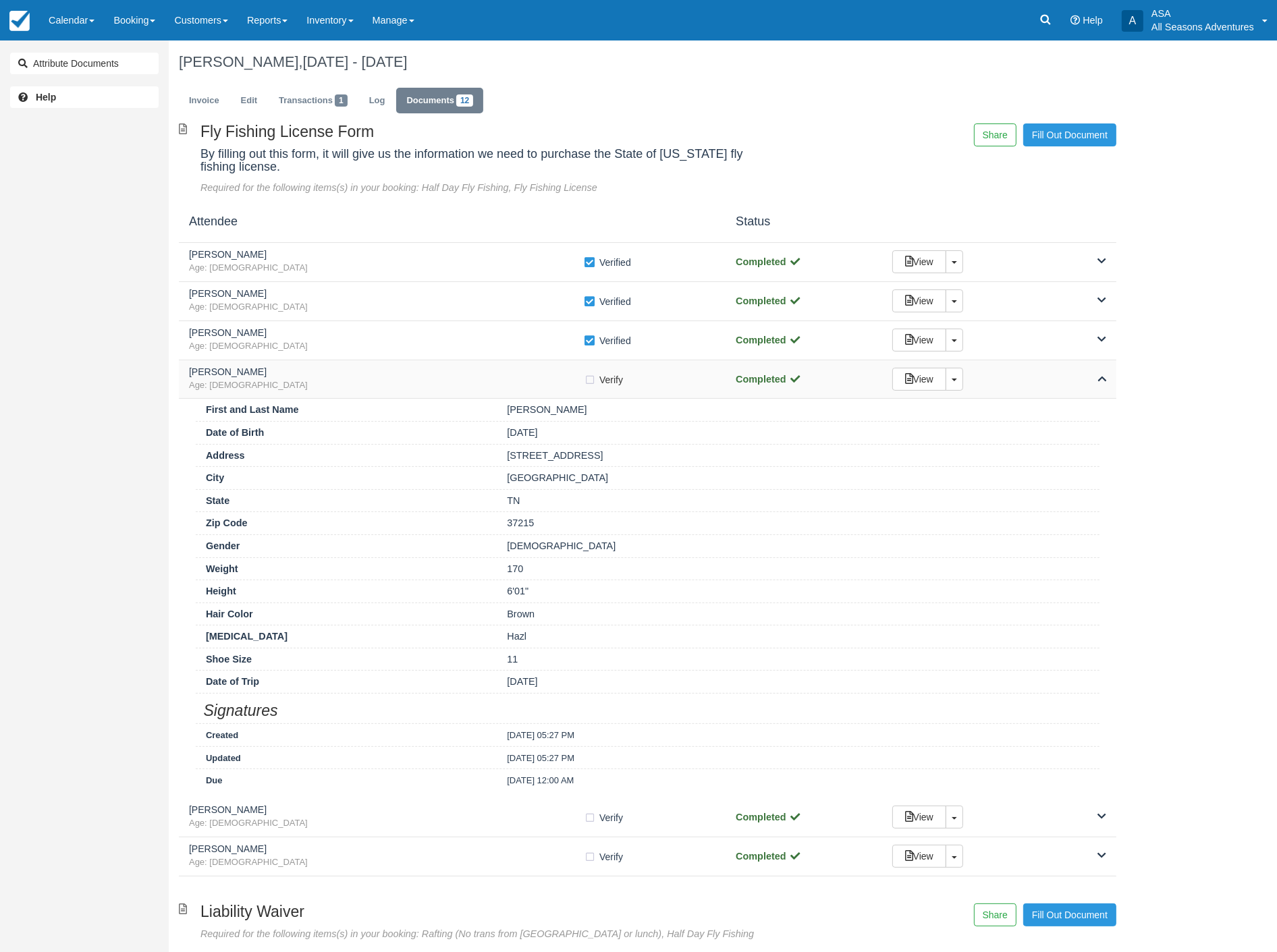
click at [585, 378] on label "Verify Verified" at bounding box center [608, 380] width 48 height 20
checkbox input "true"
click at [1102, 375] on icon at bounding box center [1102, 378] width 9 height 10
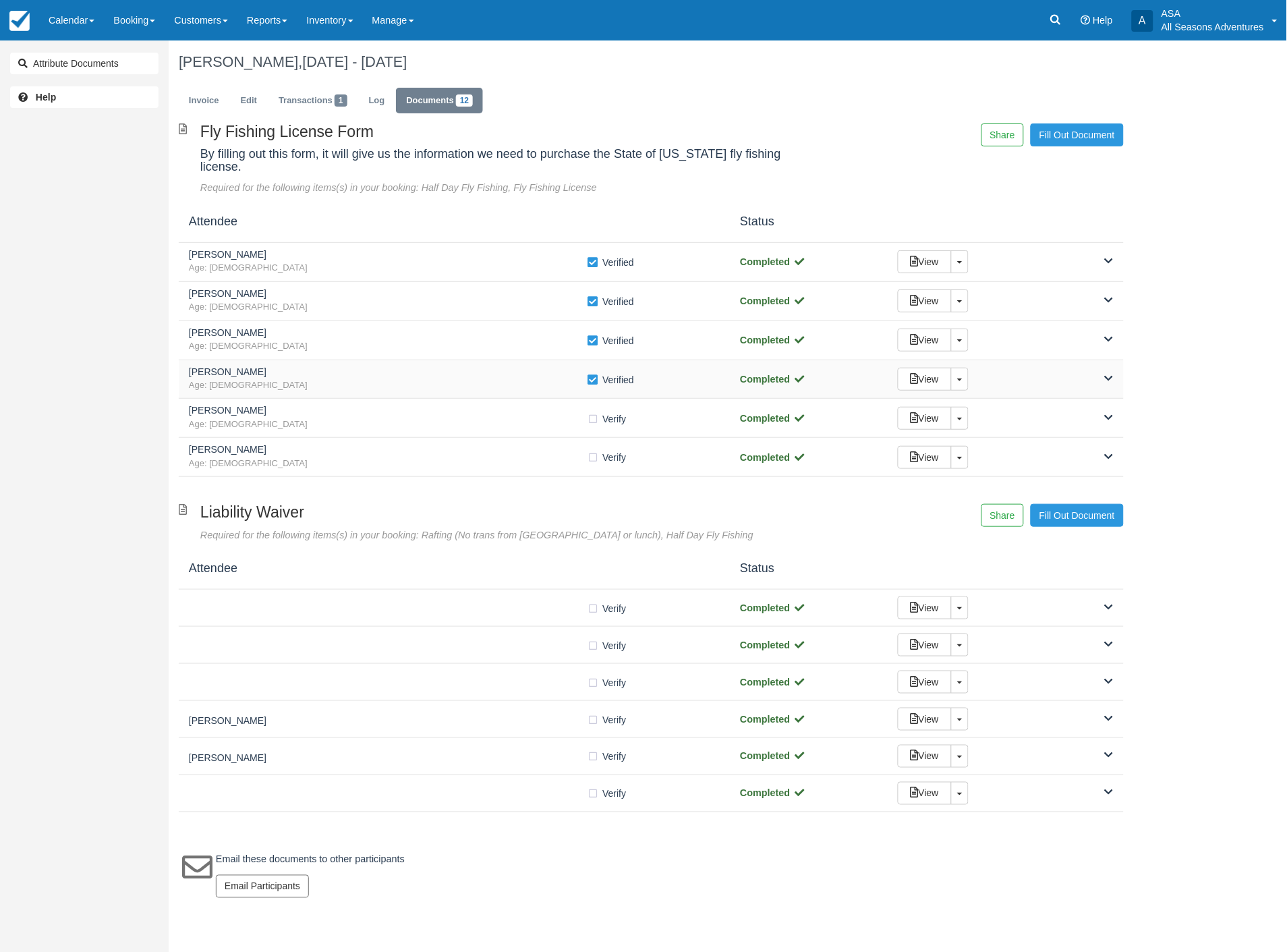
click at [1098, 407] on div "View Toggle Dropdown Detach" at bounding box center [1006, 418] width 236 height 23
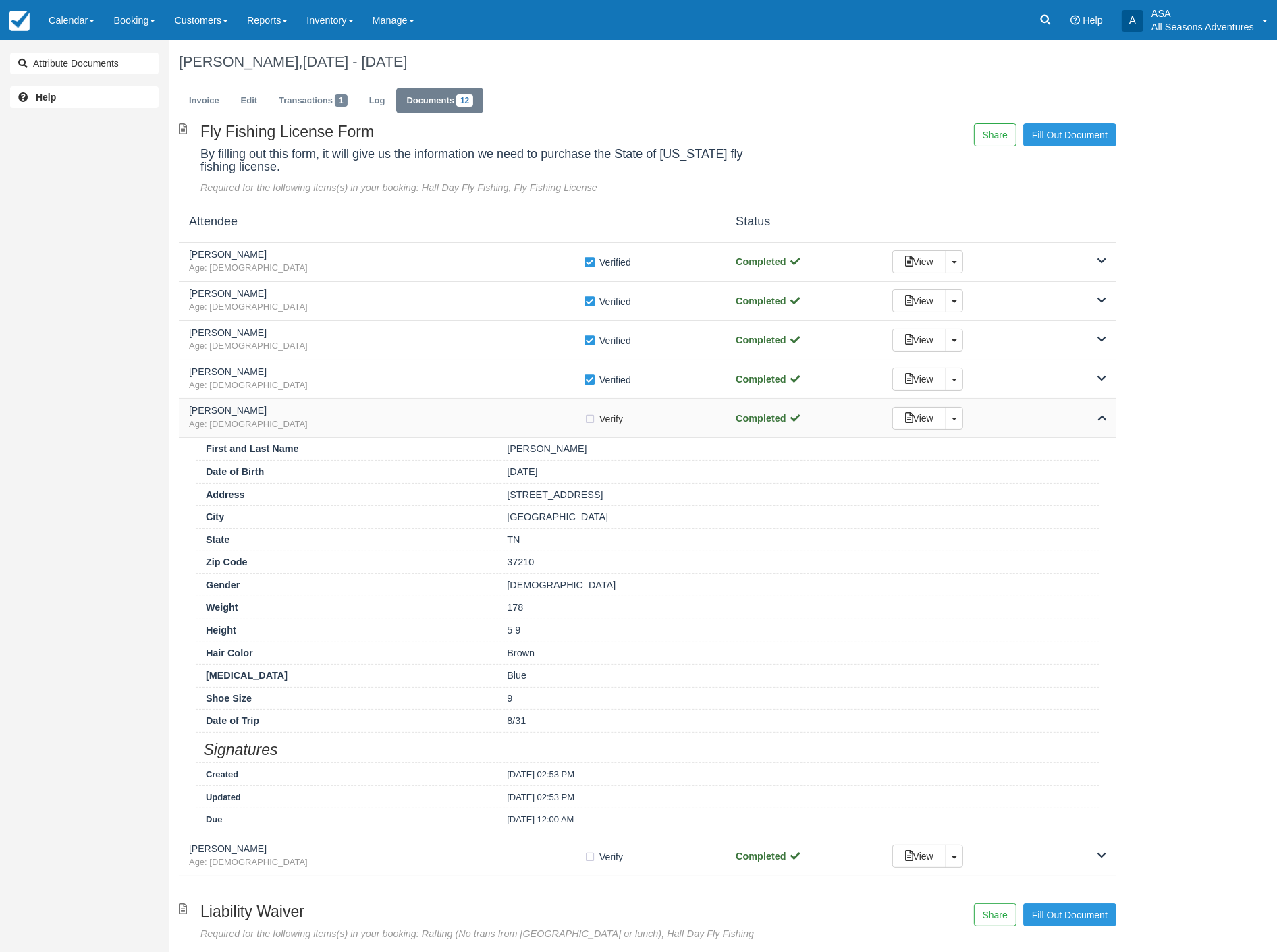
click at [592, 420] on label "Verify Verified" at bounding box center [608, 419] width 48 height 20
checkbox input "true"
click at [1107, 416] on div "View Toggle Dropdown Detach" at bounding box center [999, 418] width 234 height 23
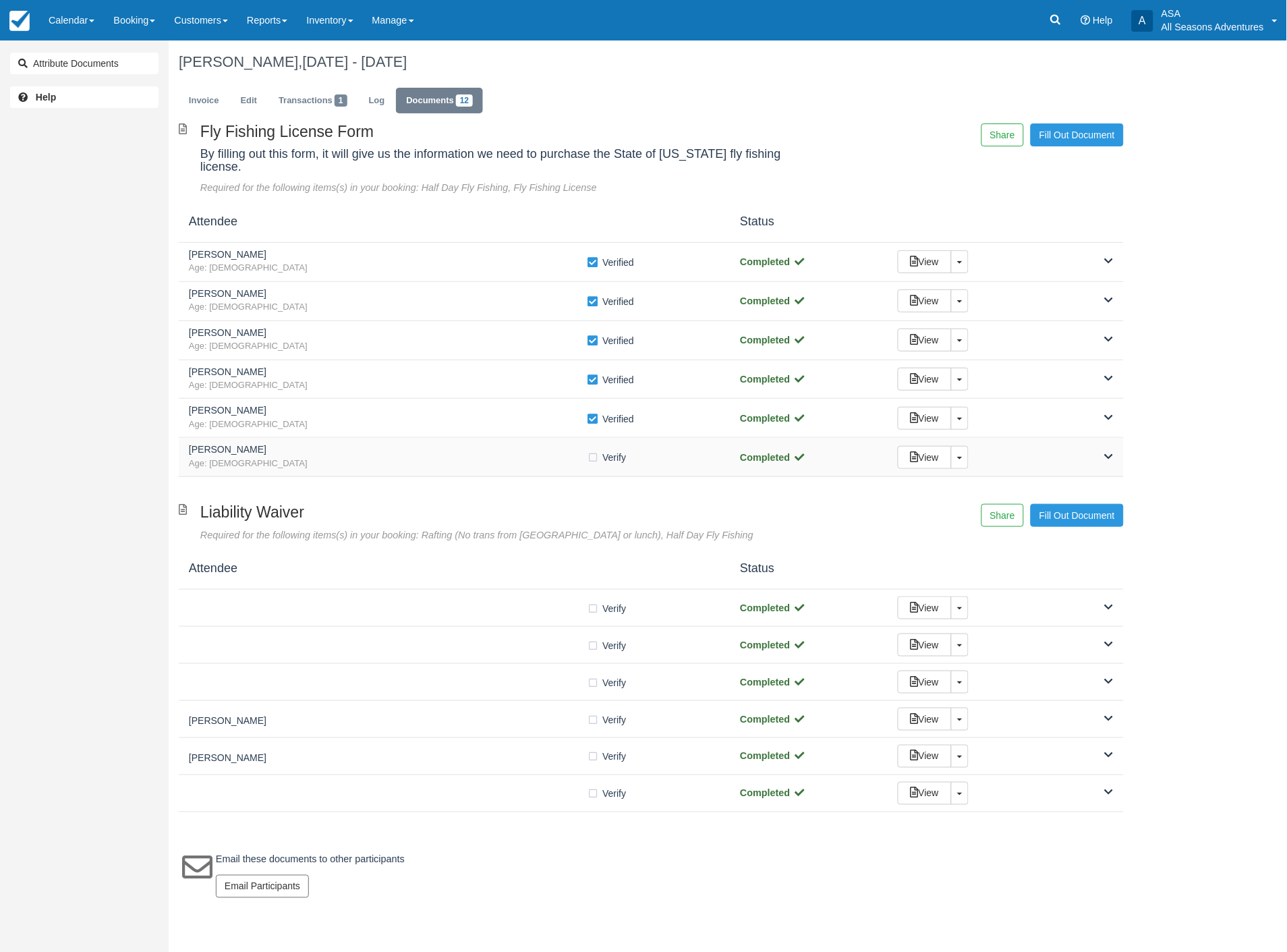
click at [1109, 452] on icon at bounding box center [1109, 457] width 9 height 10
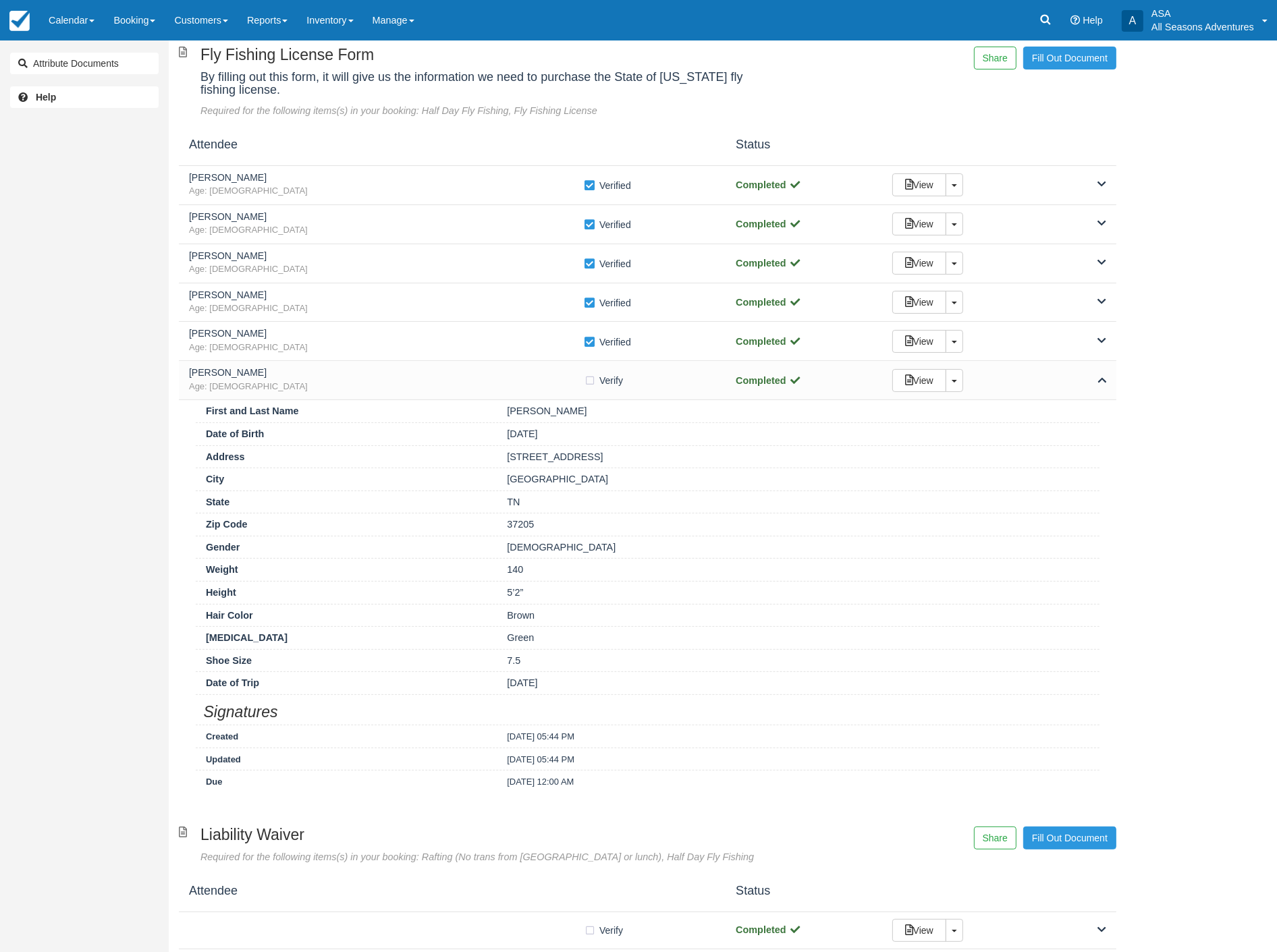
scroll to position [61, 0]
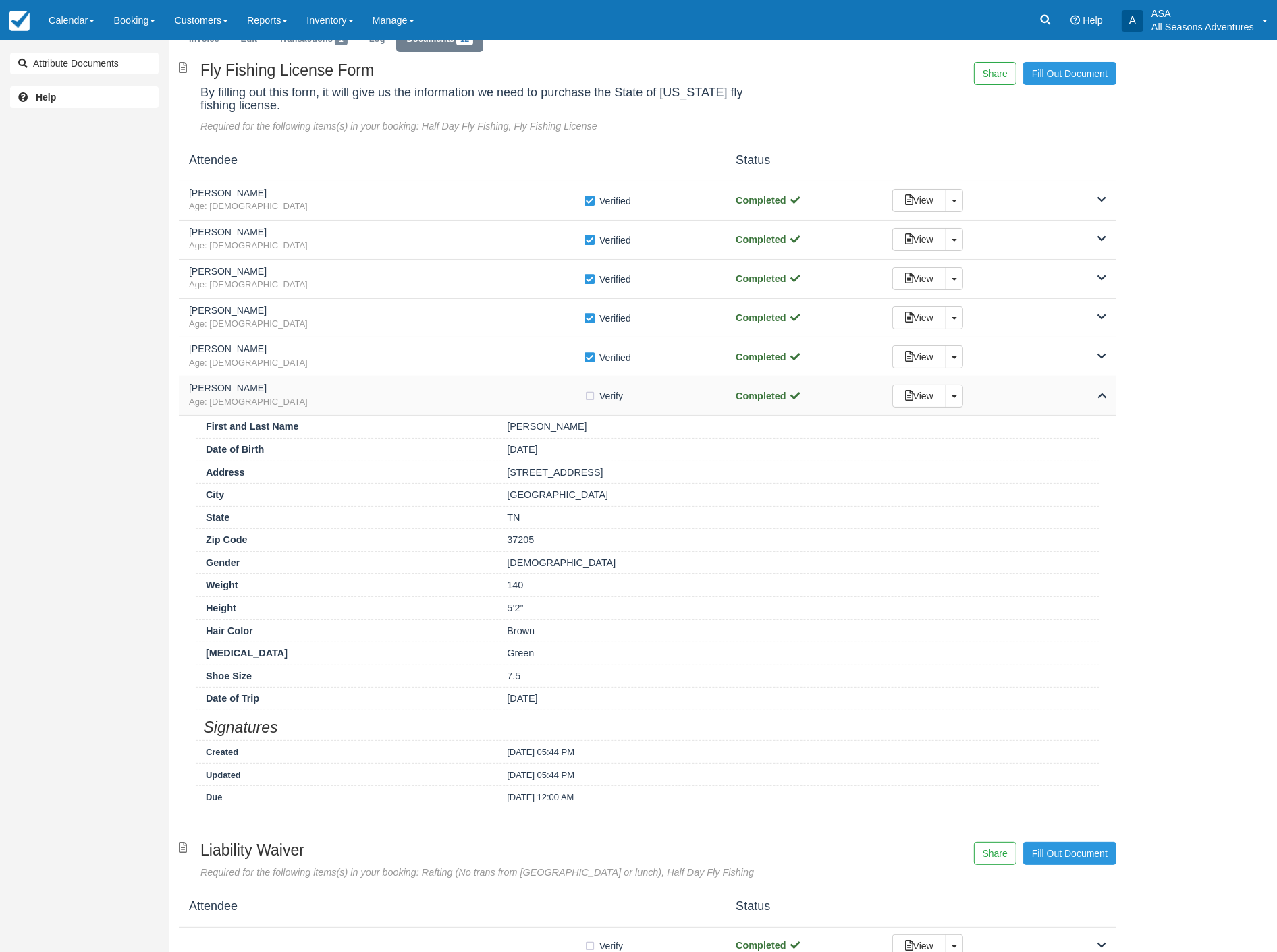
click at [1098, 394] on icon at bounding box center [1102, 395] width 9 height 10
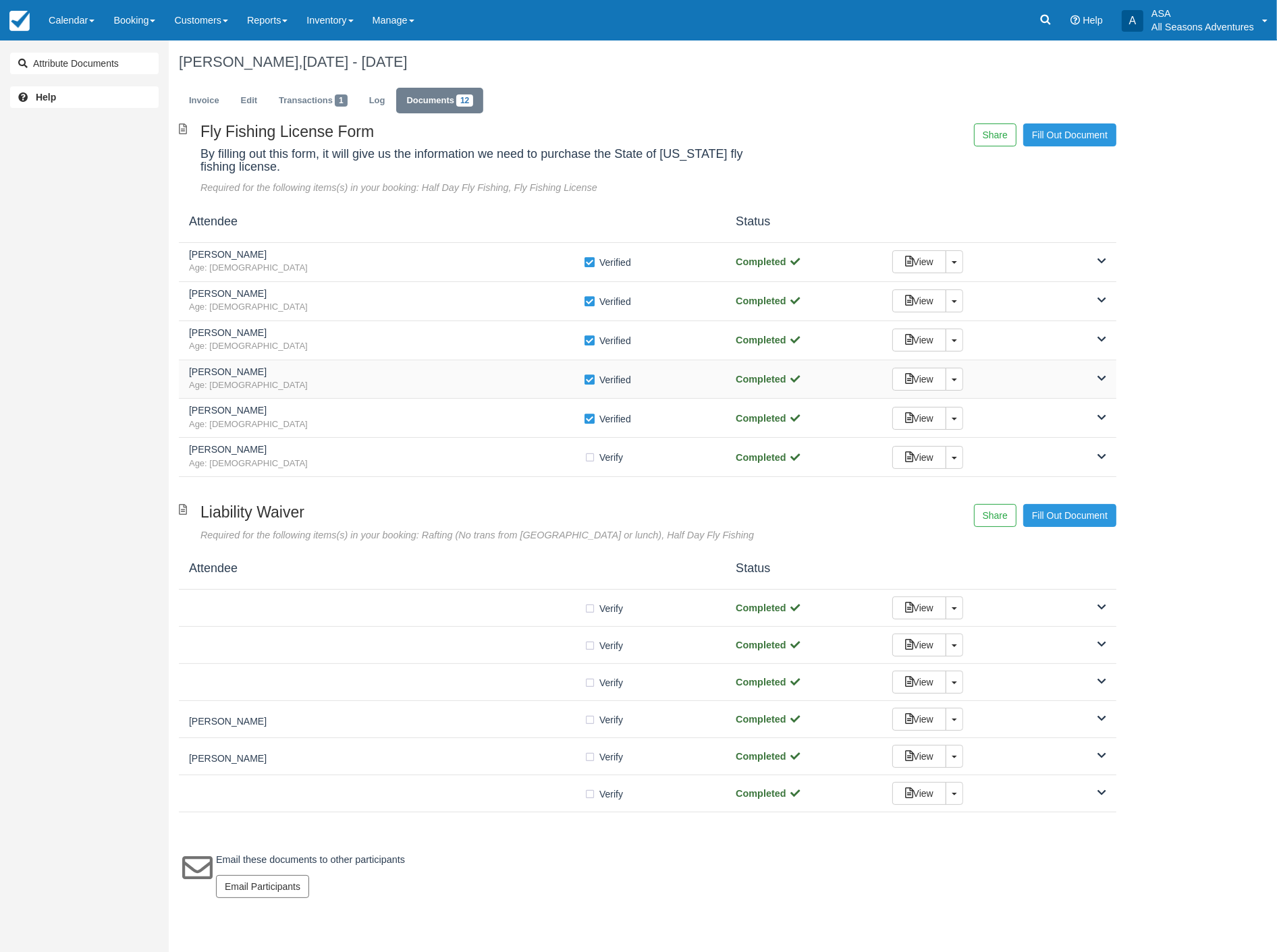
scroll to position [0, 0]
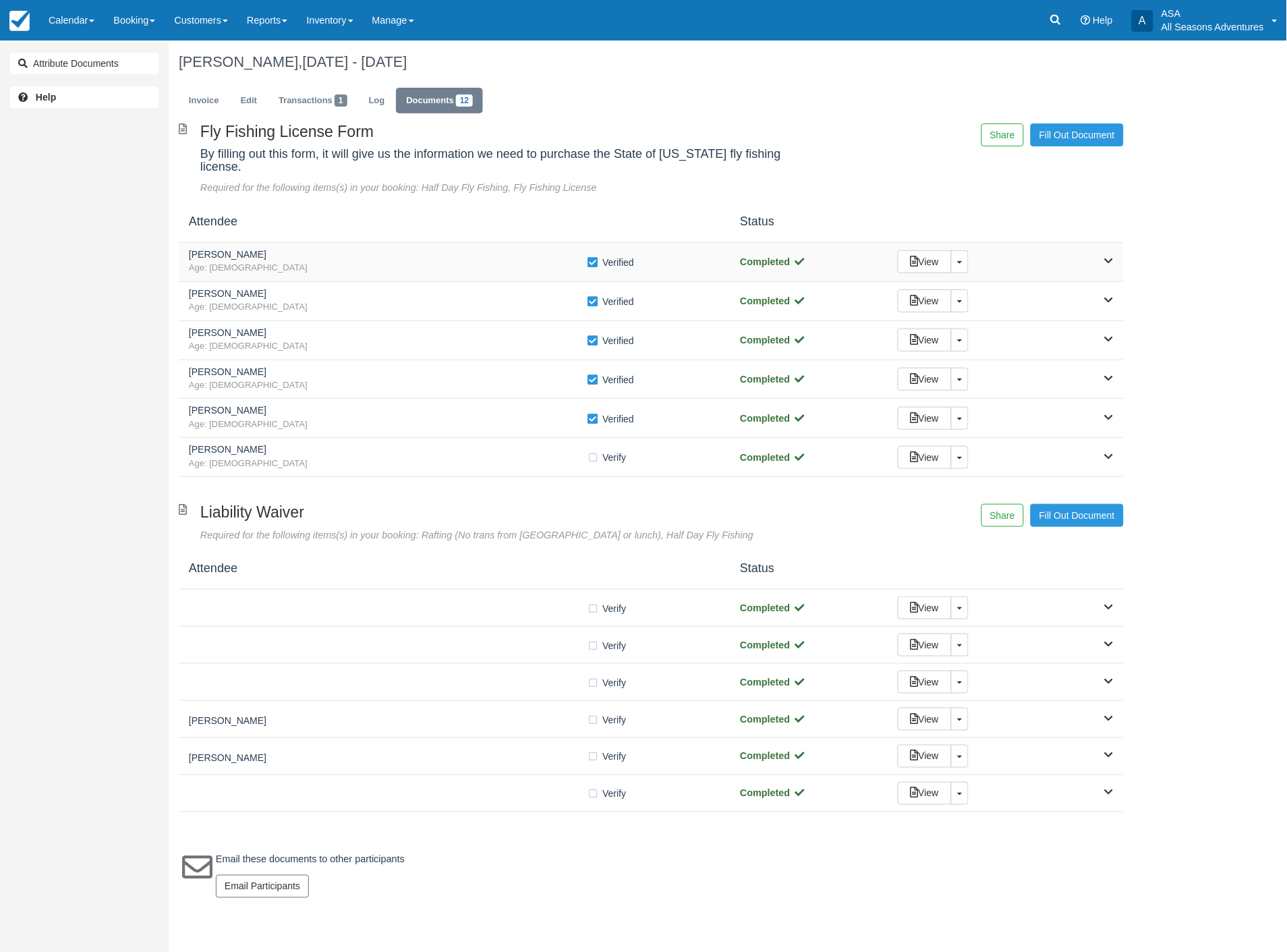
click at [1110, 256] on icon at bounding box center [1109, 261] width 9 height 10
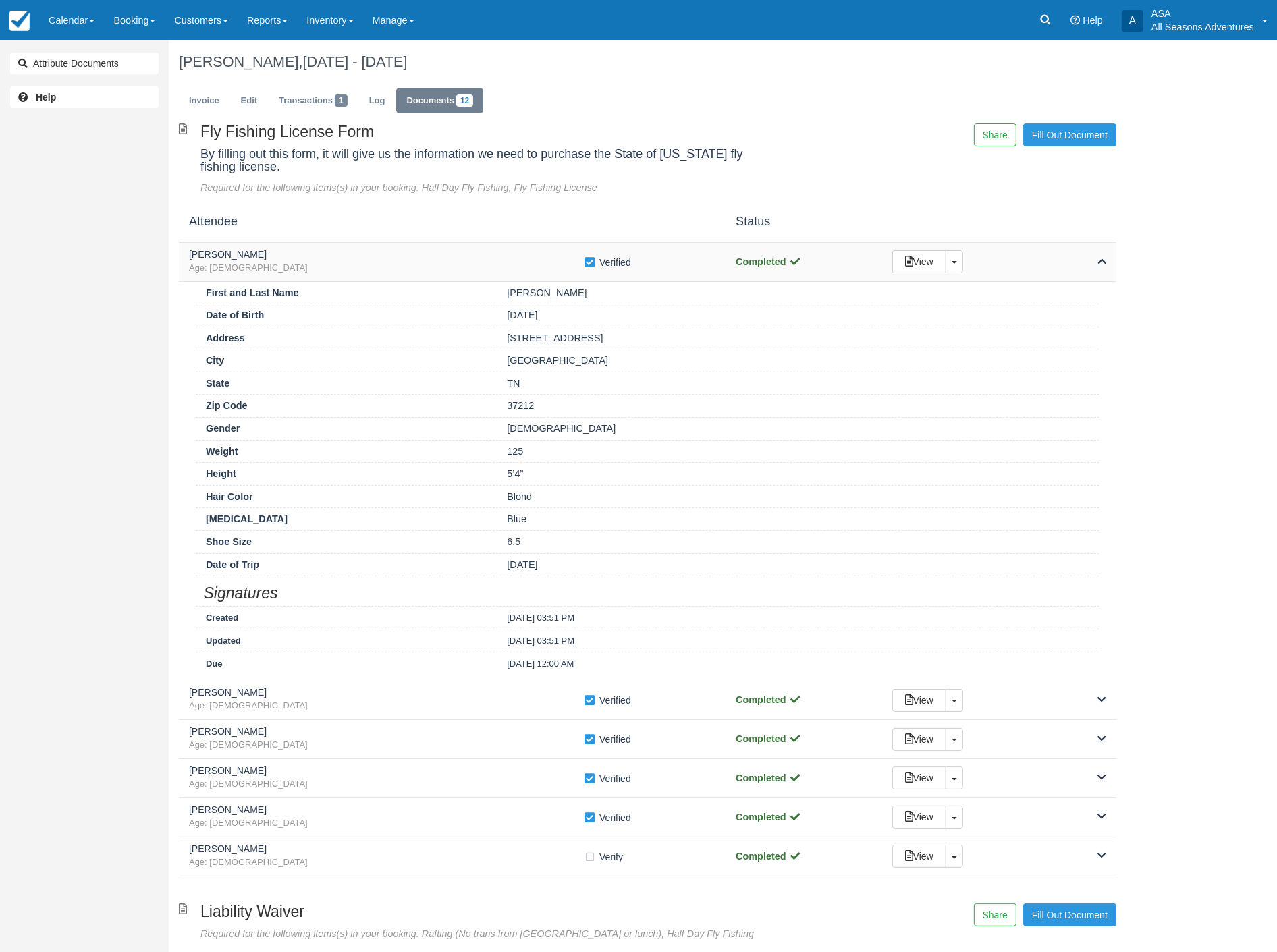
click at [1103, 265] on icon at bounding box center [1102, 261] width 9 height 10
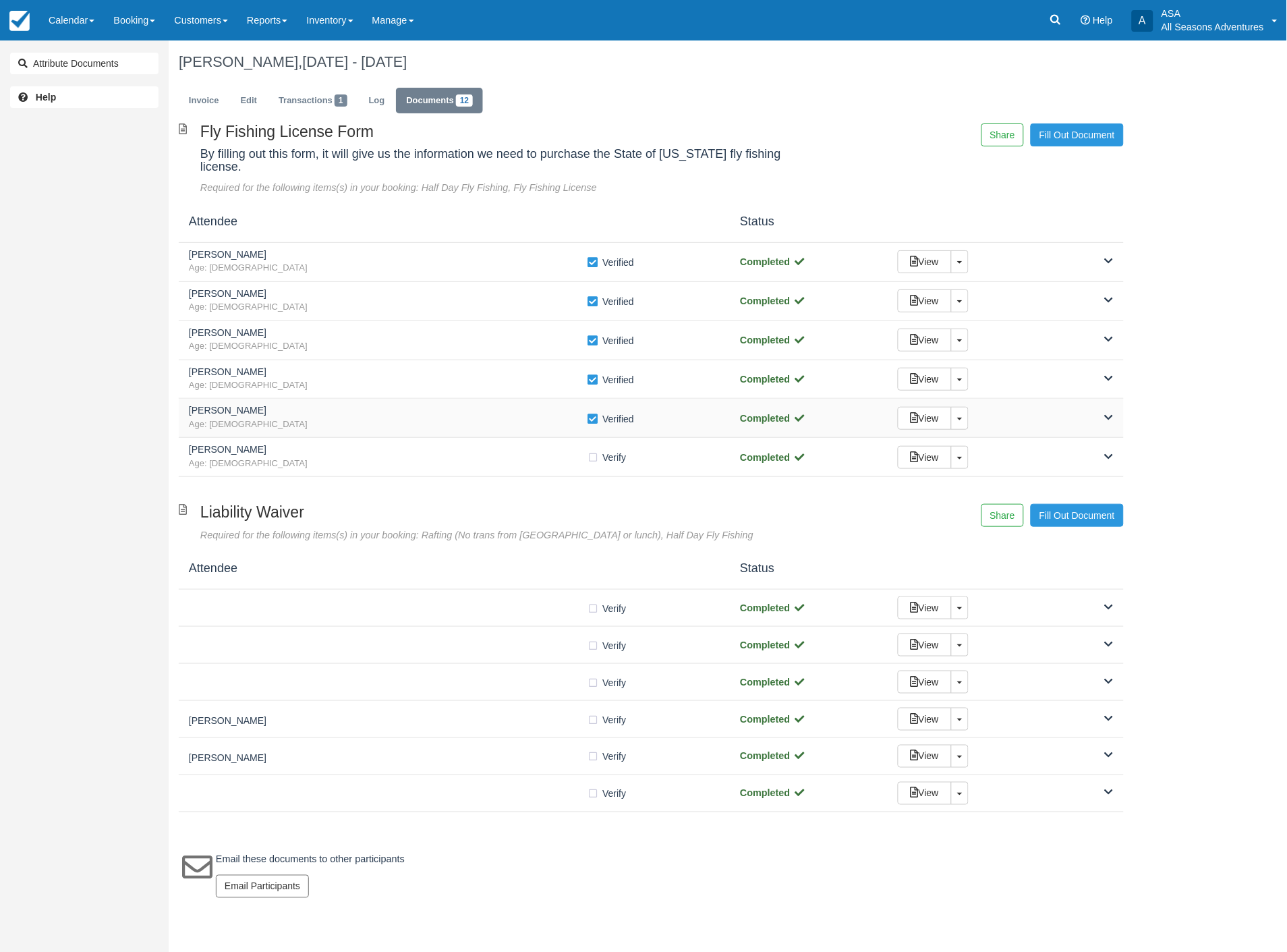
click at [1108, 411] on span at bounding box center [1109, 417] width 9 height 14
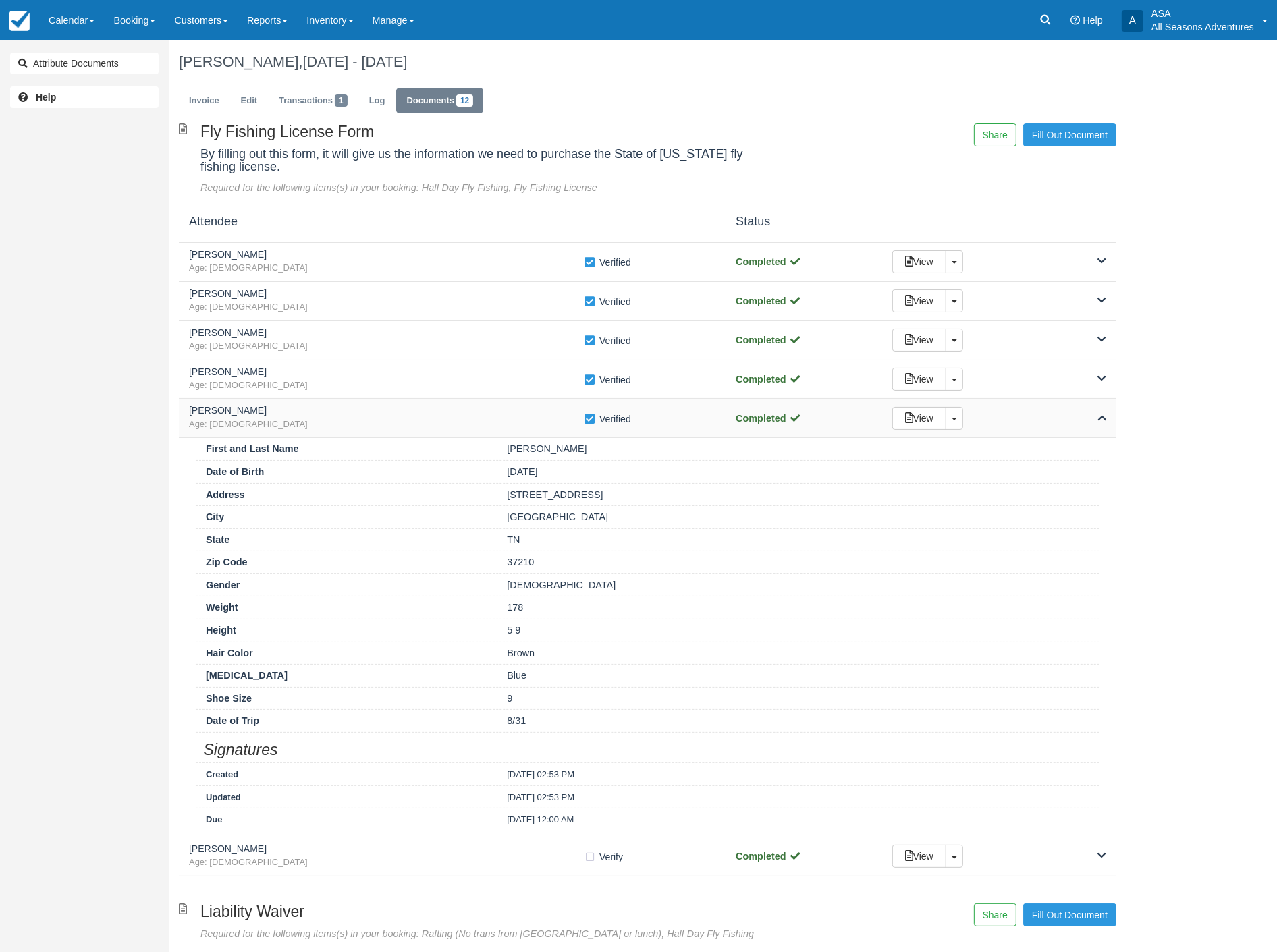
click at [1102, 416] on icon at bounding box center [1102, 418] width 9 height 10
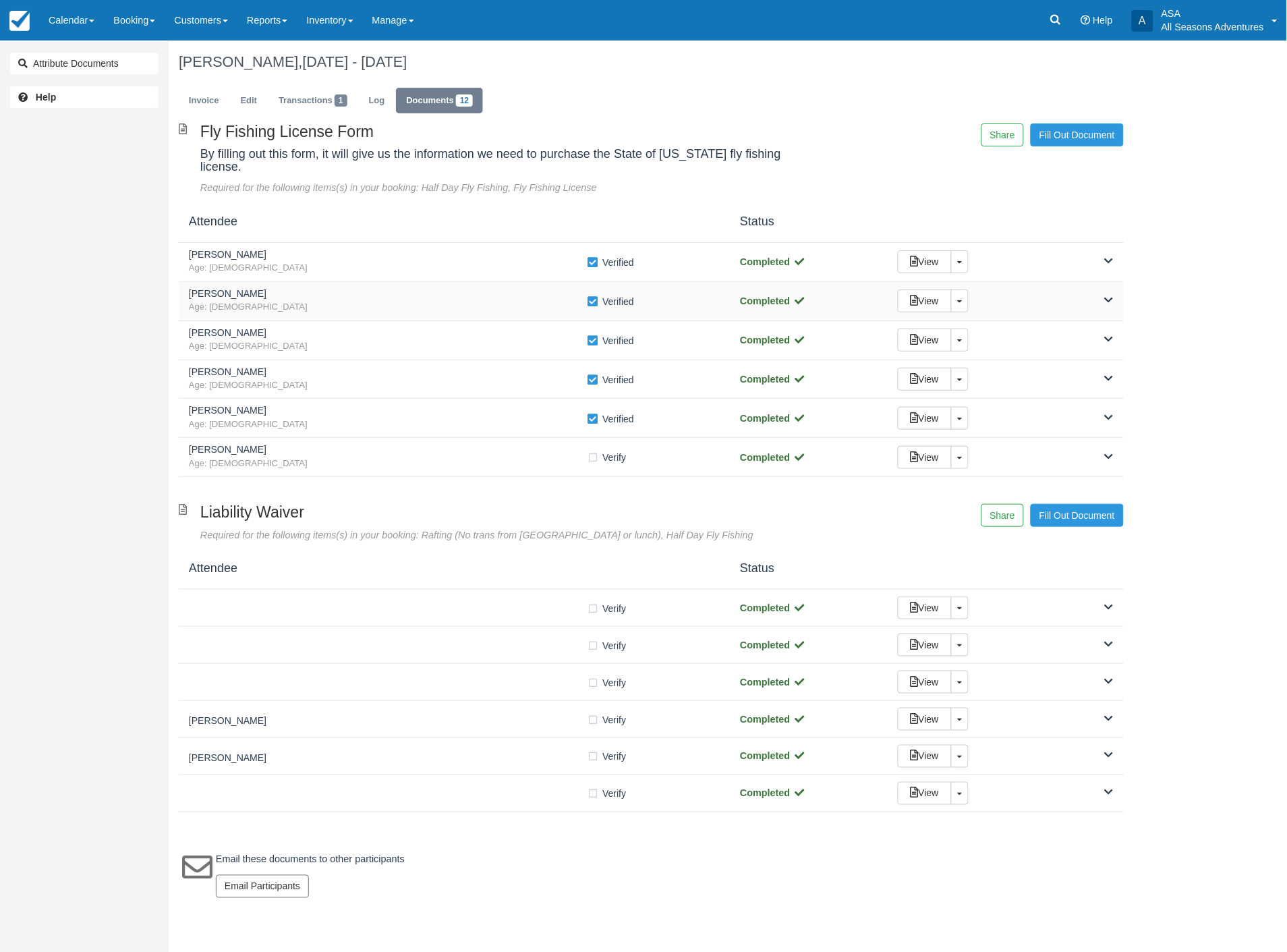
click at [1115, 289] on div "View Toggle Dropdown Detach" at bounding box center [1006, 301] width 236 height 23
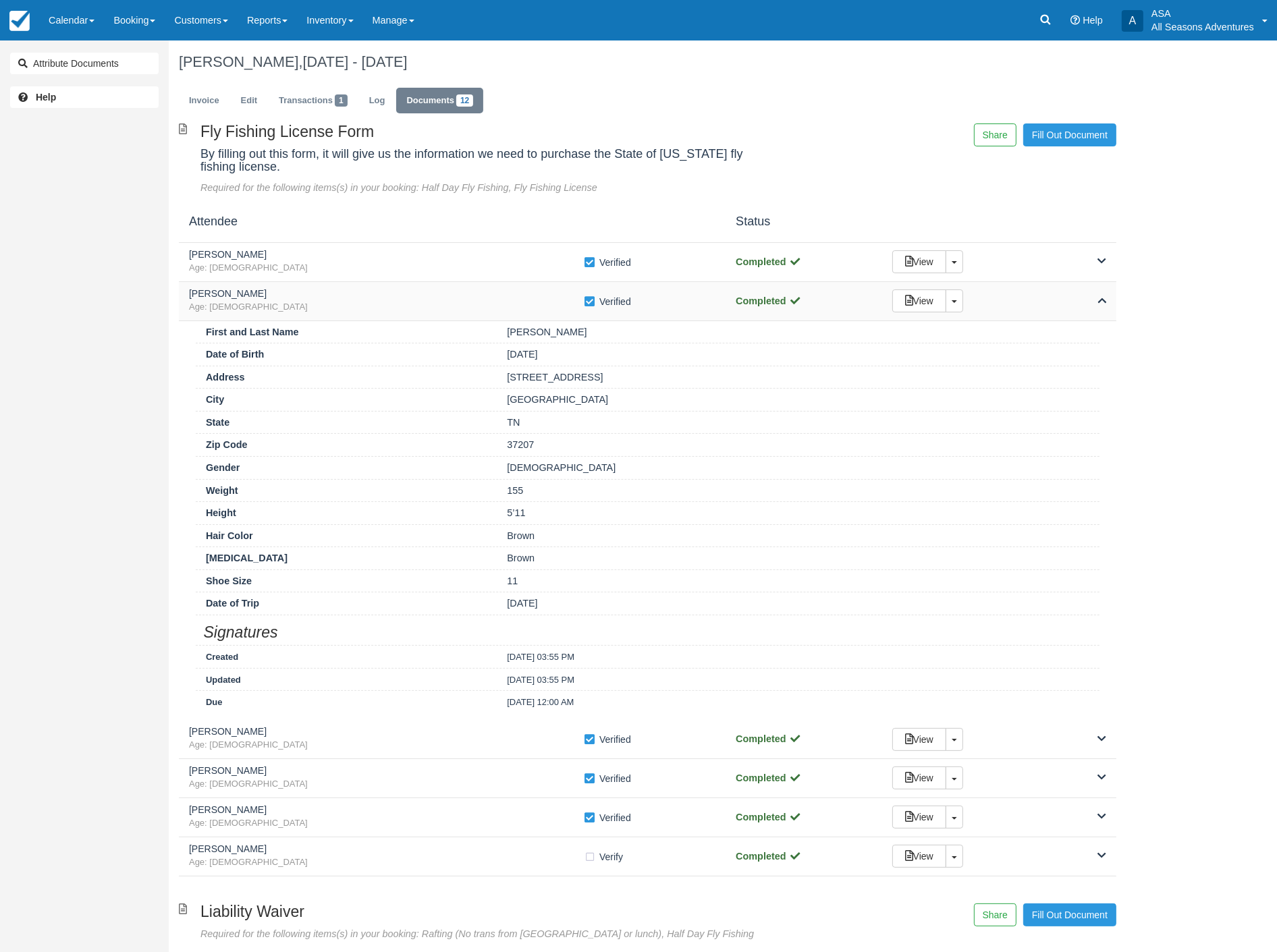
click at [1098, 295] on icon at bounding box center [1102, 300] width 9 height 10
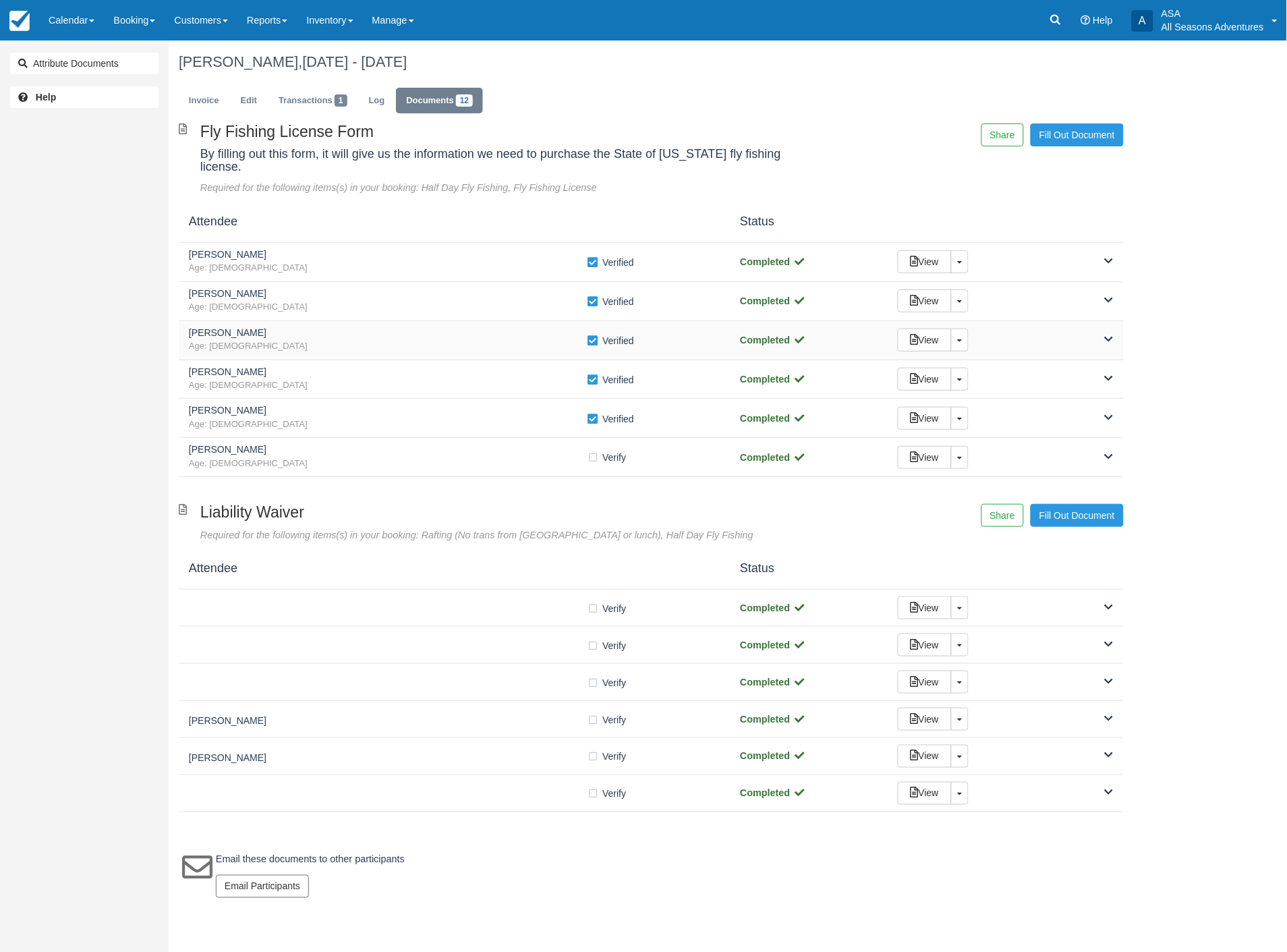
click at [1109, 334] on icon at bounding box center [1109, 339] width 9 height 10
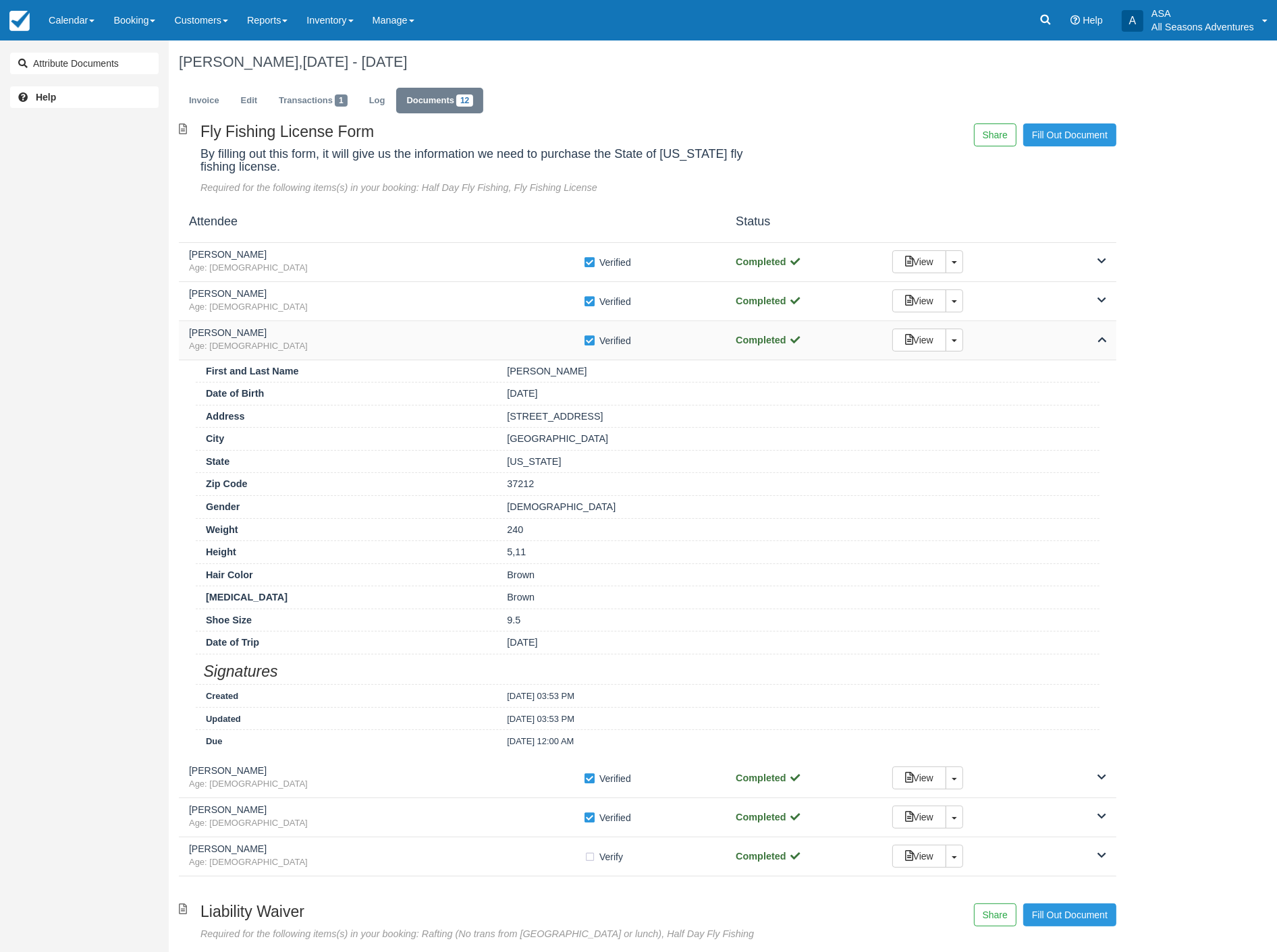
click at [1102, 341] on icon at bounding box center [1102, 339] width 9 height 10
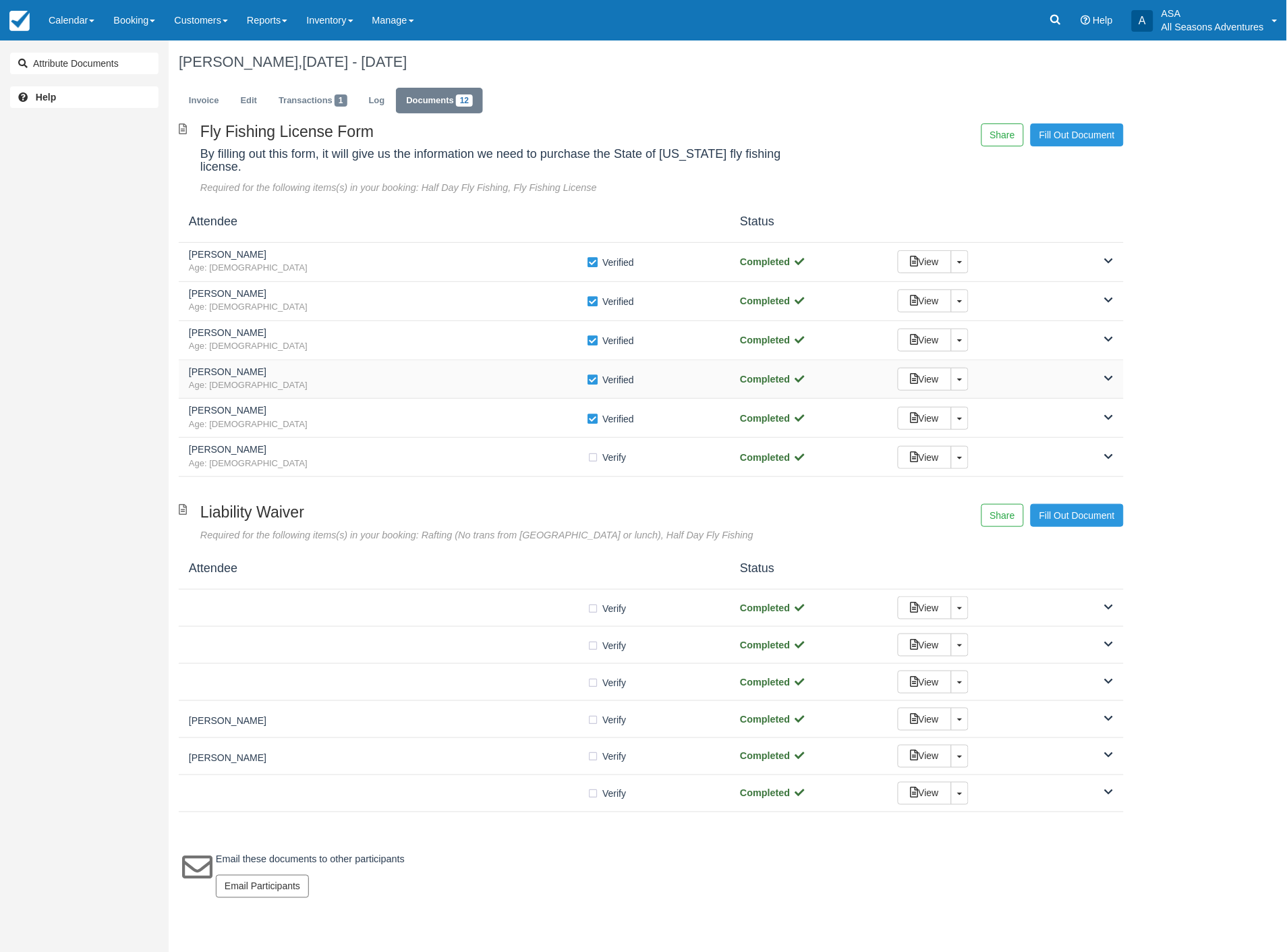
click at [1109, 373] on icon at bounding box center [1109, 378] width 9 height 10
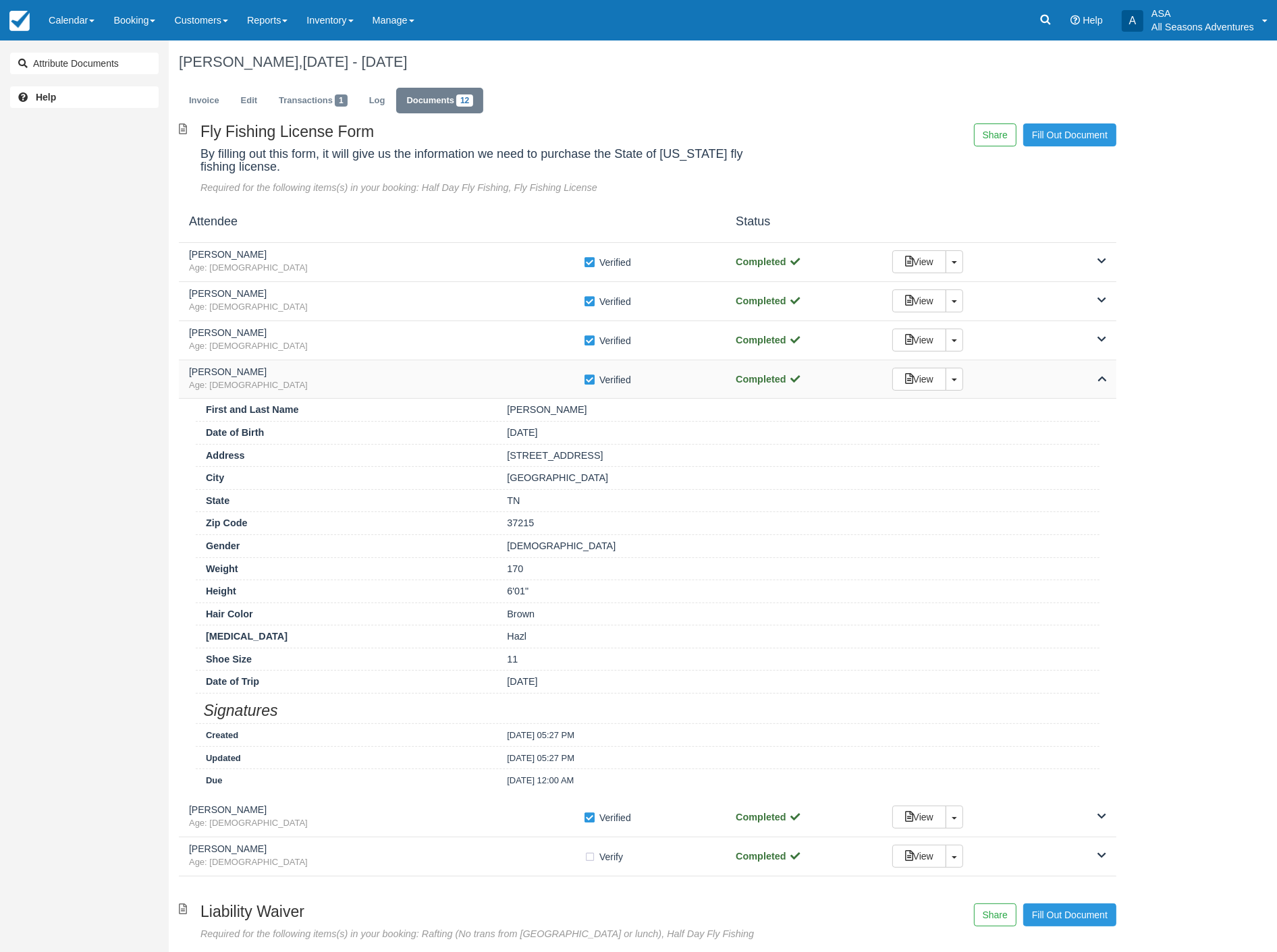
click at [1103, 381] on icon at bounding box center [1102, 378] width 9 height 10
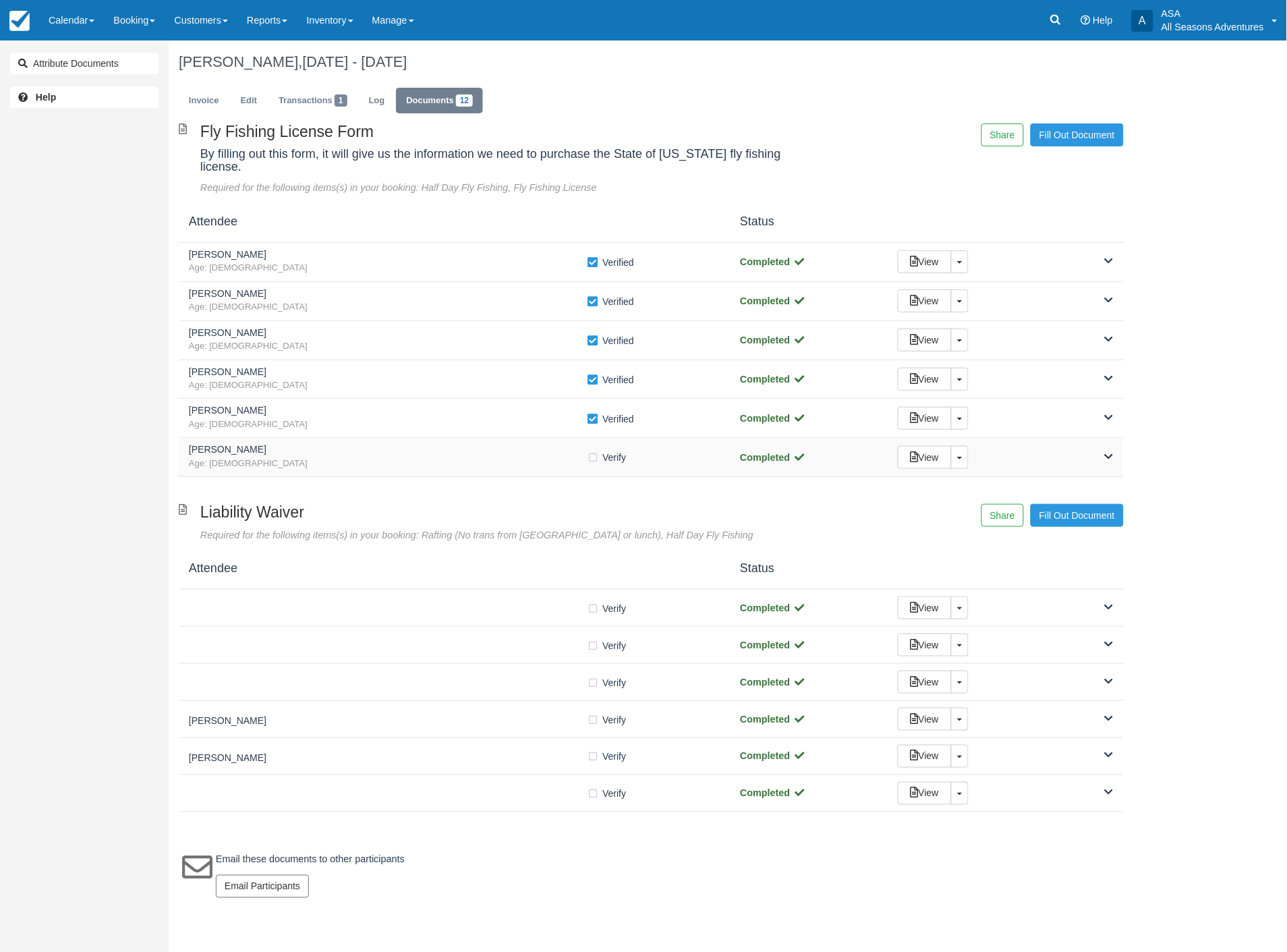
click at [1106, 452] on icon at bounding box center [1109, 457] width 9 height 10
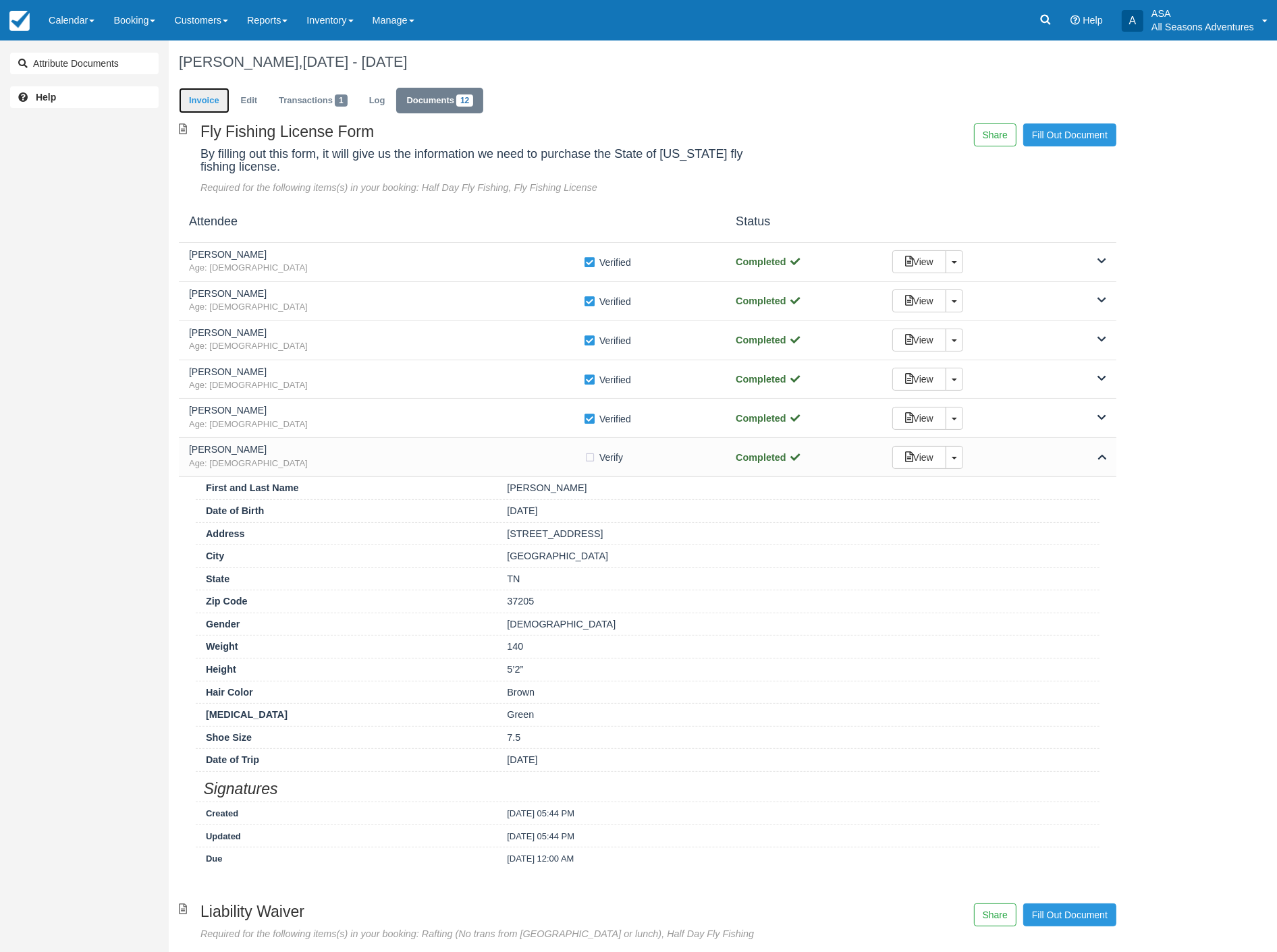
click at [197, 99] on link "Invoice" at bounding box center [204, 101] width 51 height 26
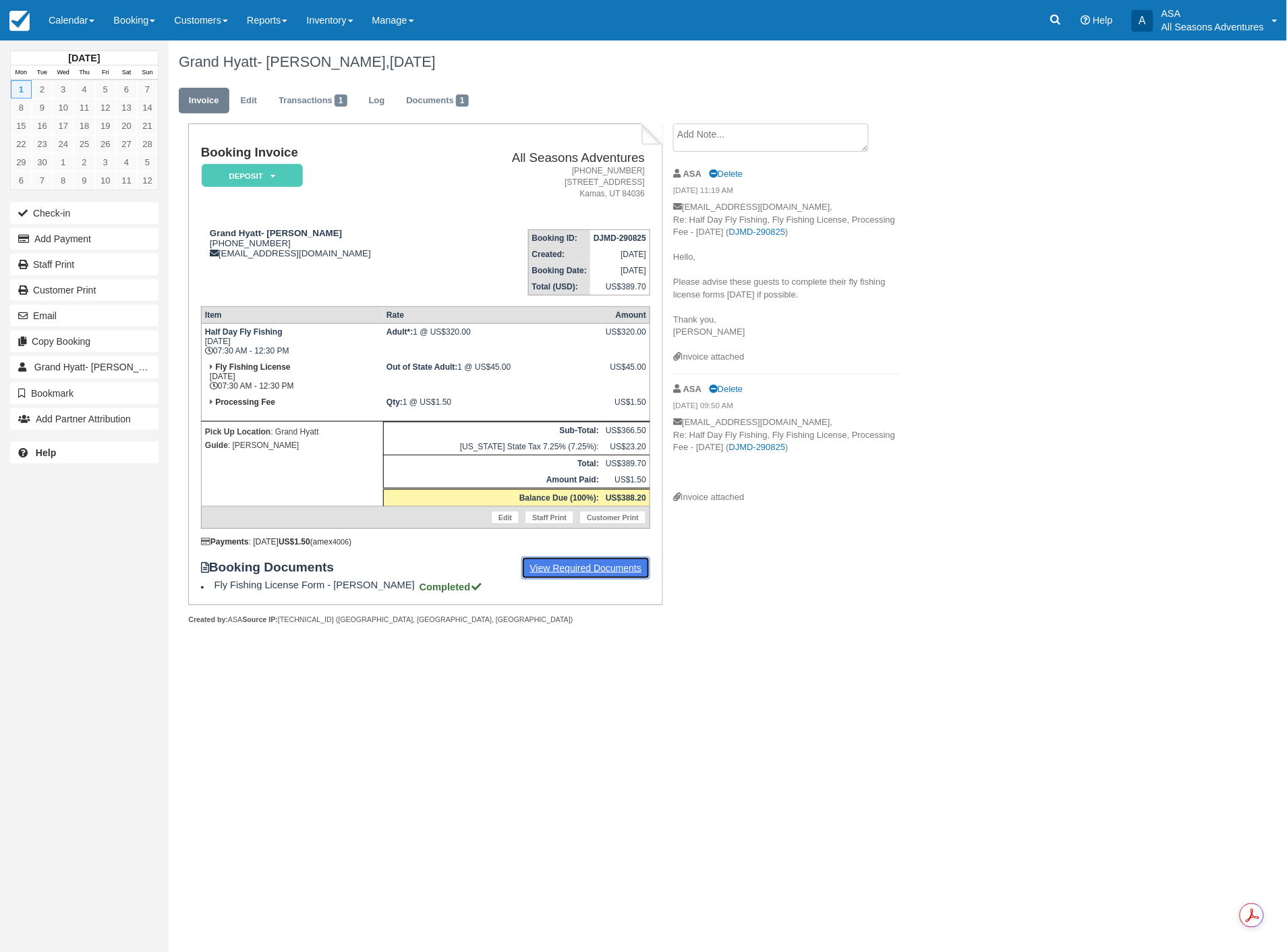
click at [562, 562] on link "View Required Documents" at bounding box center [586, 568] width 130 height 23
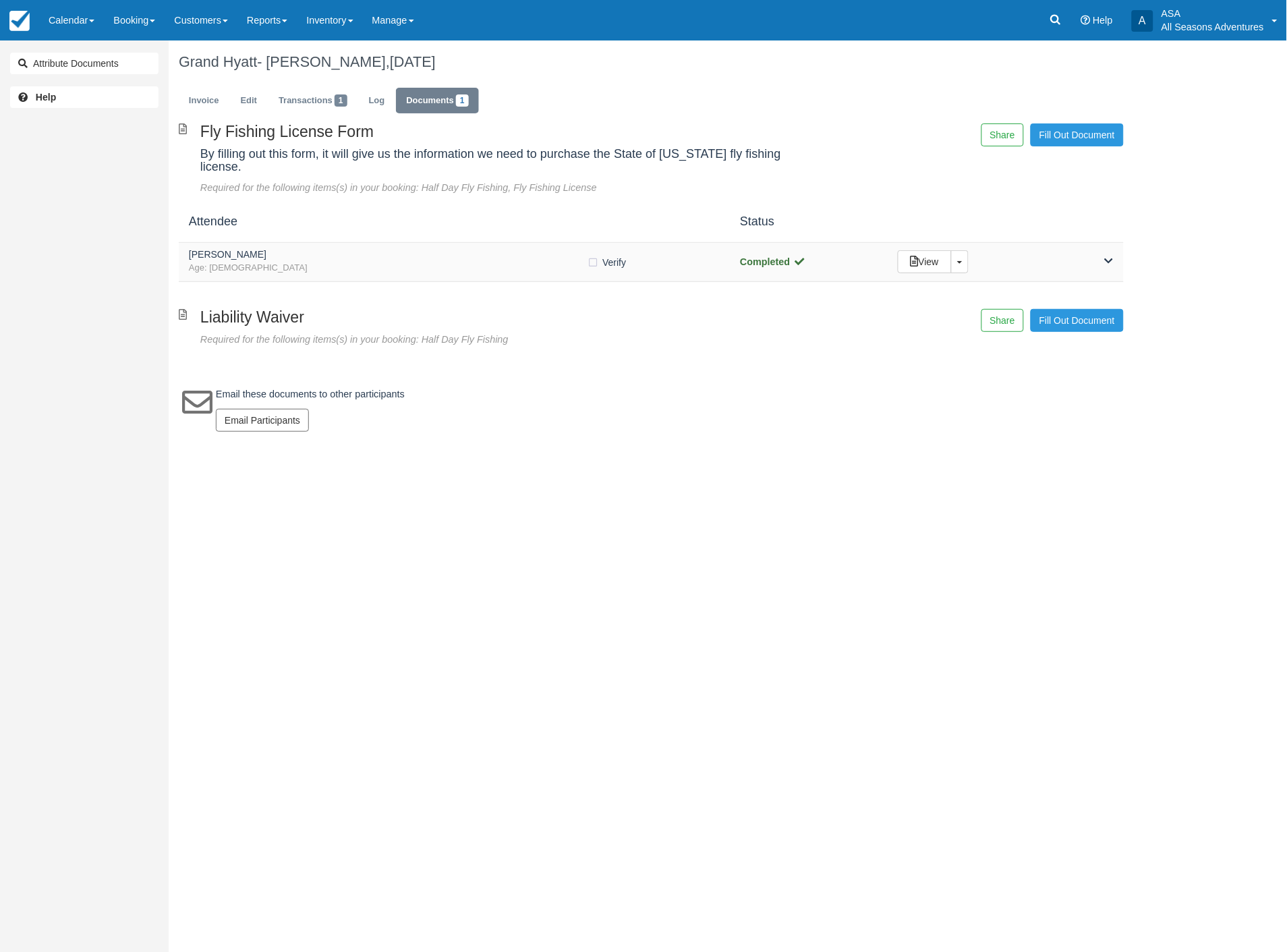
click at [1109, 256] on icon at bounding box center [1109, 261] width 9 height 10
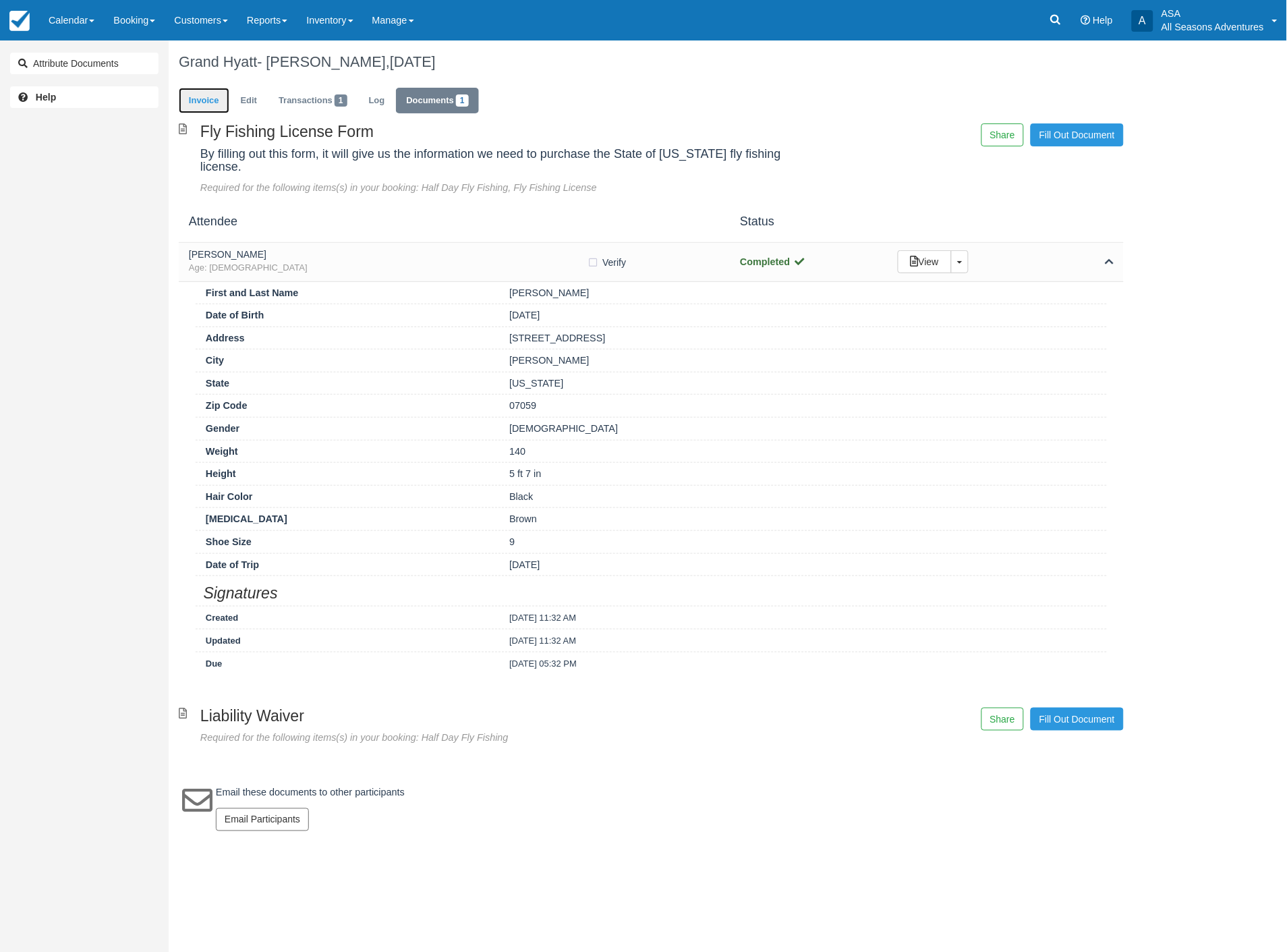
click at [192, 104] on link "Invoice" at bounding box center [204, 101] width 51 height 26
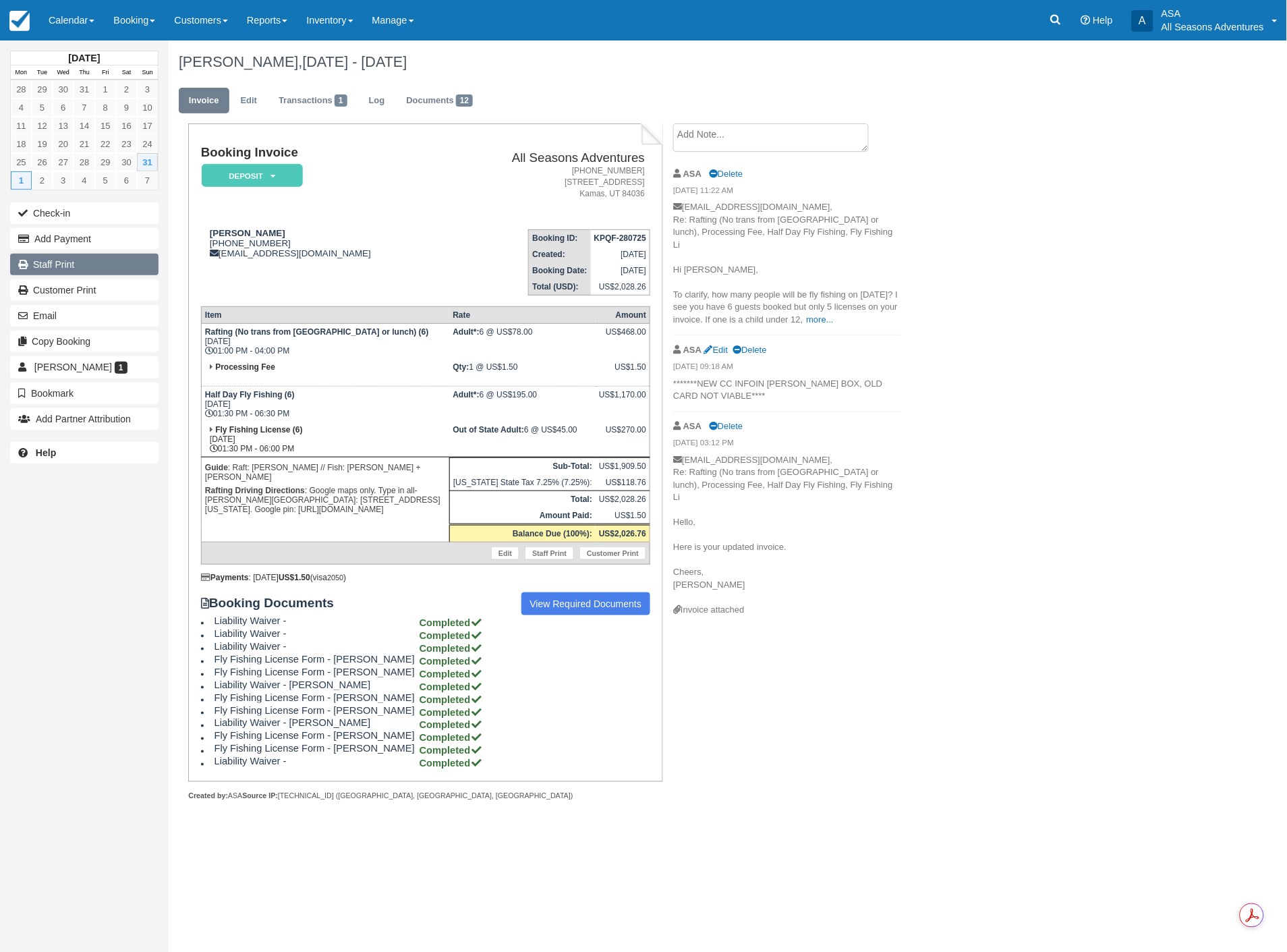
click at [65, 263] on link "Staff Print" at bounding box center [84, 264] width 148 height 21
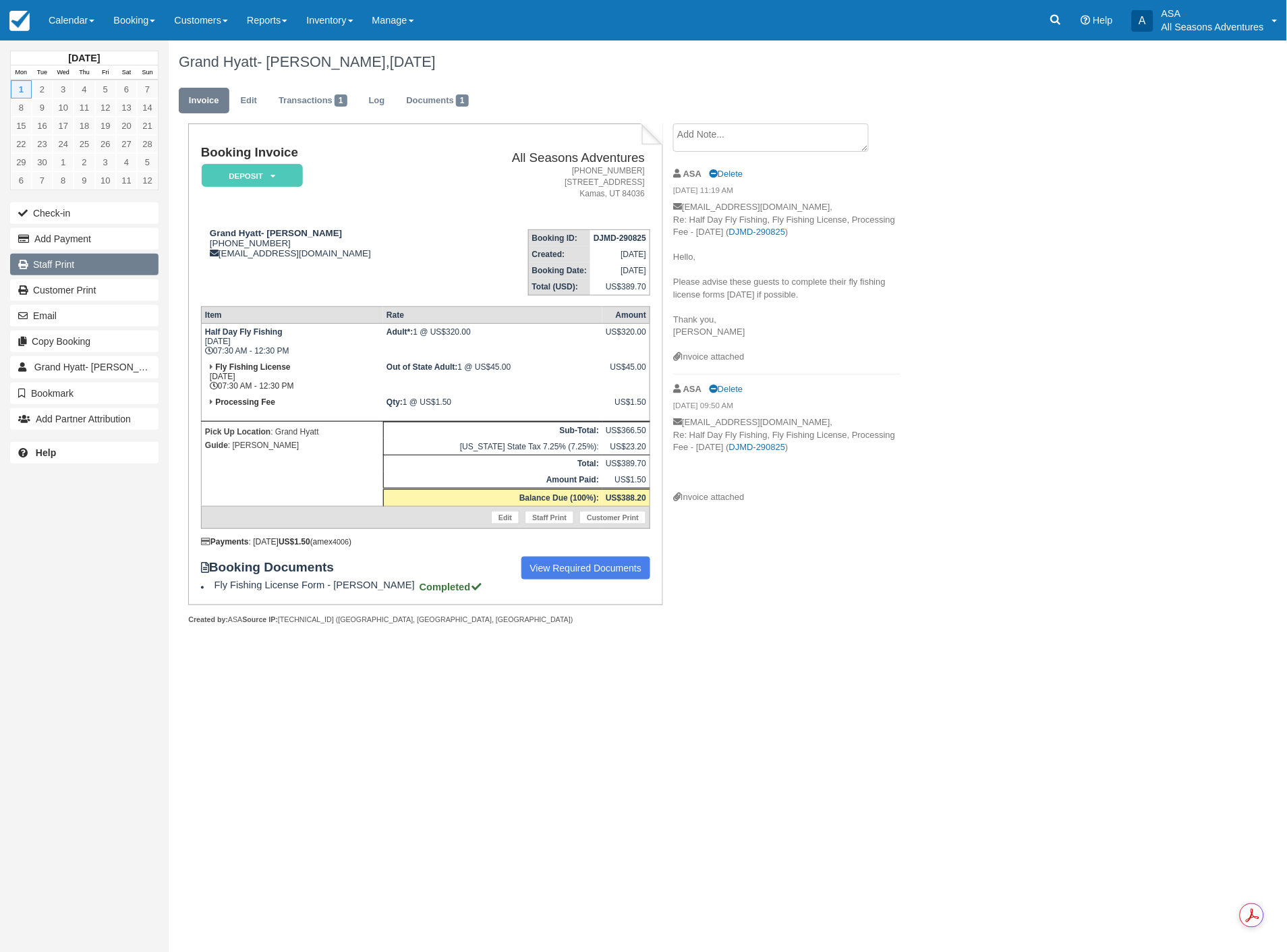
click at [64, 267] on link "Staff Print" at bounding box center [84, 264] width 148 height 21
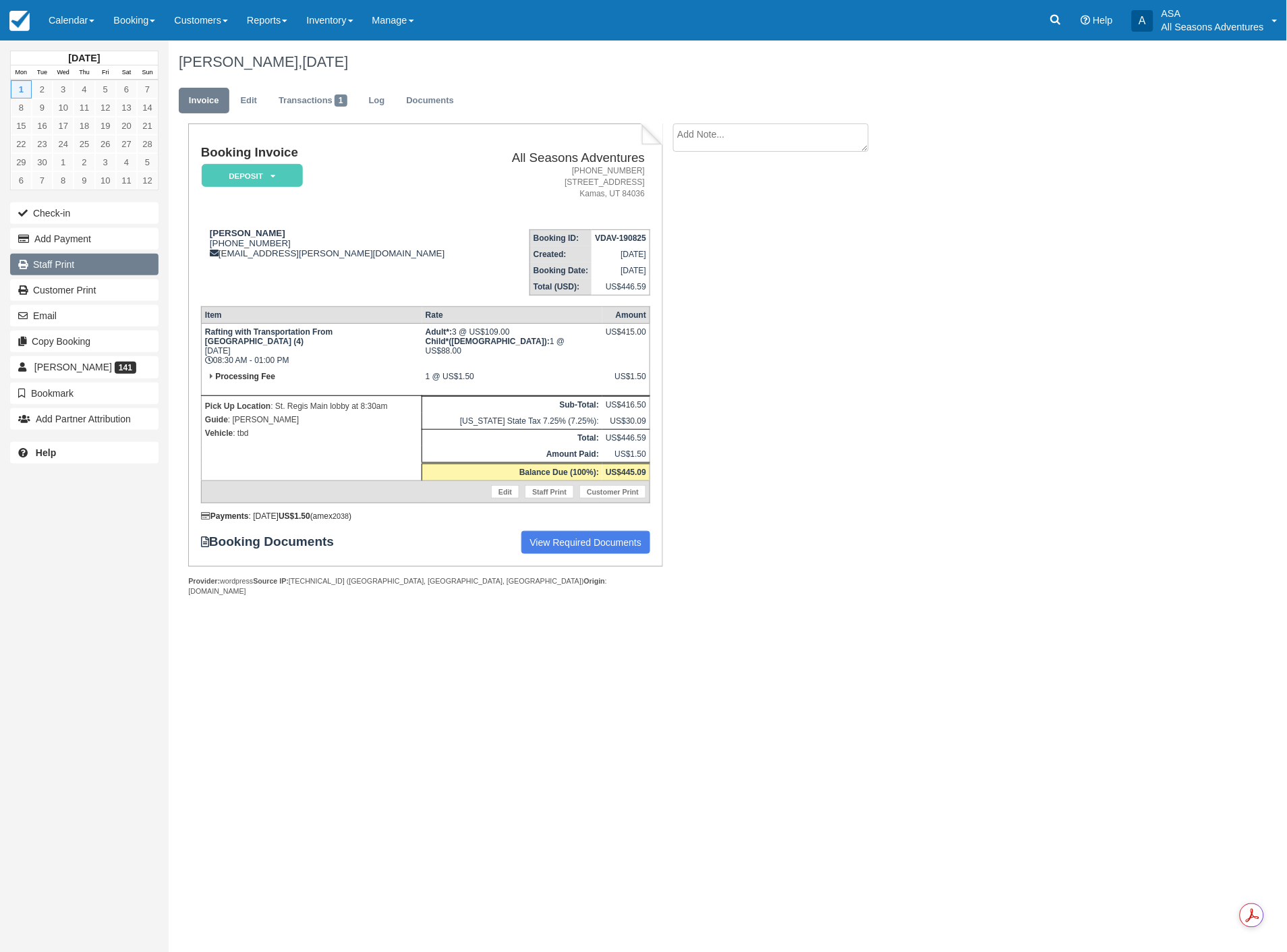
click at [74, 267] on link "Staff Print" at bounding box center [84, 264] width 148 height 21
